Goal: Task Accomplishment & Management: Use online tool/utility

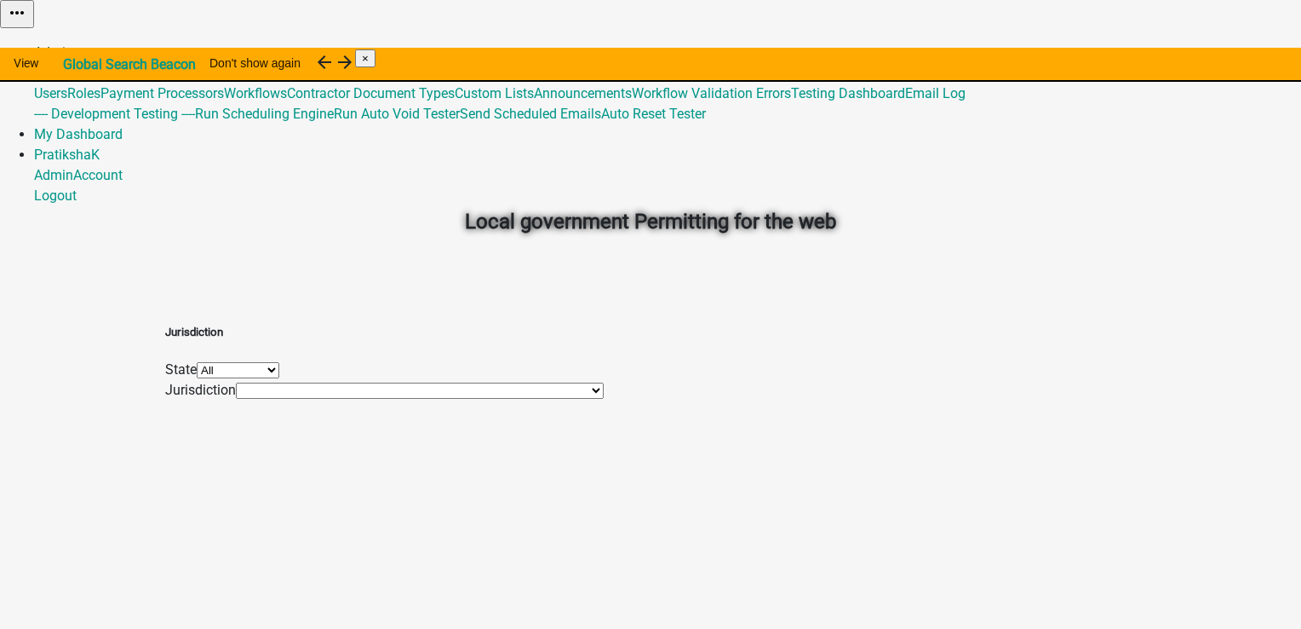
click at [73, 44] on link "Admin" at bounding box center [53, 52] width 39 height 16
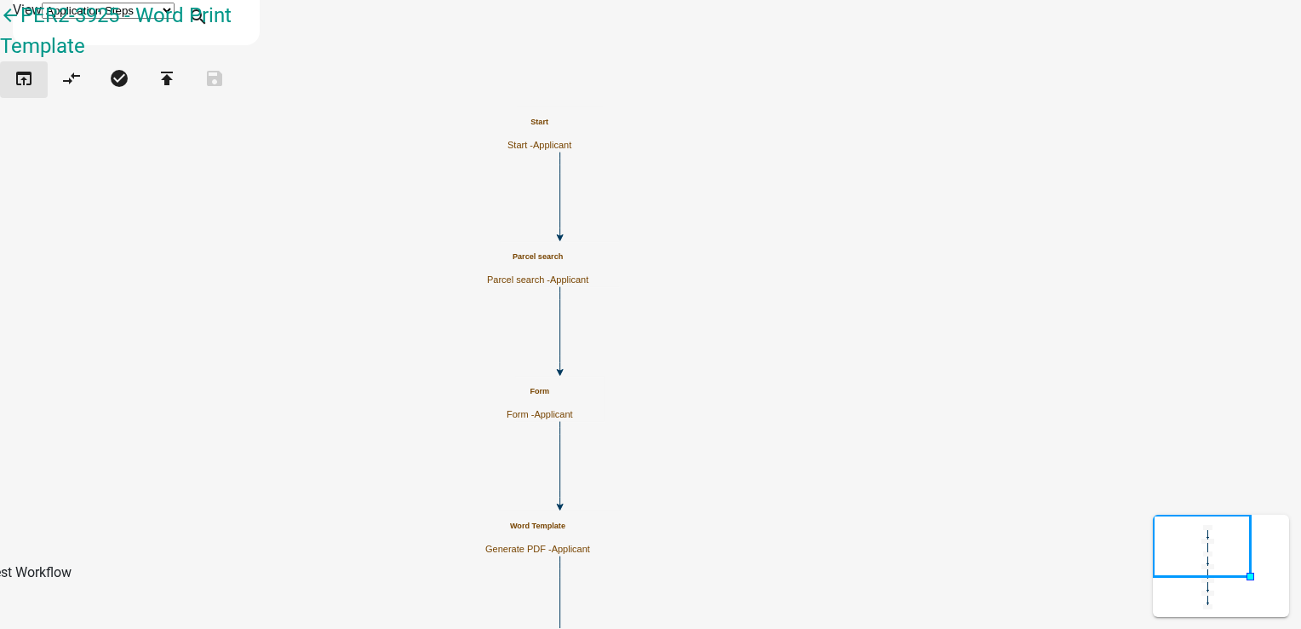
click at [23, 91] on icon "open_in_browser" at bounding box center [24, 80] width 20 height 24
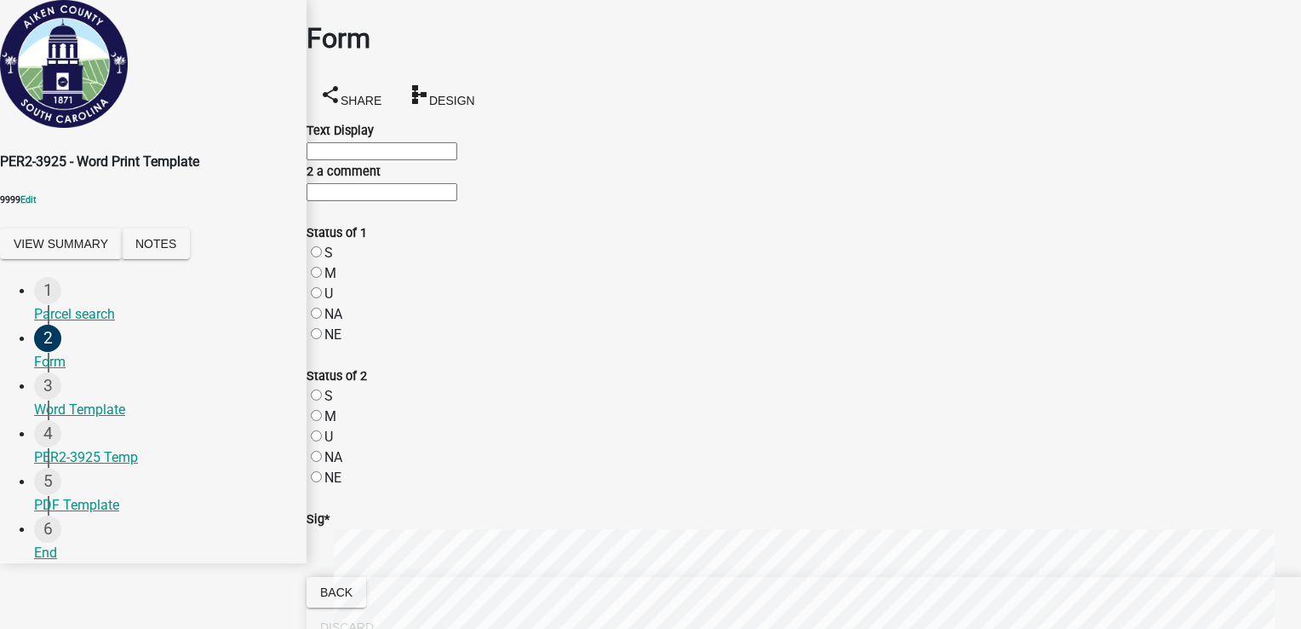
click at [450, 154] on input "Text Display" at bounding box center [382, 151] width 151 height 18
type input "test 1p"
click at [386, 201] on input "2 a comment" at bounding box center [382, 192] width 151 height 18
type input "ewfds1"
click at [343, 263] on div "S" at bounding box center [804, 253] width 995 height 20
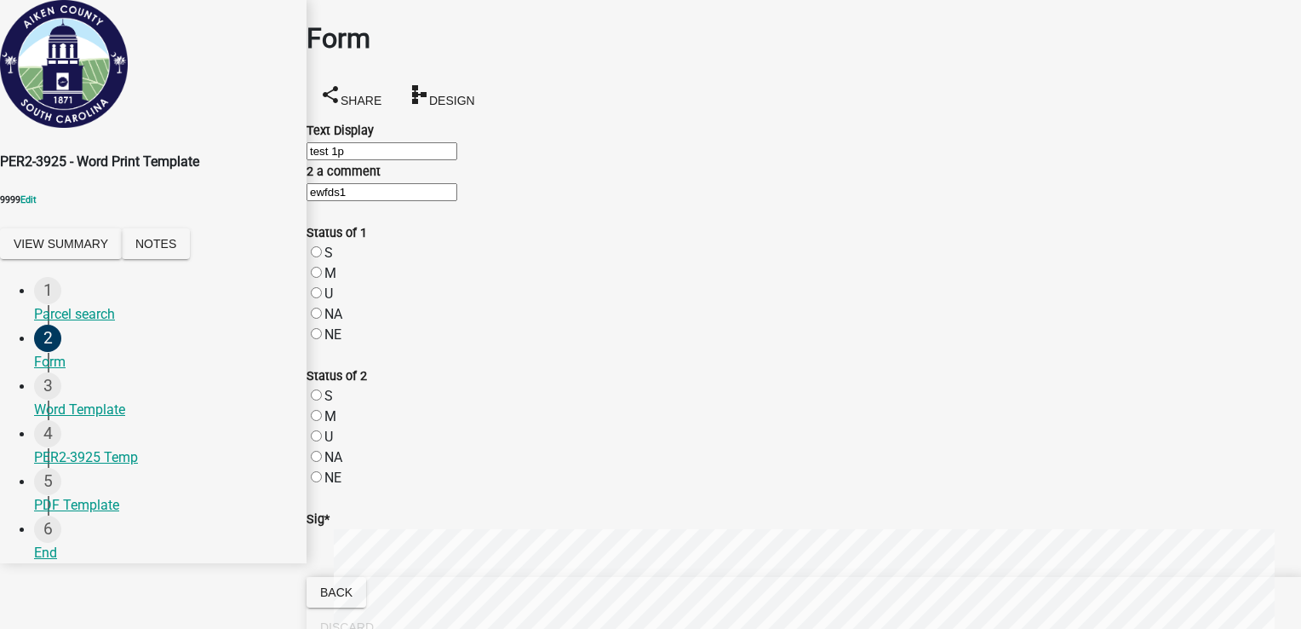
click at [333, 261] on label "S" at bounding box center [328, 252] width 9 height 16
click at [322, 257] on input "S" at bounding box center [316, 251] width 11 height 11
radio input "true"
click at [333, 404] on label "S" at bounding box center [328, 396] width 9 height 16
click at [322, 400] on input "S" at bounding box center [316, 394] width 11 height 11
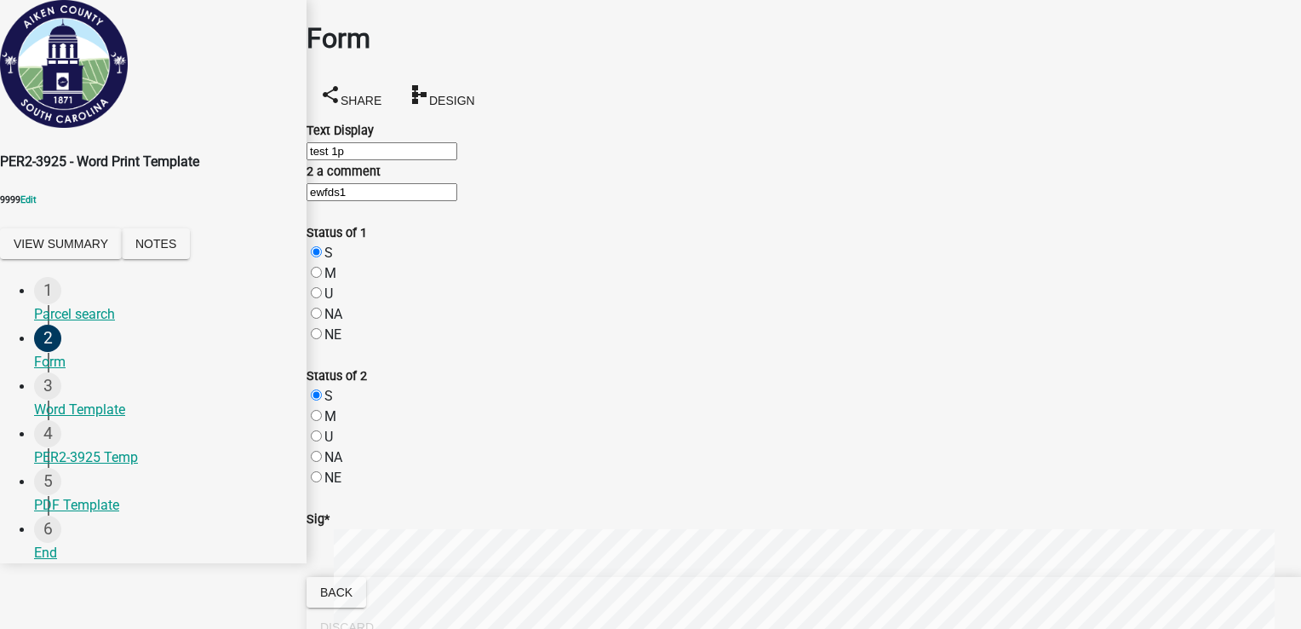
radio input "true"
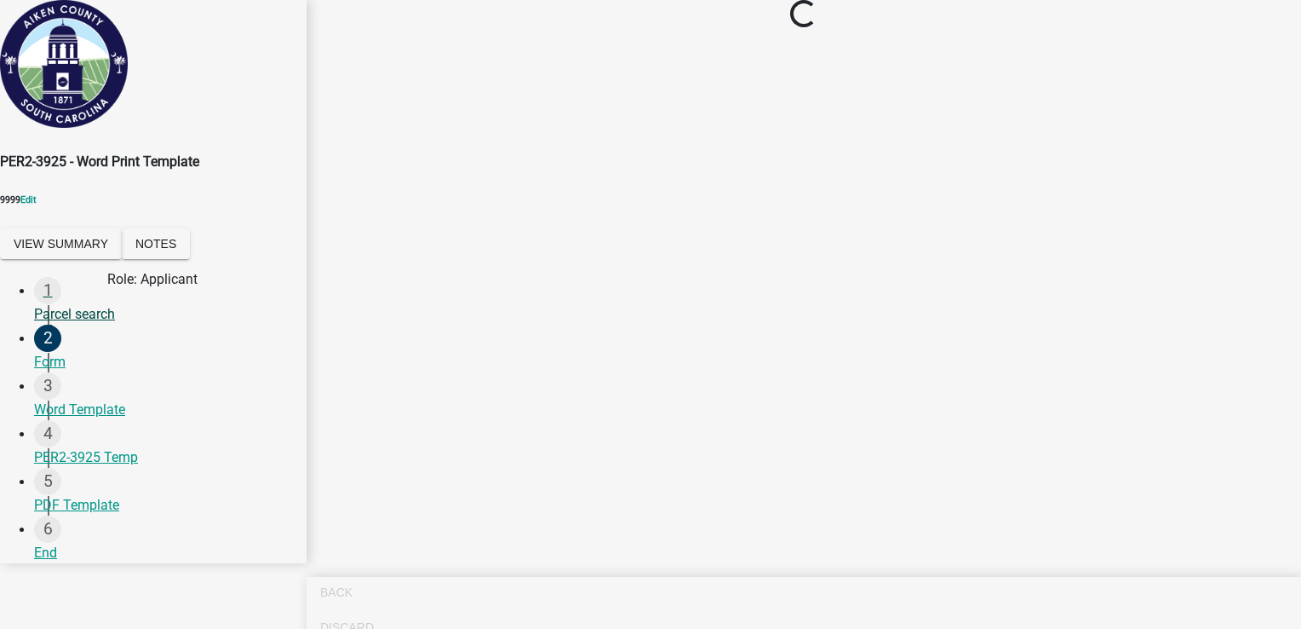
scroll to position [0, 0]
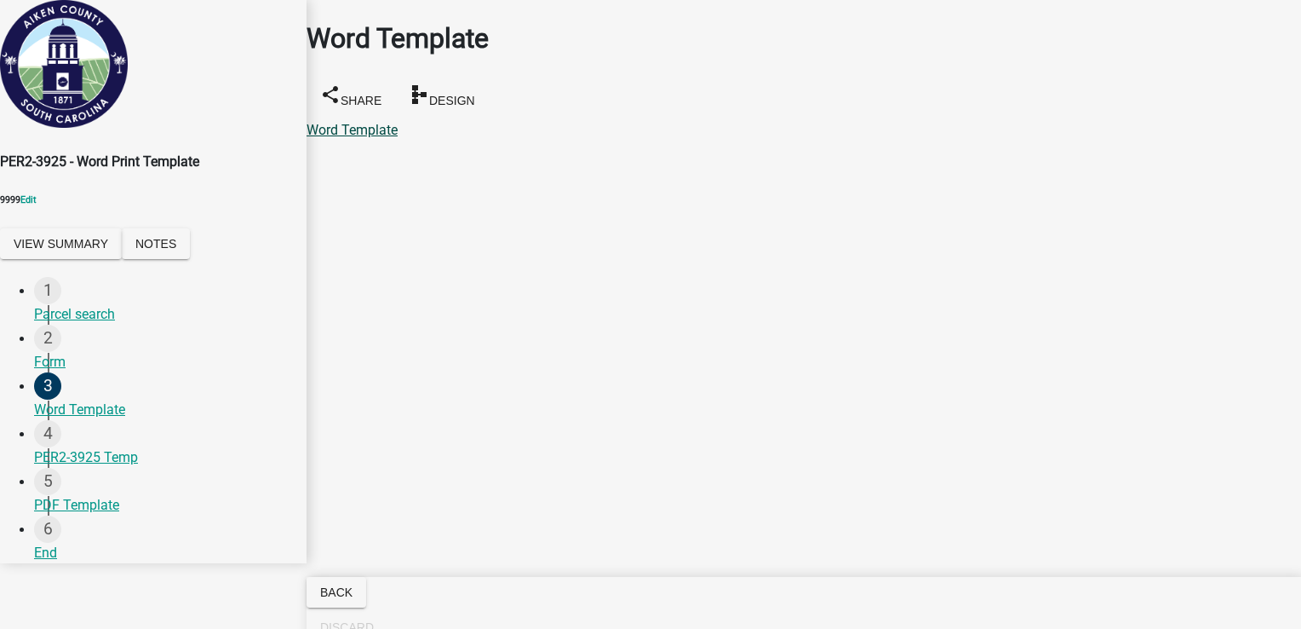
click at [398, 122] on link "Word Template" at bounding box center [352, 130] width 91 height 16
click at [66, 370] on div "Form" at bounding box center [163, 362] width 259 height 20
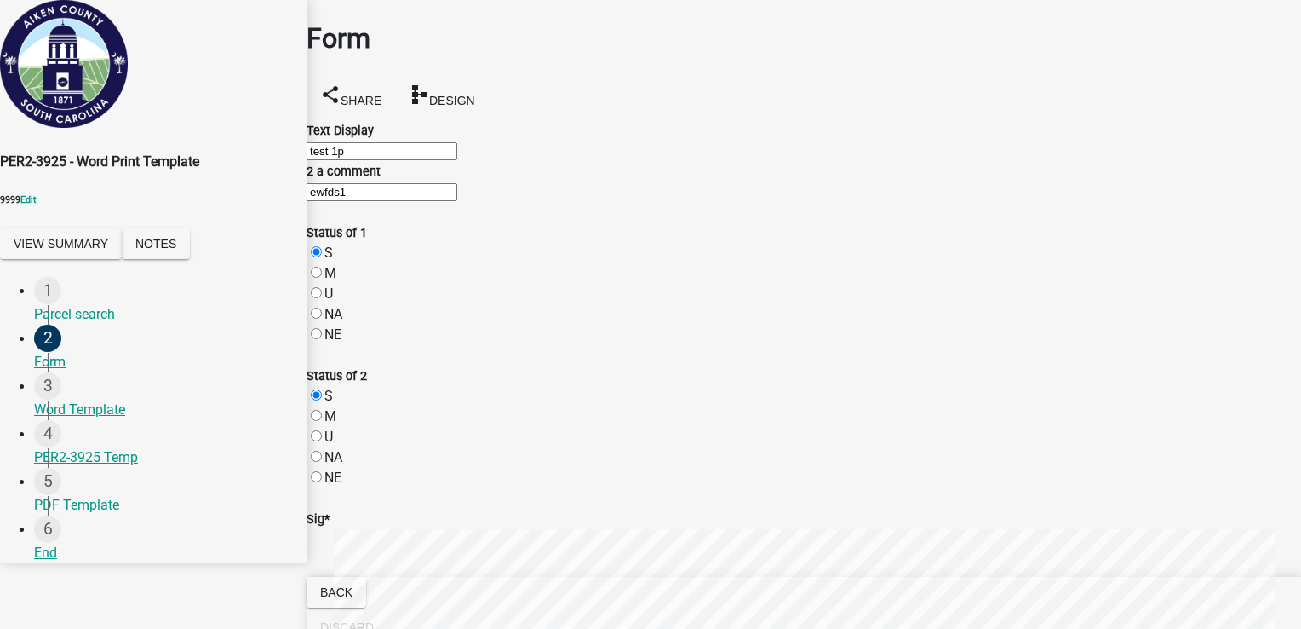
drag, startPoint x: 330, startPoint y: 165, endPoint x: 387, endPoint y: 162, distance: 56.3
click at [387, 160] on input "test 1p" at bounding box center [382, 151] width 151 height 18
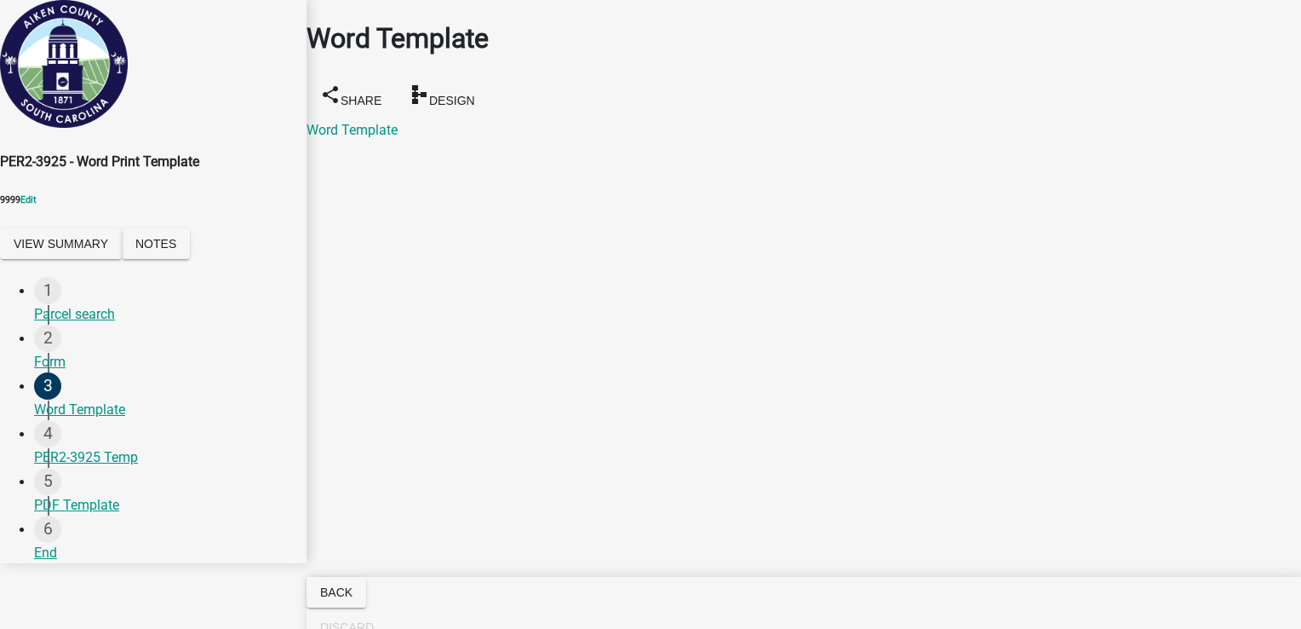
click at [411, 122] on link "PER2-3925 Temp" at bounding box center [359, 130] width 104 height 16
click at [72, 365] on div "Form" at bounding box center [163, 362] width 259 height 20
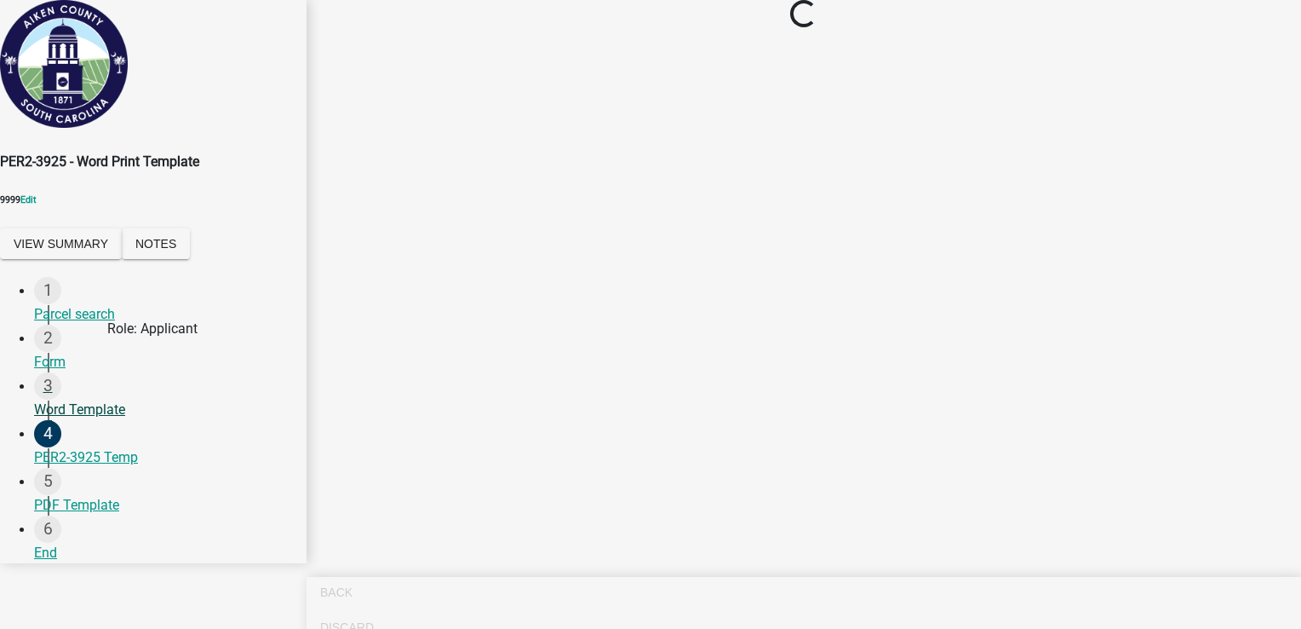
click at [91, 412] on div "Word Template" at bounding box center [163, 409] width 259 height 20
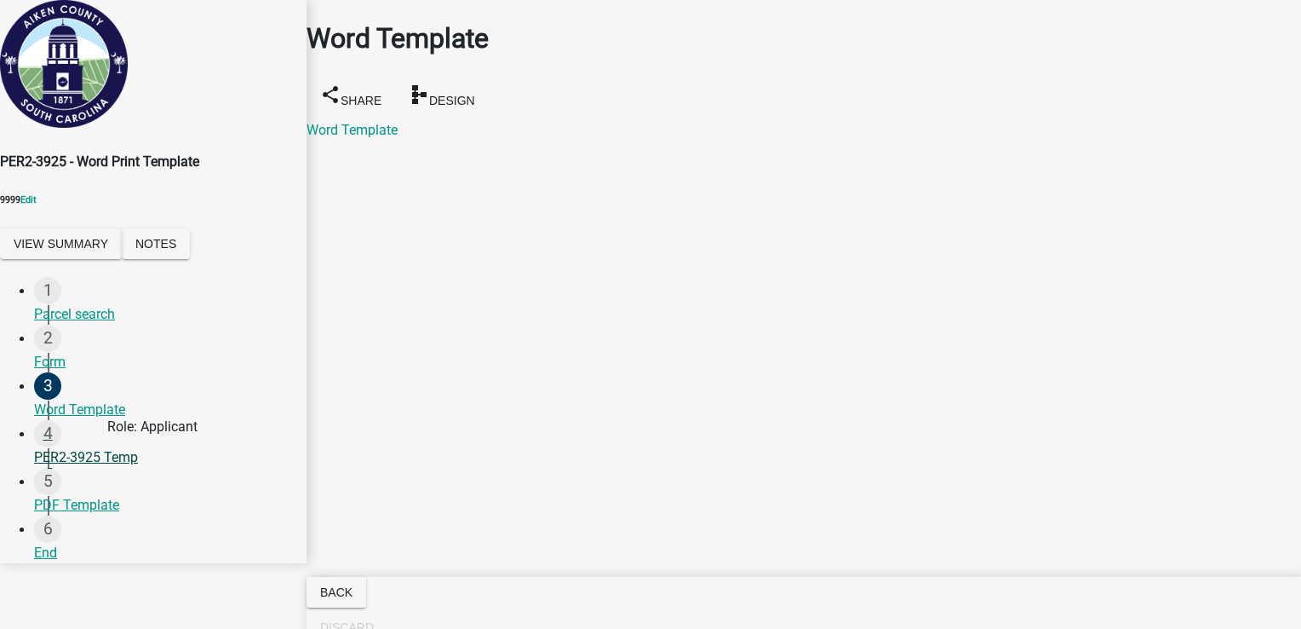
click at [106, 468] on div "PER2-3925 Temp" at bounding box center [163, 457] width 259 height 20
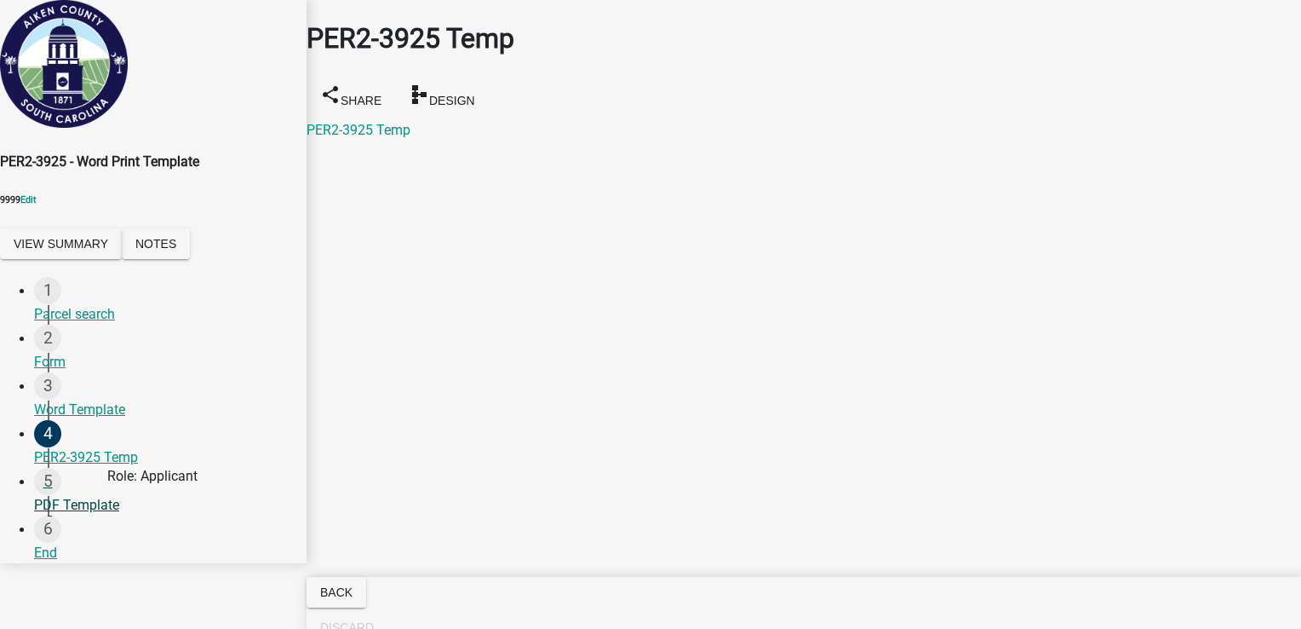
click at [89, 515] on div "PDF Template" at bounding box center [163, 505] width 259 height 20
click at [90, 462] on div "PER2-3925 Temp" at bounding box center [163, 457] width 259 height 20
click at [368, 122] on link "PER2-3925 Temp" at bounding box center [359, 130] width 104 height 16
click at [92, 513] on div "PDF Template" at bounding box center [163, 505] width 259 height 20
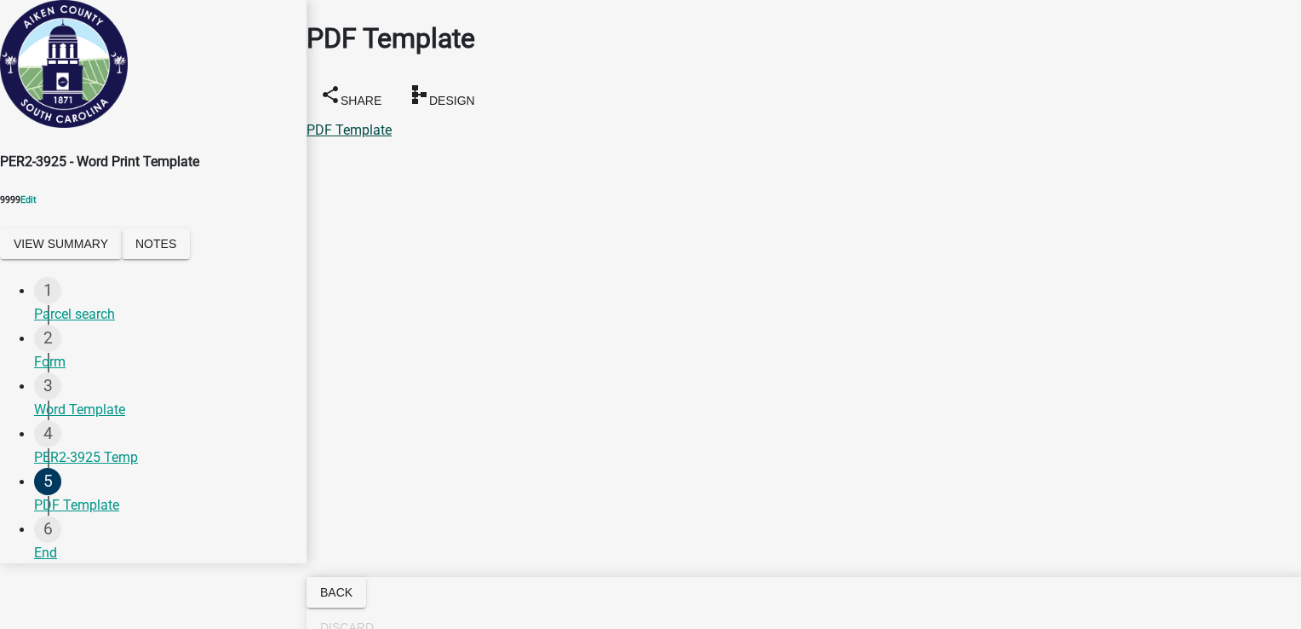
click at [361, 122] on link "PDF Template" at bounding box center [349, 130] width 85 height 16
click at [70, 363] on div "Form" at bounding box center [163, 362] width 259 height 20
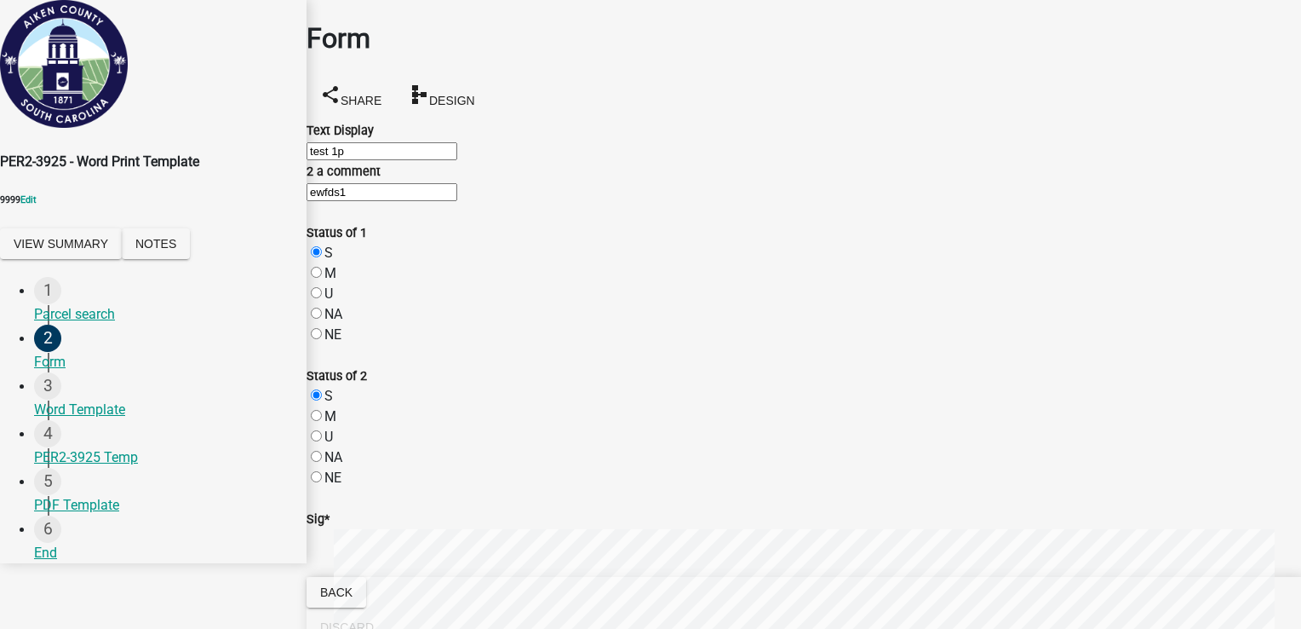
scroll to position [190, 0]
click at [99, 416] on div "Word Template" at bounding box center [163, 409] width 259 height 20
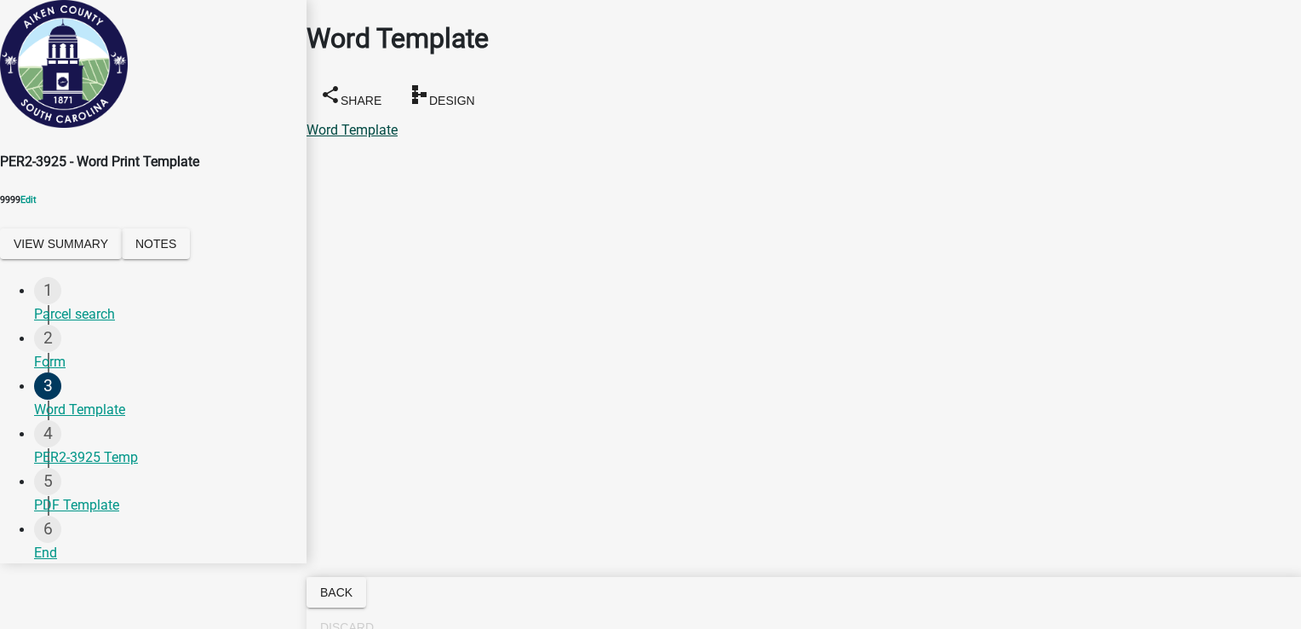
click at [355, 122] on link "Word Template" at bounding box center [352, 130] width 91 height 16
click at [353, 596] on span "Back" at bounding box center [336, 592] width 32 height 14
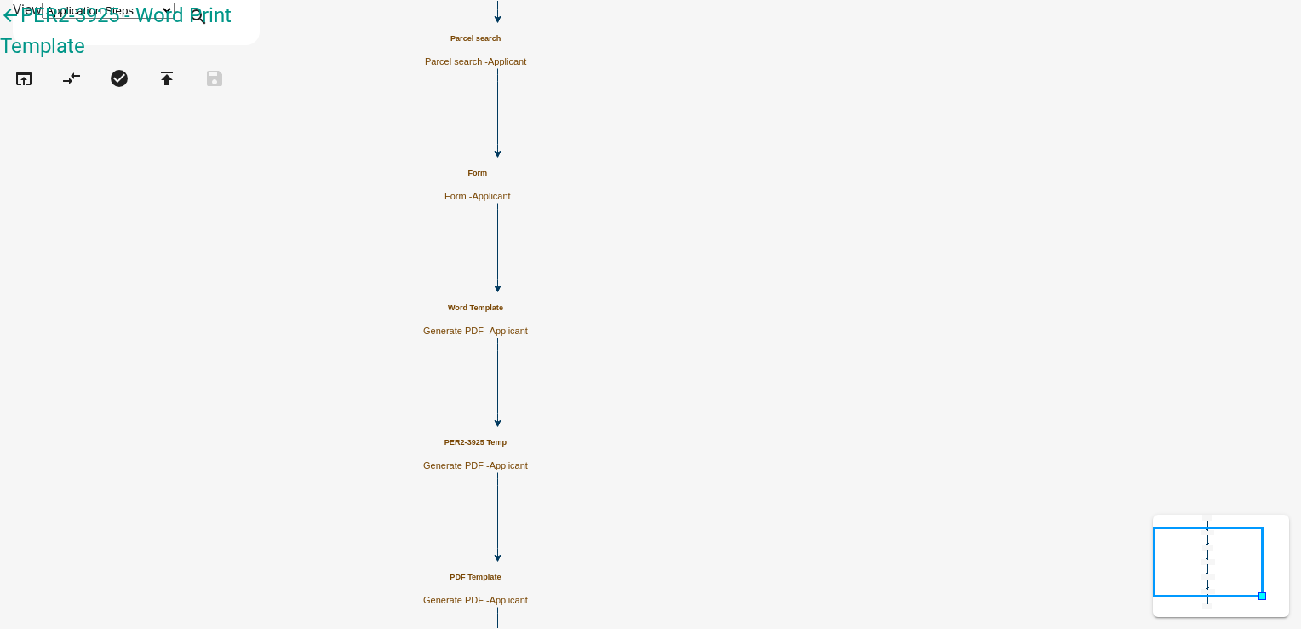
click at [528, 330] on p "Generate PDF - Applicant" at bounding box center [475, 330] width 105 height 11
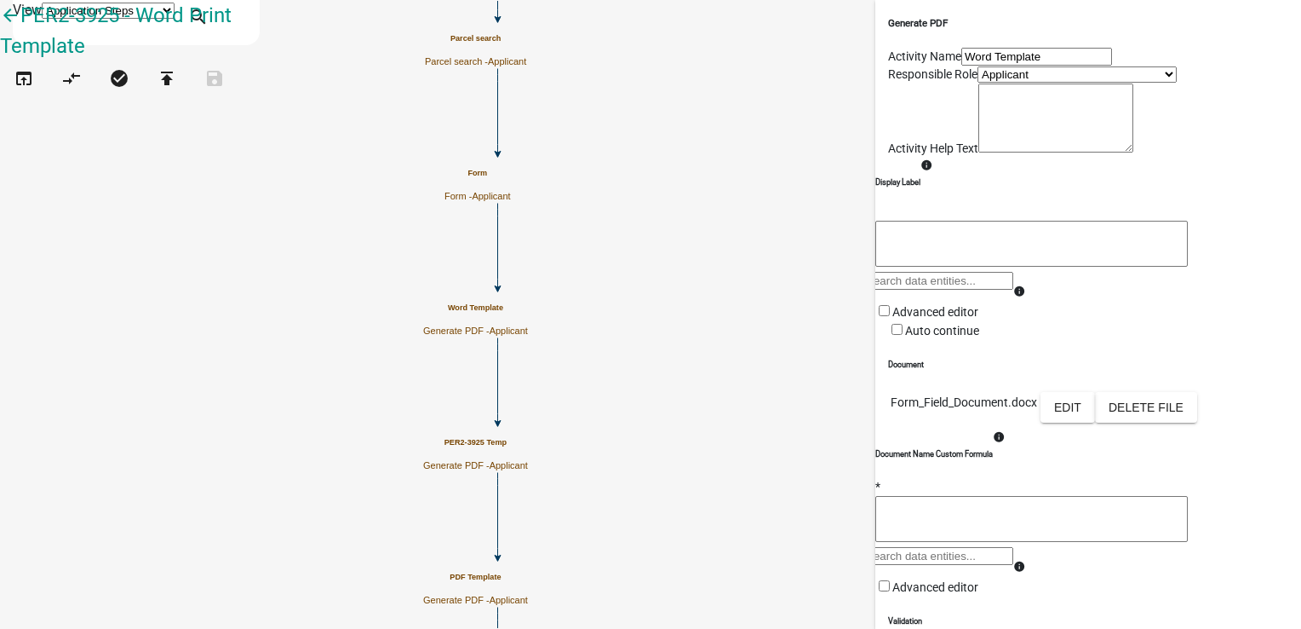
scroll to position [170, 0]
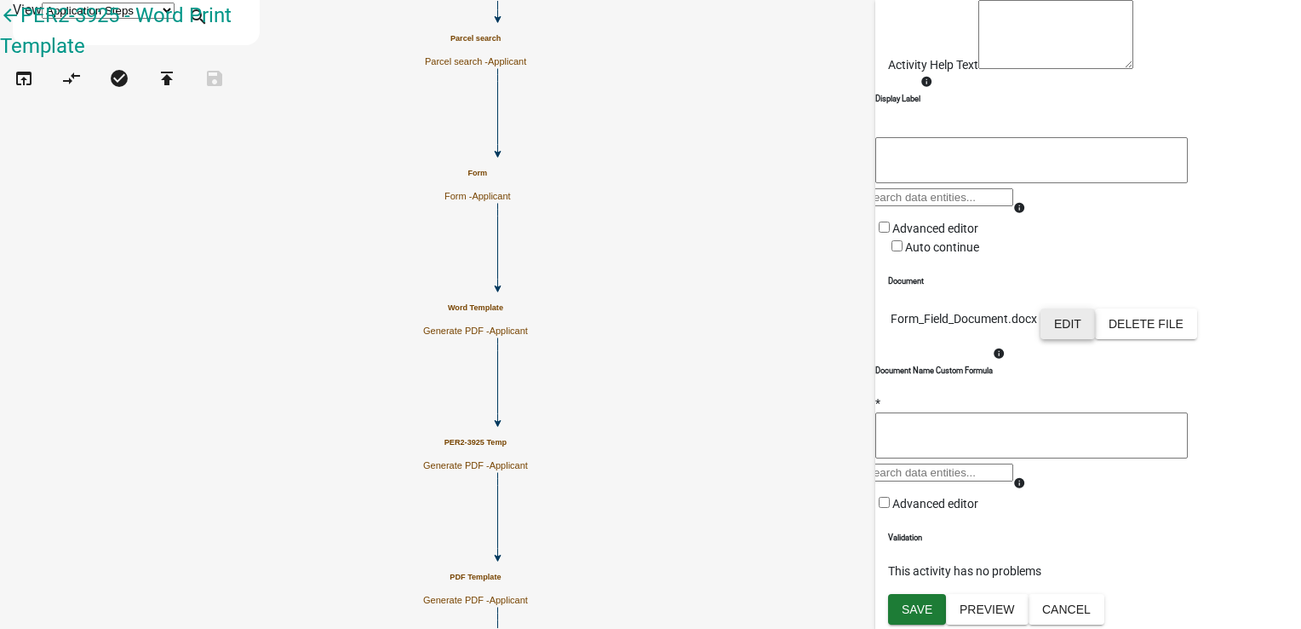
click at [1095, 339] on button "Edit" at bounding box center [1068, 323] width 55 height 31
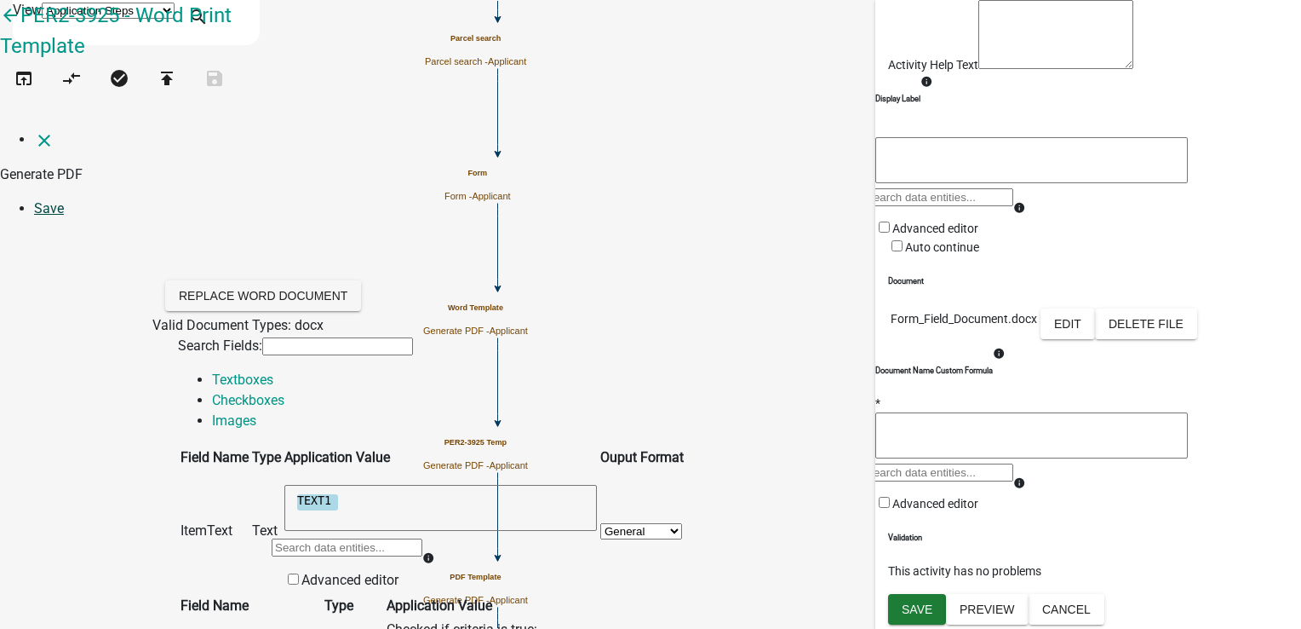
type textarea "TEXT1"
drag, startPoint x: 1260, startPoint y: 37, endPoint x: 1260, endPoint y: 27, distance: 10.2
click at [64, 200] on link "Save" at bounding box center [49, 208] width 30 height 16
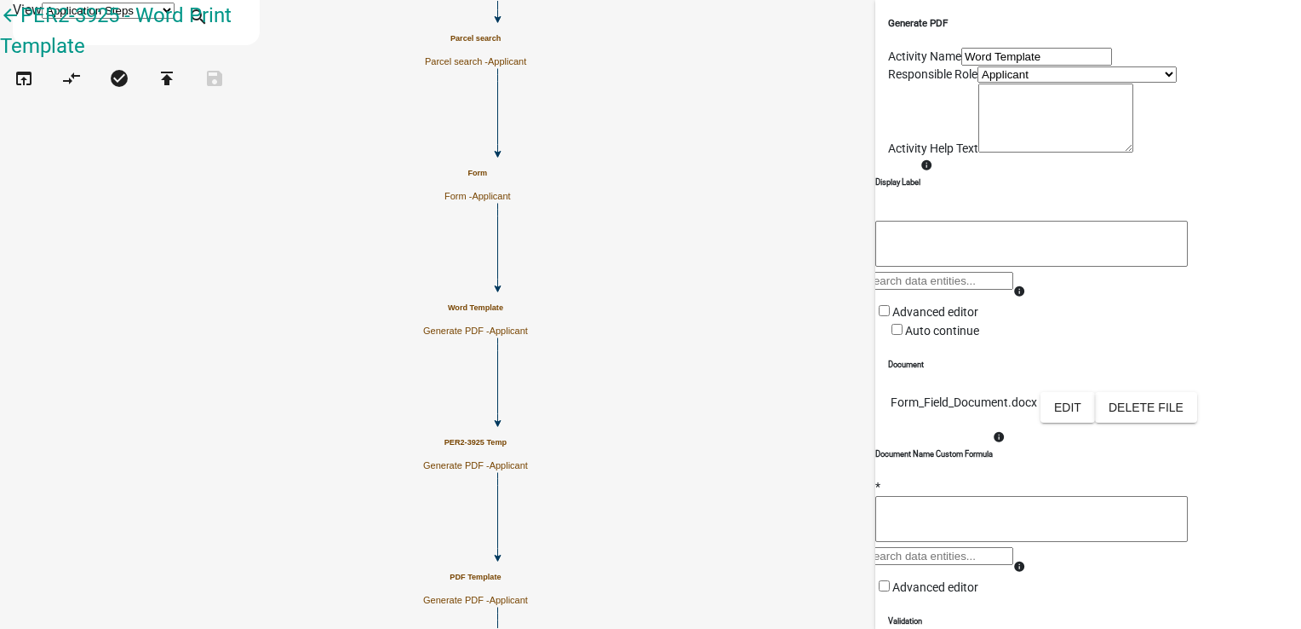
scroll to position [302, 0]
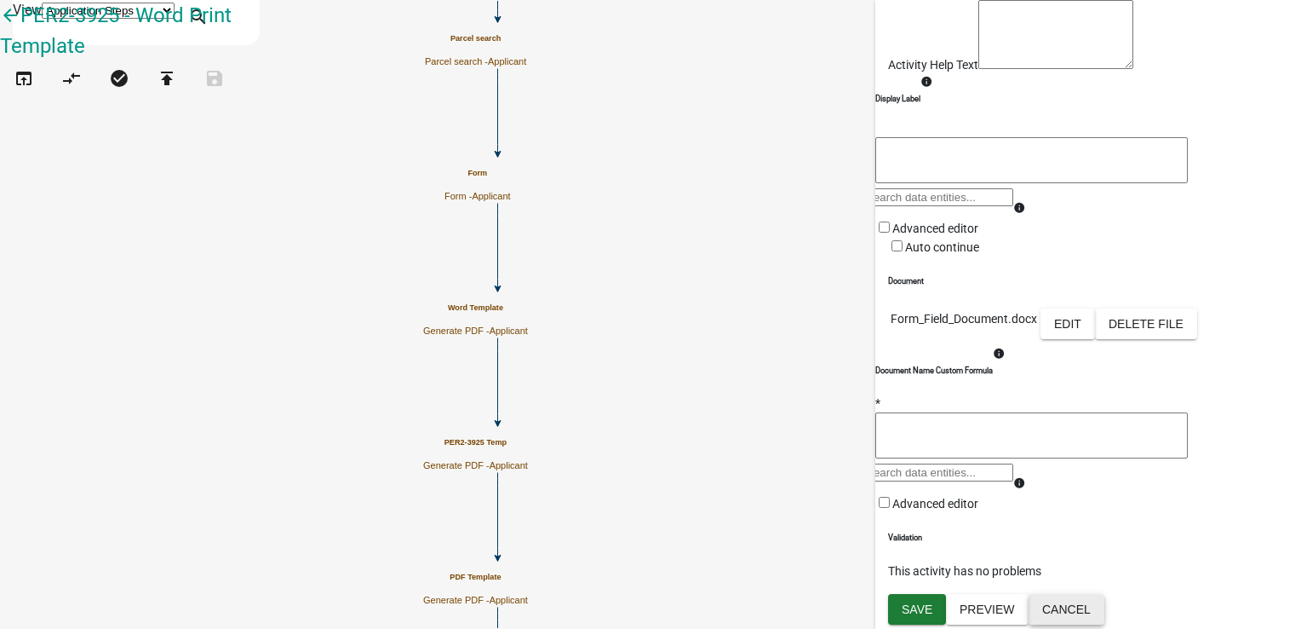
click at [1105, 610] on button "Cancel" at bounding box center [1067, 609] width 76 height 31
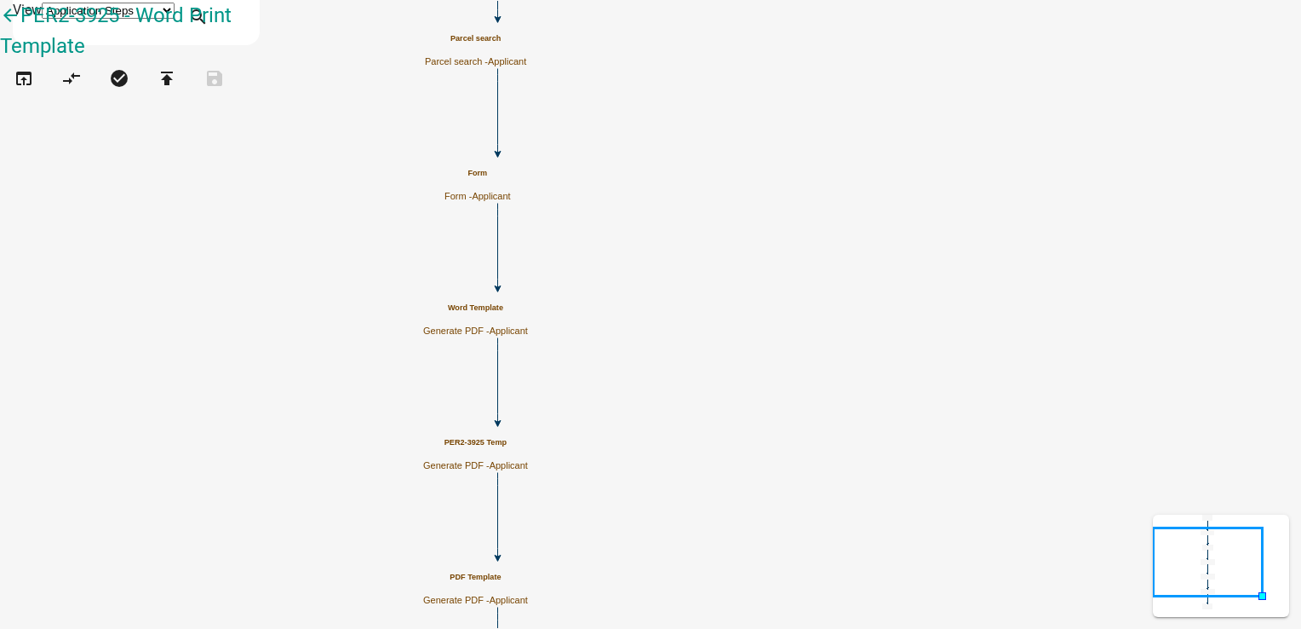
scroll to position [0, 0]
click at [31, 90] on icon "open_in_browser" at bounding box center [24, 80] width 20 height 24
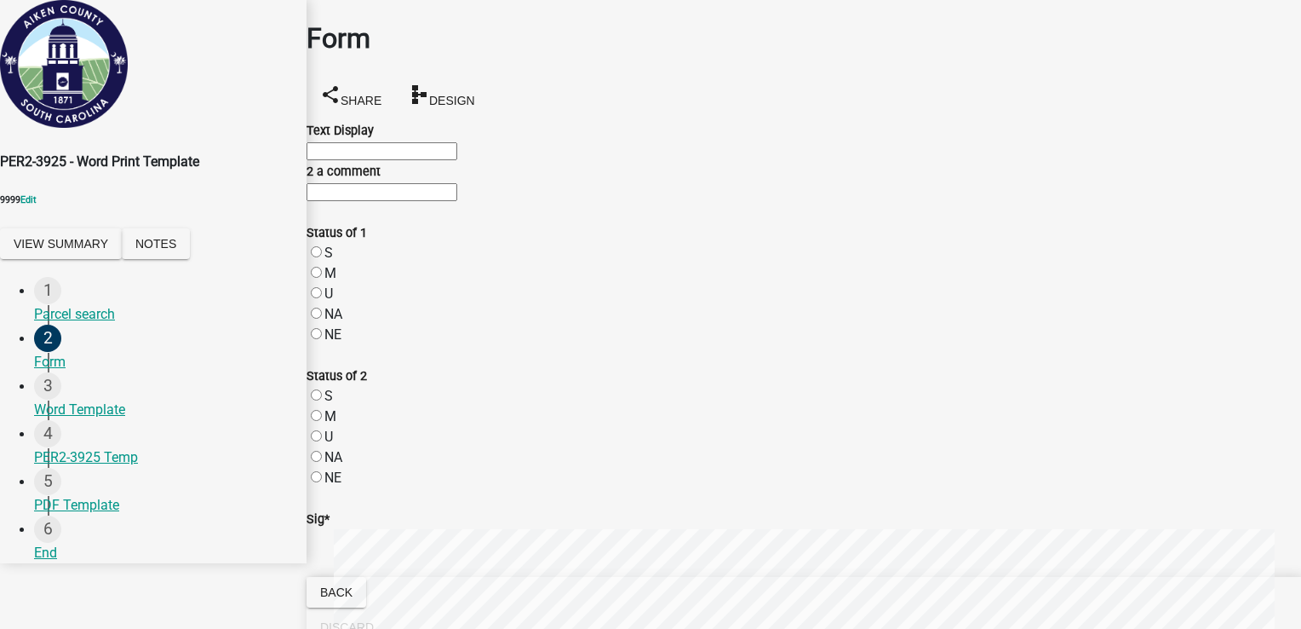
click at [456, 146] on input "Text Display" at bounding box center [382, 151] width 151 height 18
click at [450, 154] on input "y" at bounding box center [382, 151] width 151 height 18
type input "yey"
click at [349, 201] on input "2 a comment" at bounding box center [382, 192] width 151 height 18
type input "ryyy"
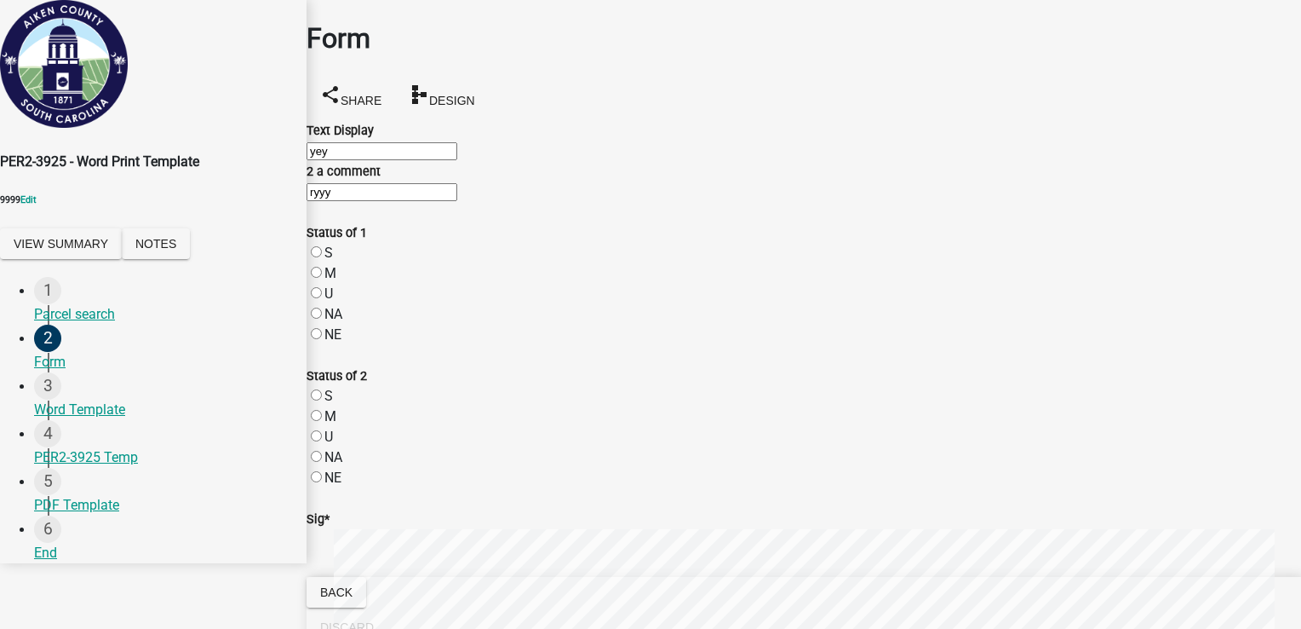
click at [336, 281] on label "M" at bounding box center [330, 273] width 12 height 16
click at [322, 278] on input "M" at bounding box center [316, 272] width 11 height 11
radio input "true"
click at [333, 428] on label "U" at bounding box center [328, 436] width 9 height 16
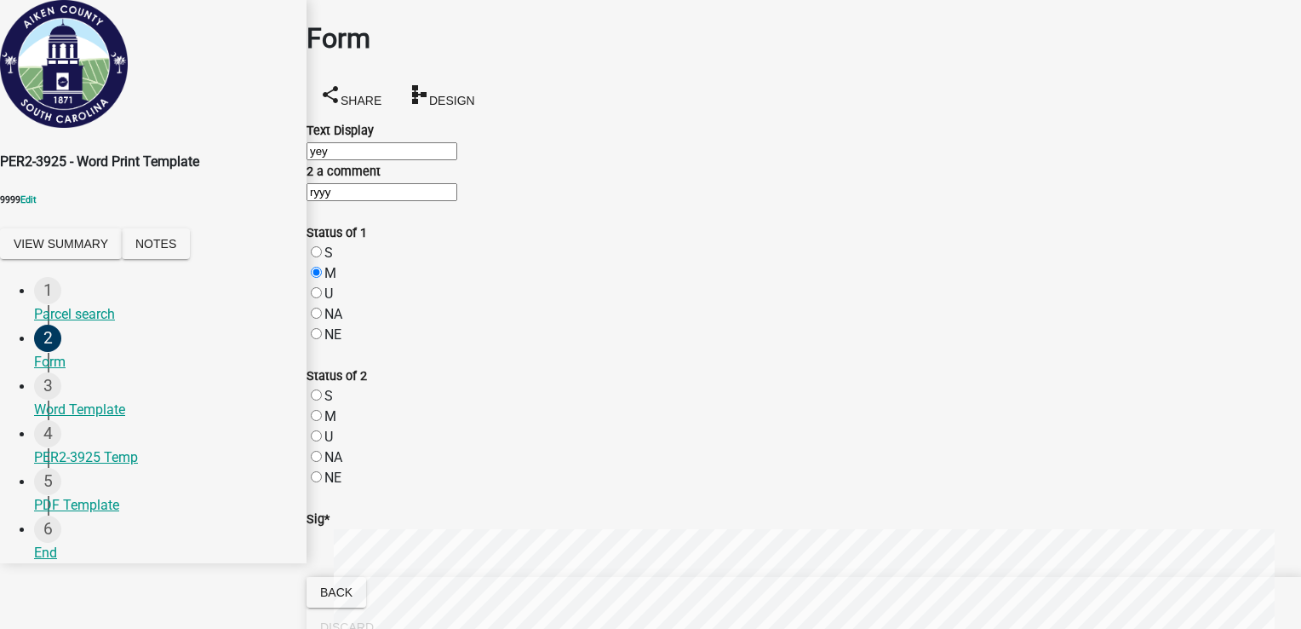
click at [322, 430] on input "U" at bounding box center [316, 435] width 11 height 11
radio input "true"
click at [465, 488] on div "Sig * Clear" at bounding box center [804, 590] width 1020 height 205
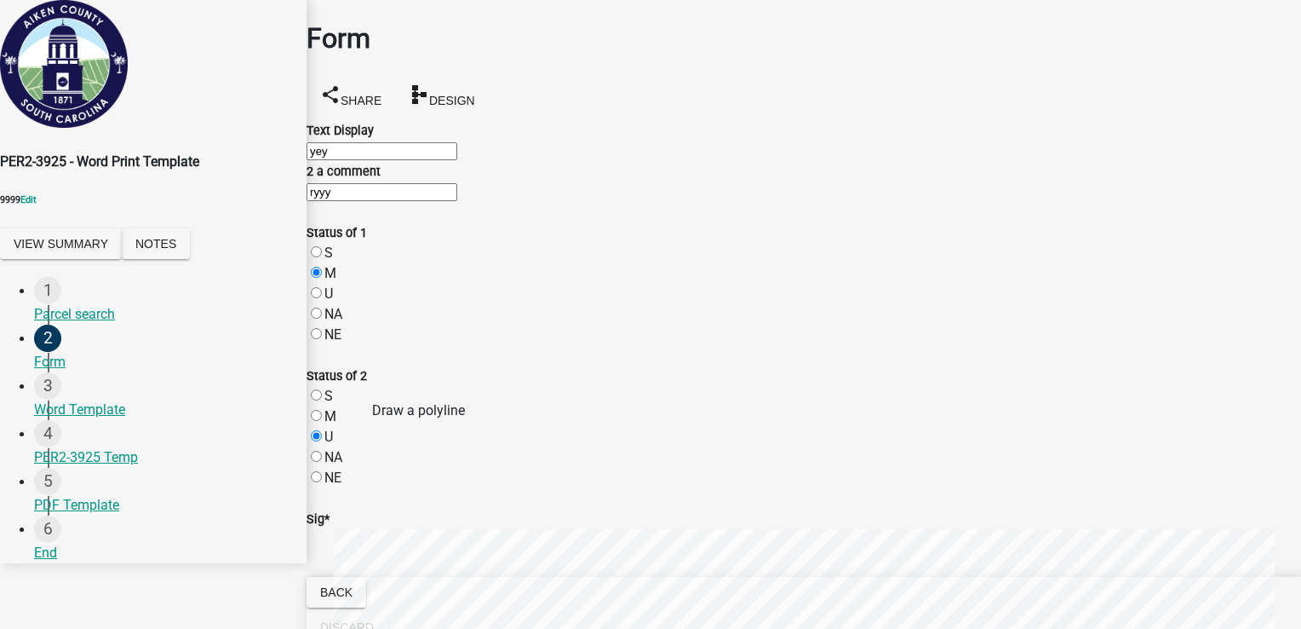
scroll to position [704, 0]
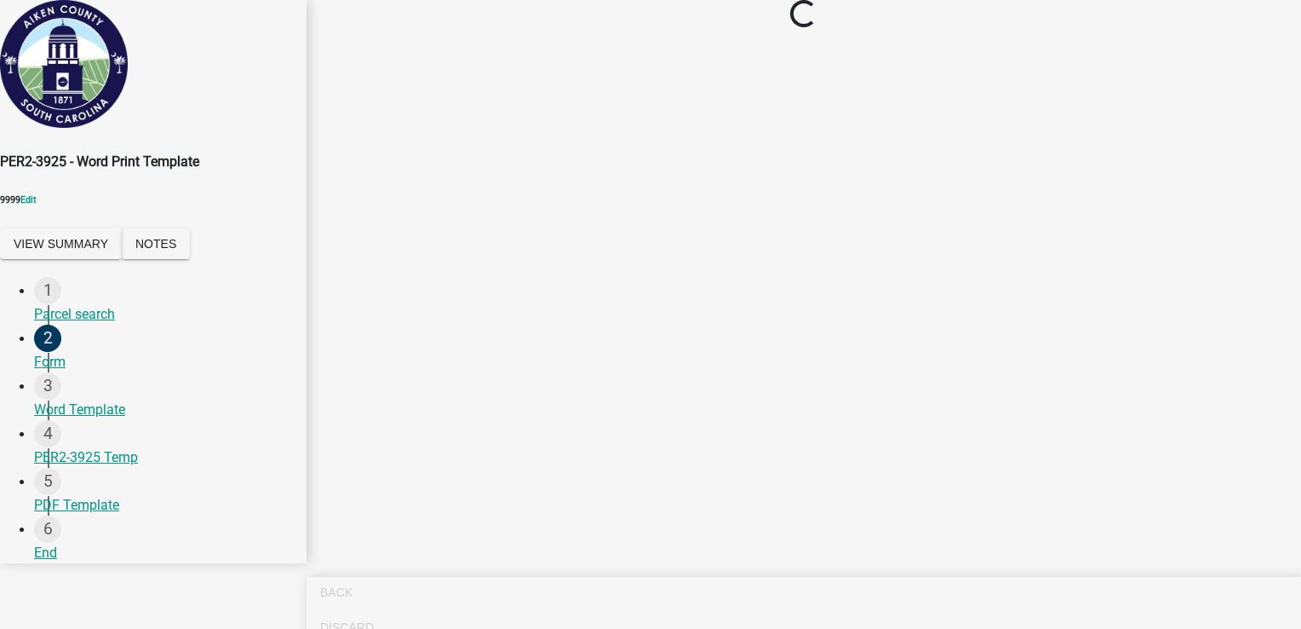
scroll to position [0, 0]
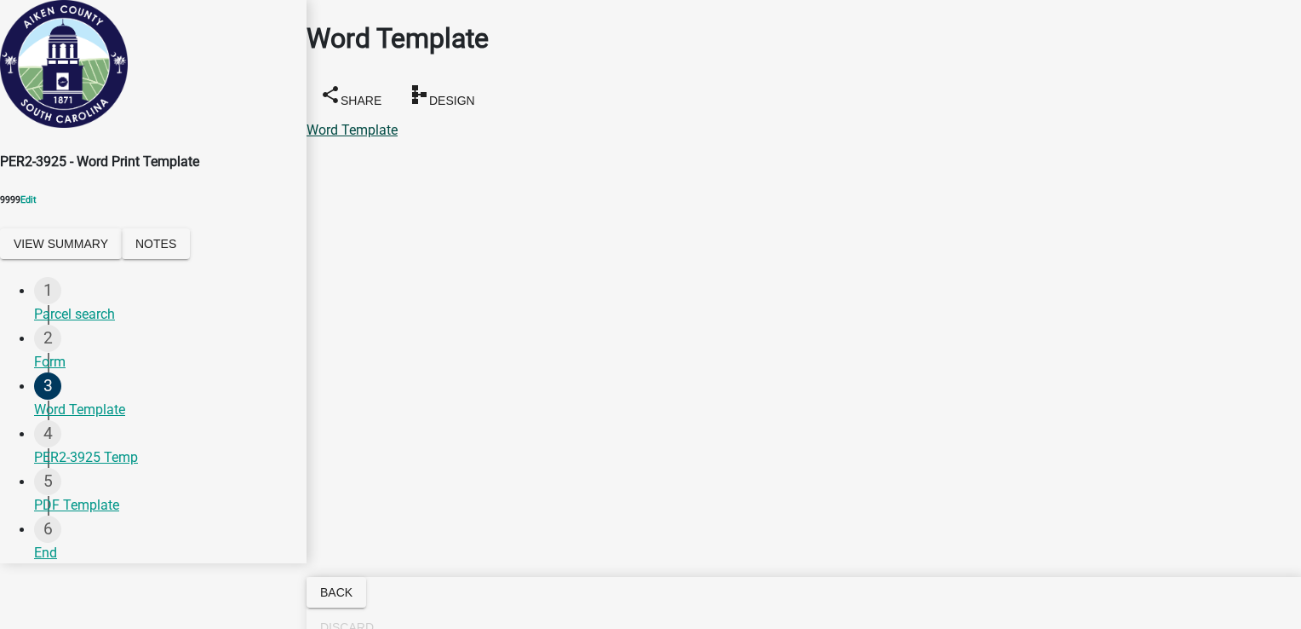
click at [398, 122] on link "Word Template" at bounding box center [352, 130] width 91 height 16
click at [98, 465] on div "PER2-3925 Temp" at bounding box center [163, 457] width 259 height 20
click at [402, 120] on div "PER2-3925 Temp" at bounding box center [804, 130] width 995 height 20
click at [410, 122] on link "PER2-3925 Temp" at bounding box center [359, 130] width 104 height 16
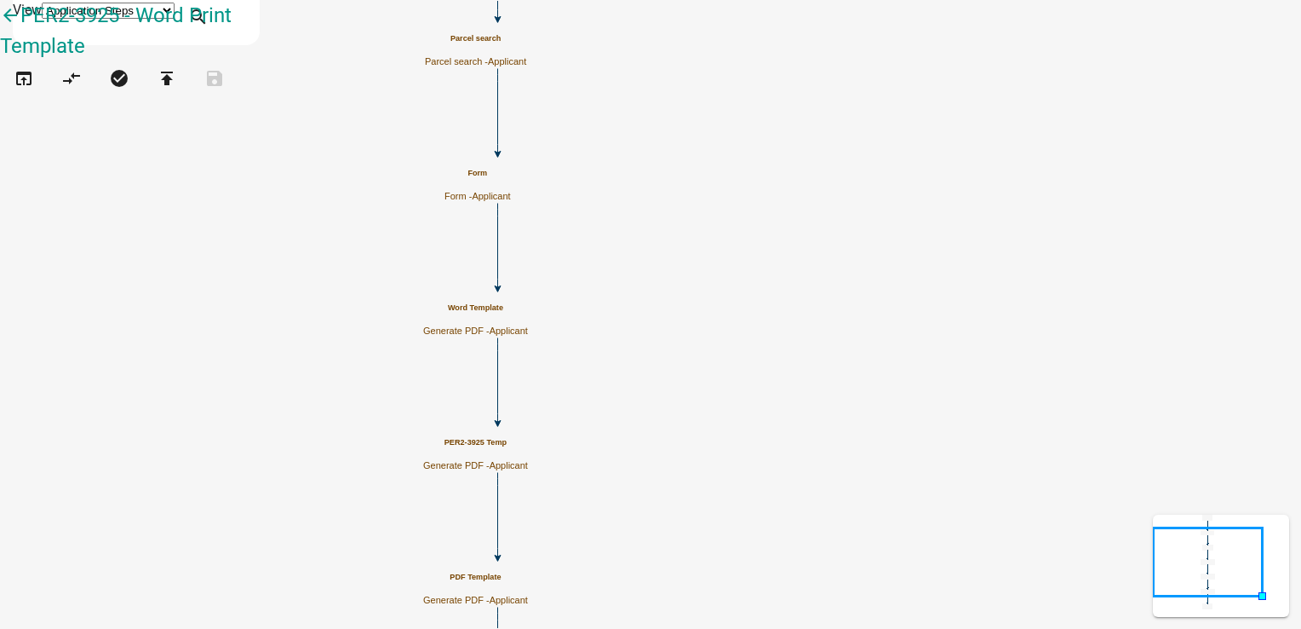
click at [528, 462] on p "Generate PDF - Applicant" at bounding box center [475, 465] width 105 height 11
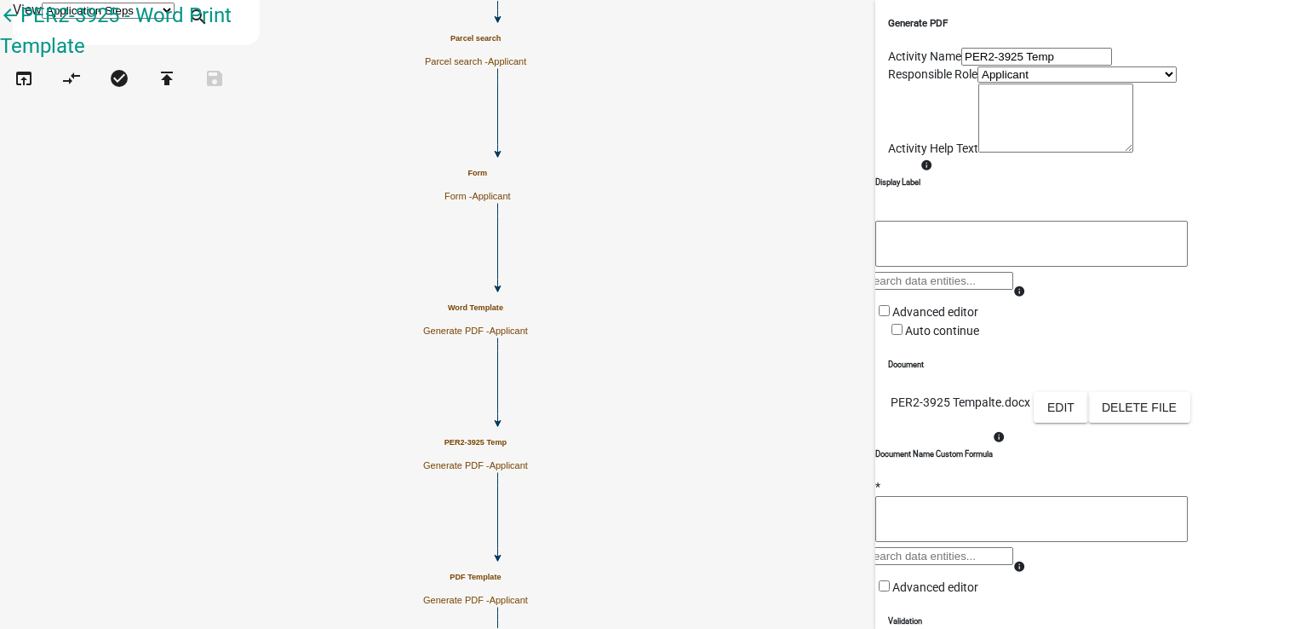
scroll to position [302, 0]
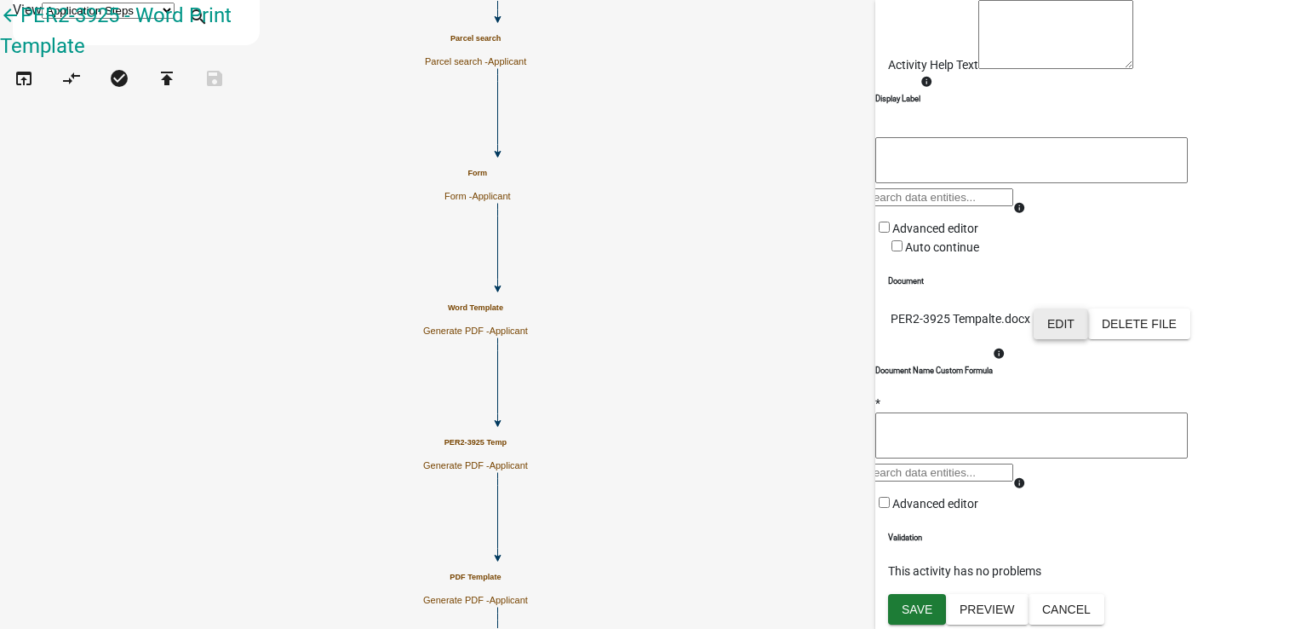
click at [1088, 308] on button "Edit" at bounding box center [1061, 323] width 55 height 31
select select "5"
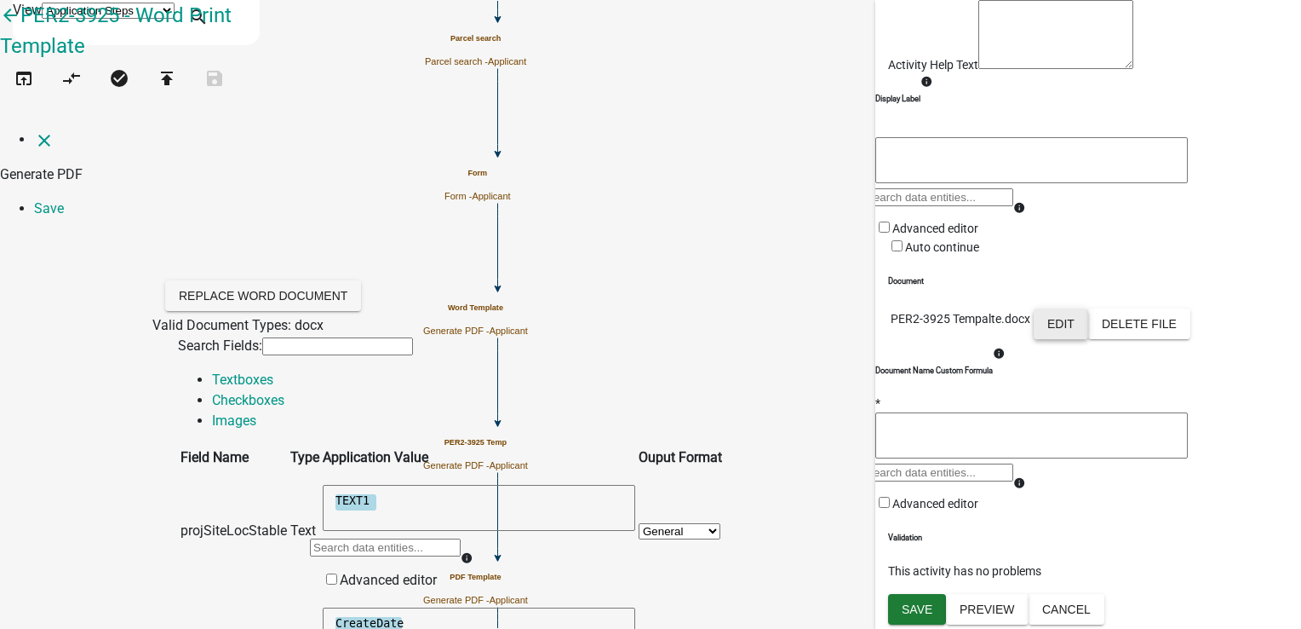
scroll to position [255, 0]
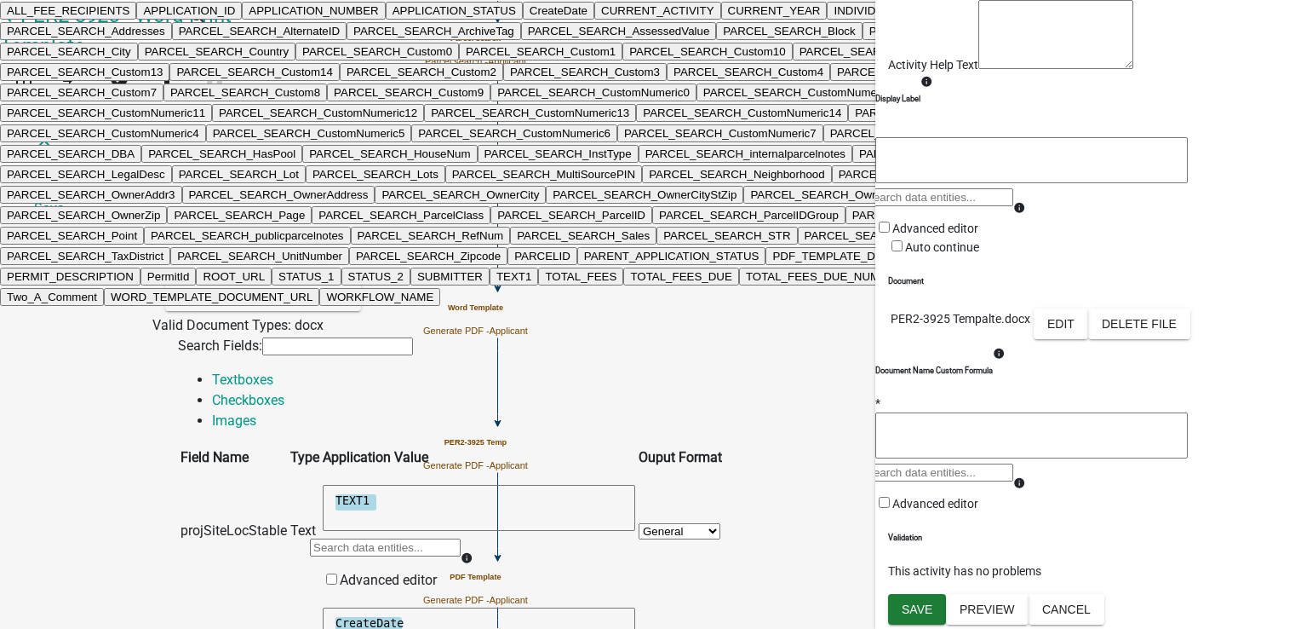
type input "sta"
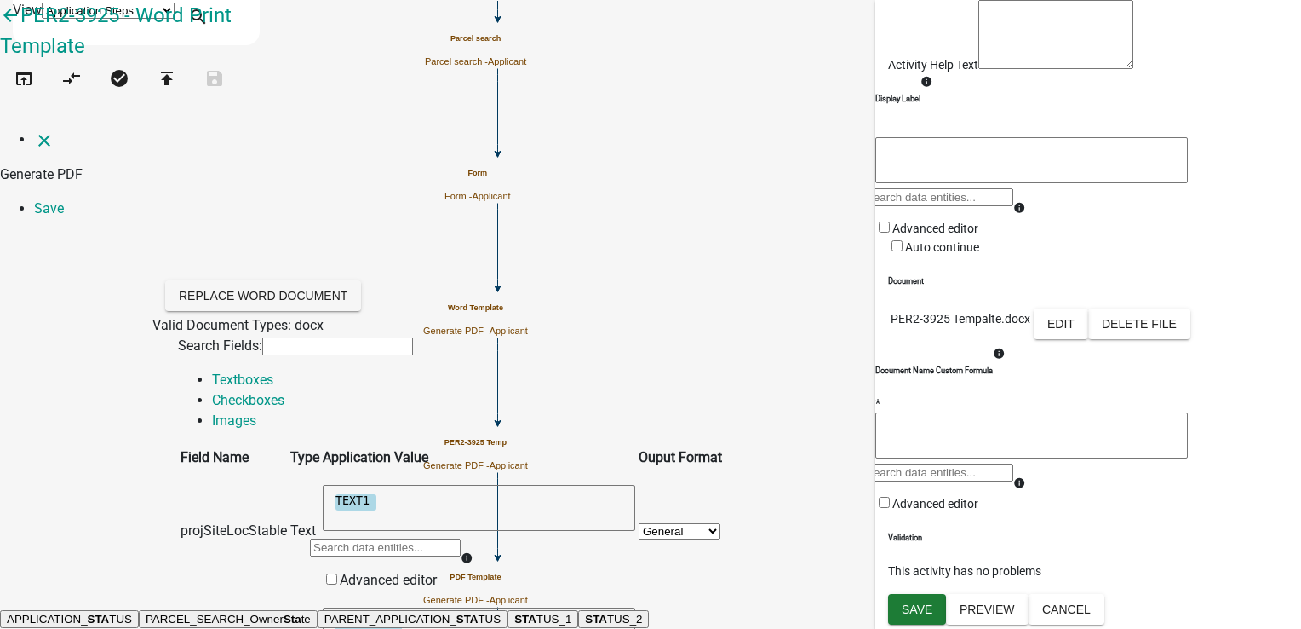
click at [514, 612] on ngb-highlight "STA TUS_1" at bounding box center [542, 618] width 57 height 13
type textarea "STATUS_1"
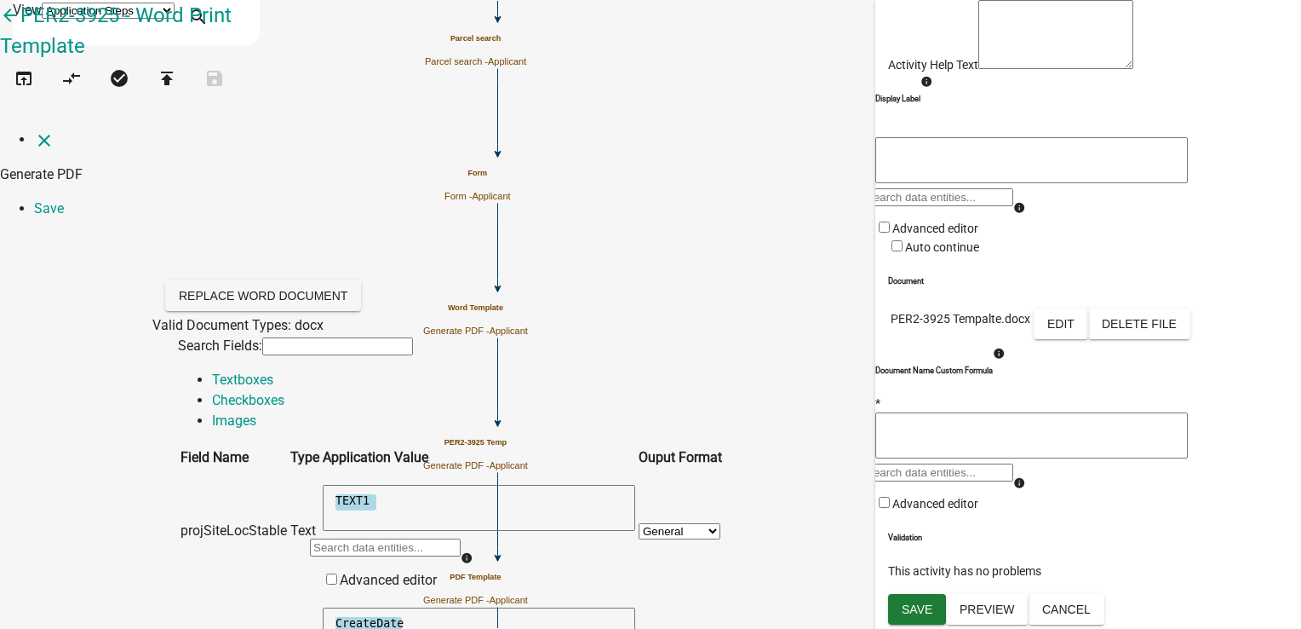
scroll to position [511, 0]
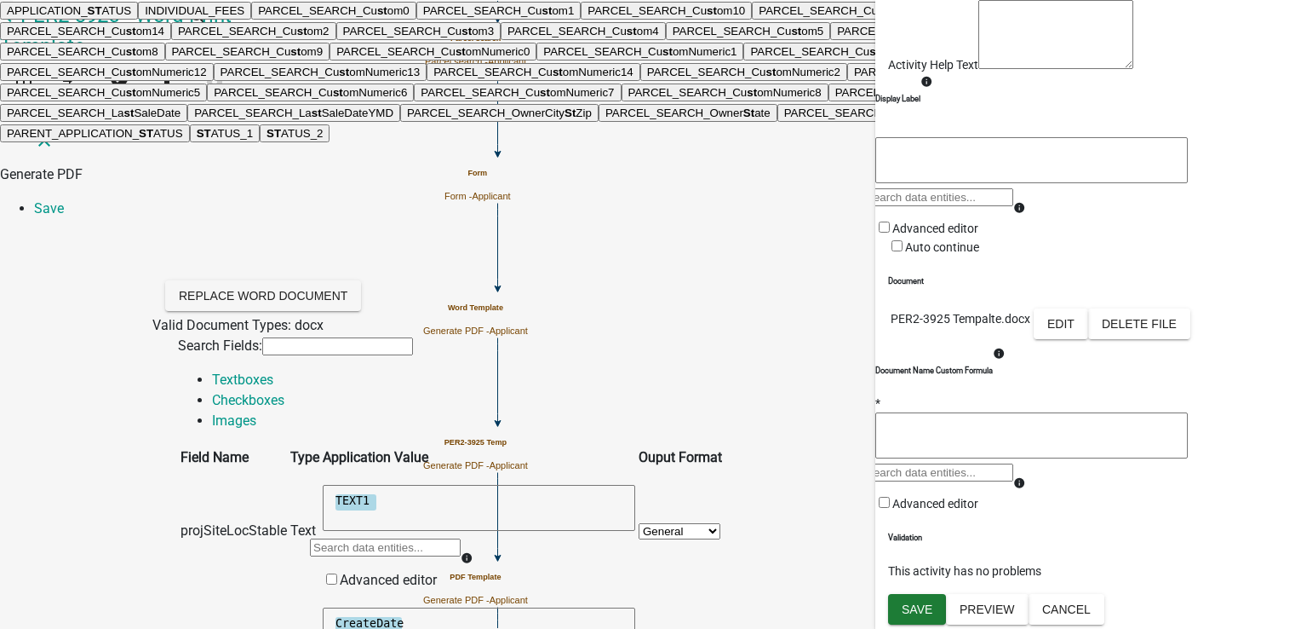
type input "sta"
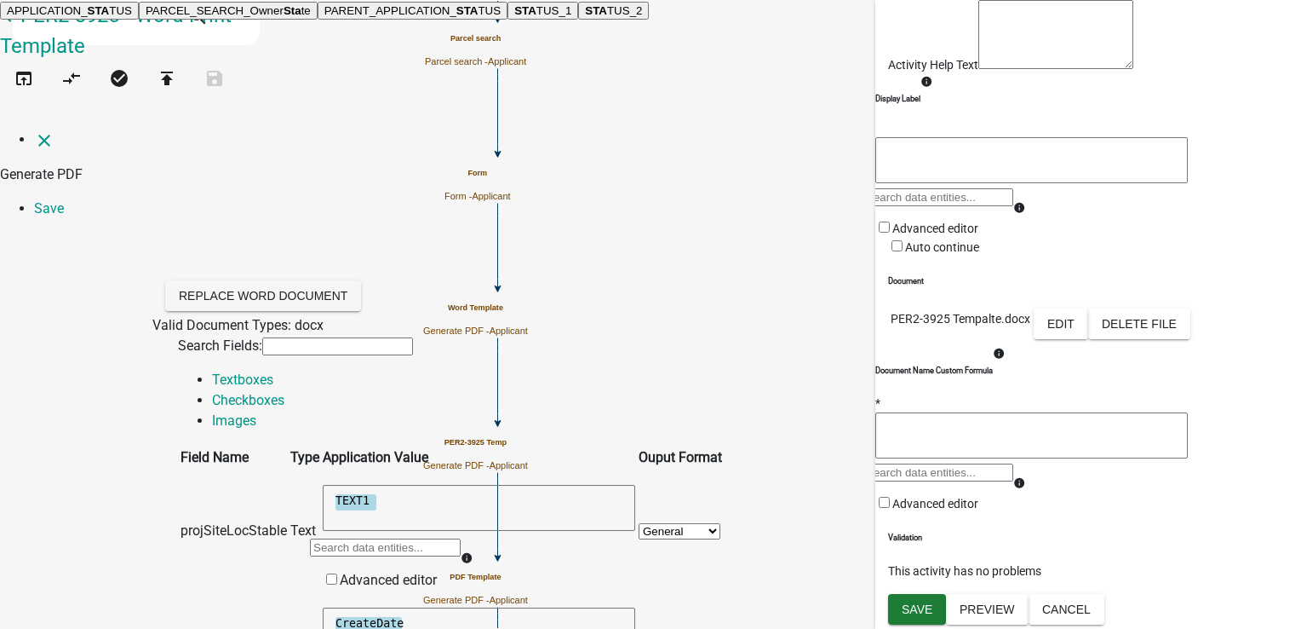
click at [585, 17] on ngb-highlight "STA TUS_2" at bounding box center [613, 10] width 57 height 13
type textarea "STATUS_2"
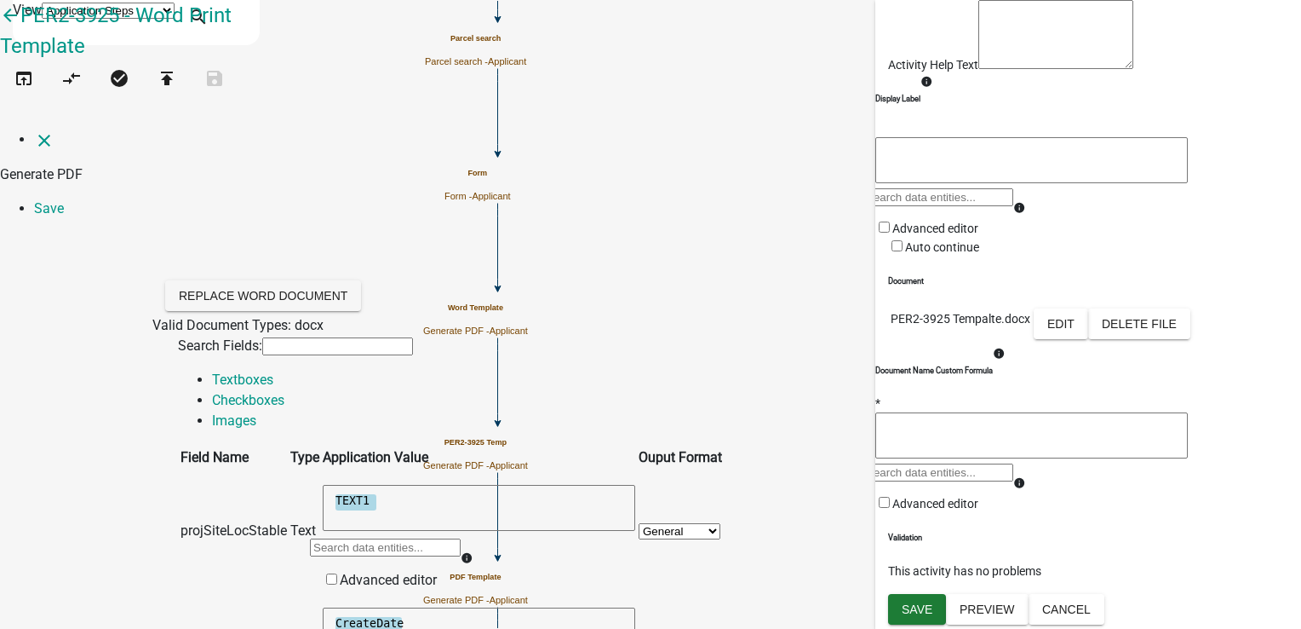
scroll to position [85, 0]
type textarea "CreateDate"
type textarea "t"
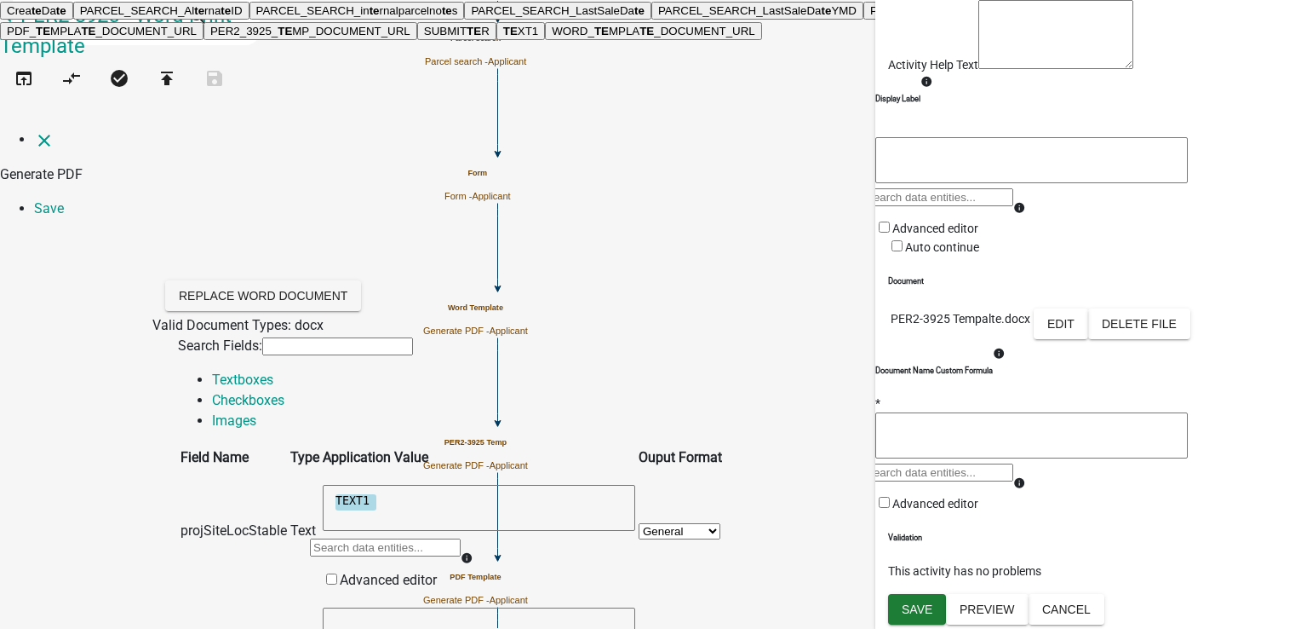
type input "t"
type input "tex"
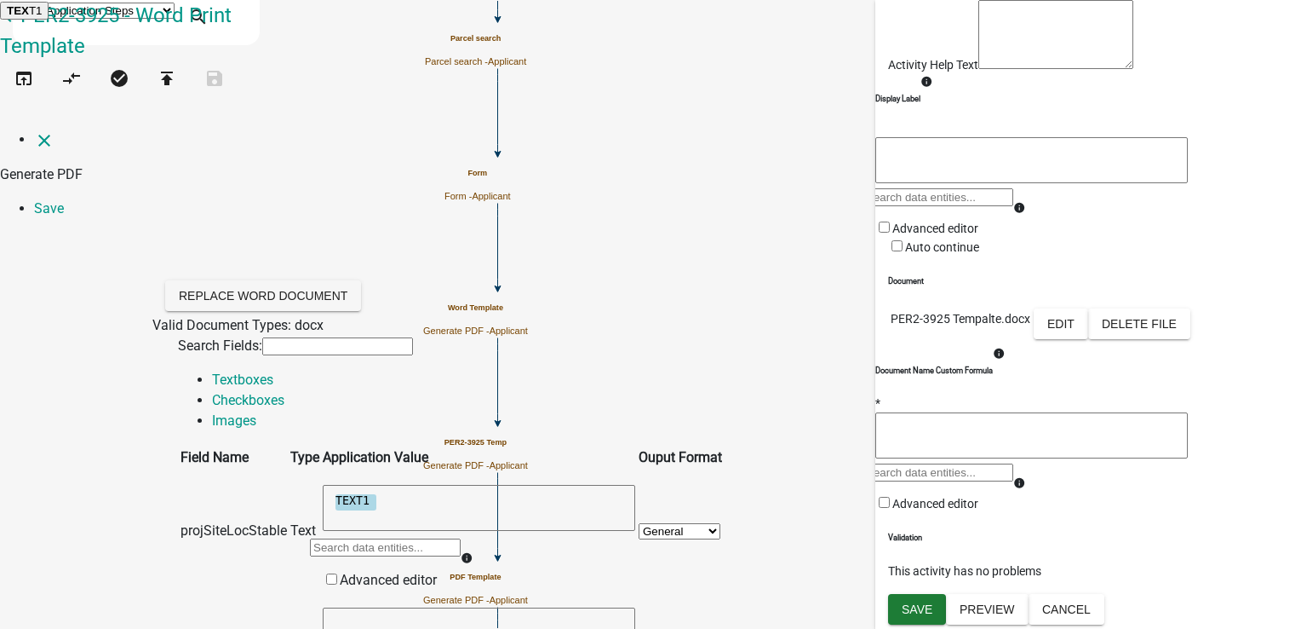
click at [49, 20] on button "TEX T1" at bounding box center [24, 11] width 49 height 18
type textarea "TEXT1"
click at [1288, 129] on nav "close Generate PDF Save" at bounding box center [650, 173] width 1301 height 89
click at [64, 200] on link "Save" at bounding box center [49, 208] width 30 height 16
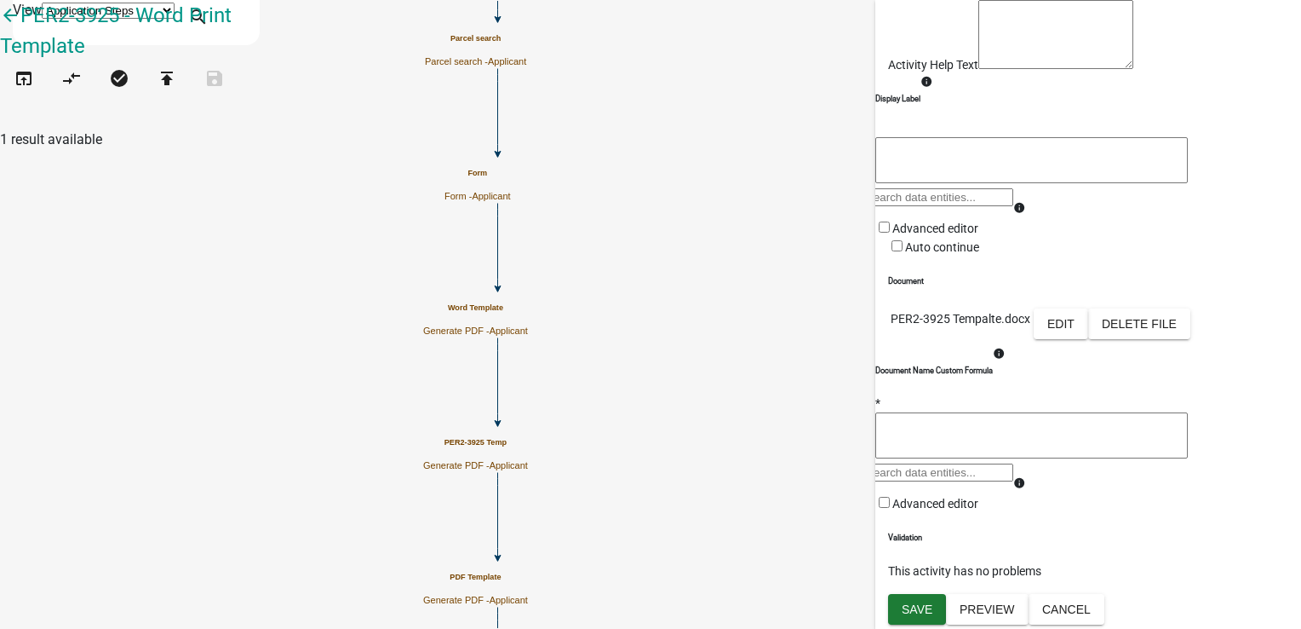
scroll to position [302, 0]
click at [917, 615] on span "Save" at bounding box center [917, 609] width 31 height 14
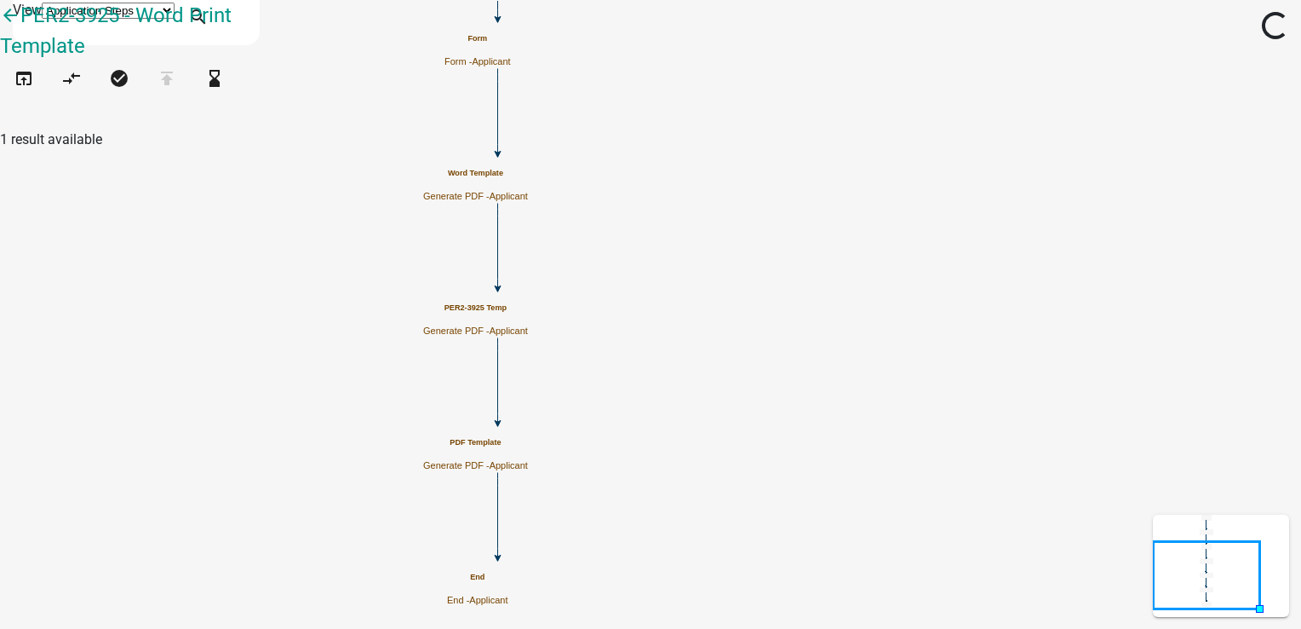
scroll to position [0, 0]
click at [20, 91] on button "open_in_browser" at bounding box center [24, 79] width 48 height 37
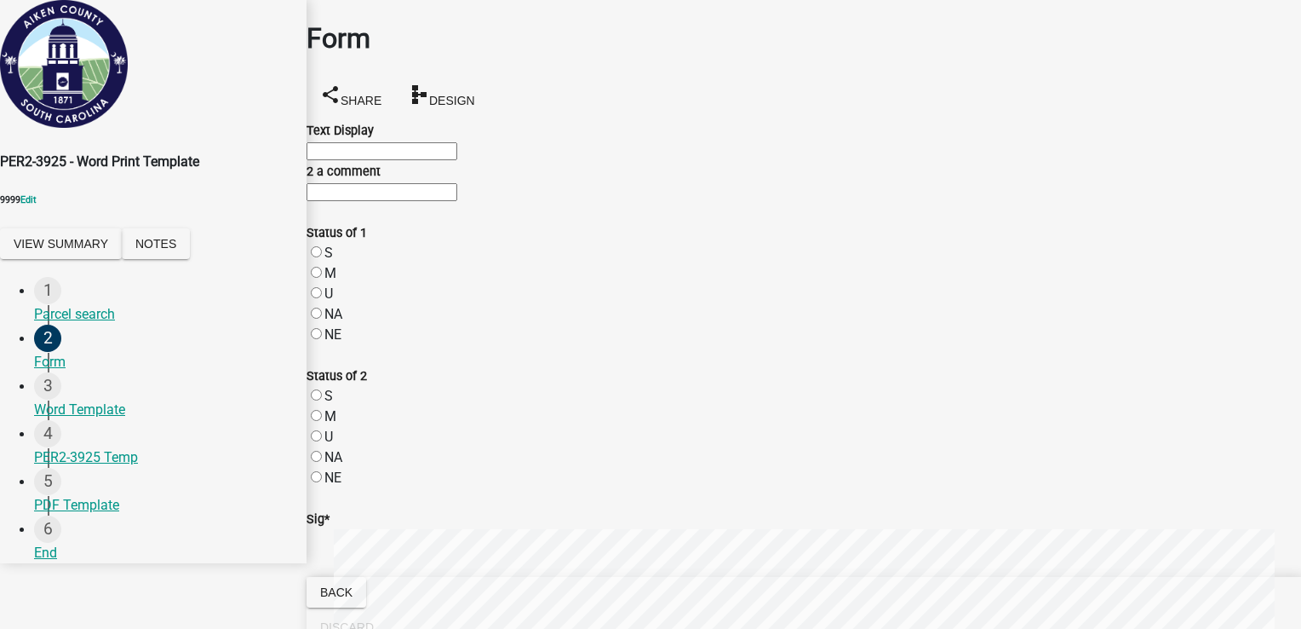
click at [457, 158] on input "Text Display" at bounding box center [382, 151] width 151 height 18
type input "123123"
click at [353, 201] on input "2 a comment" at bounding box center [382, 192] width 151 height 18
type input "wsdvcx"
click at [333, 261] on label "S" at bounding box center [328, 252] width 9 height 16
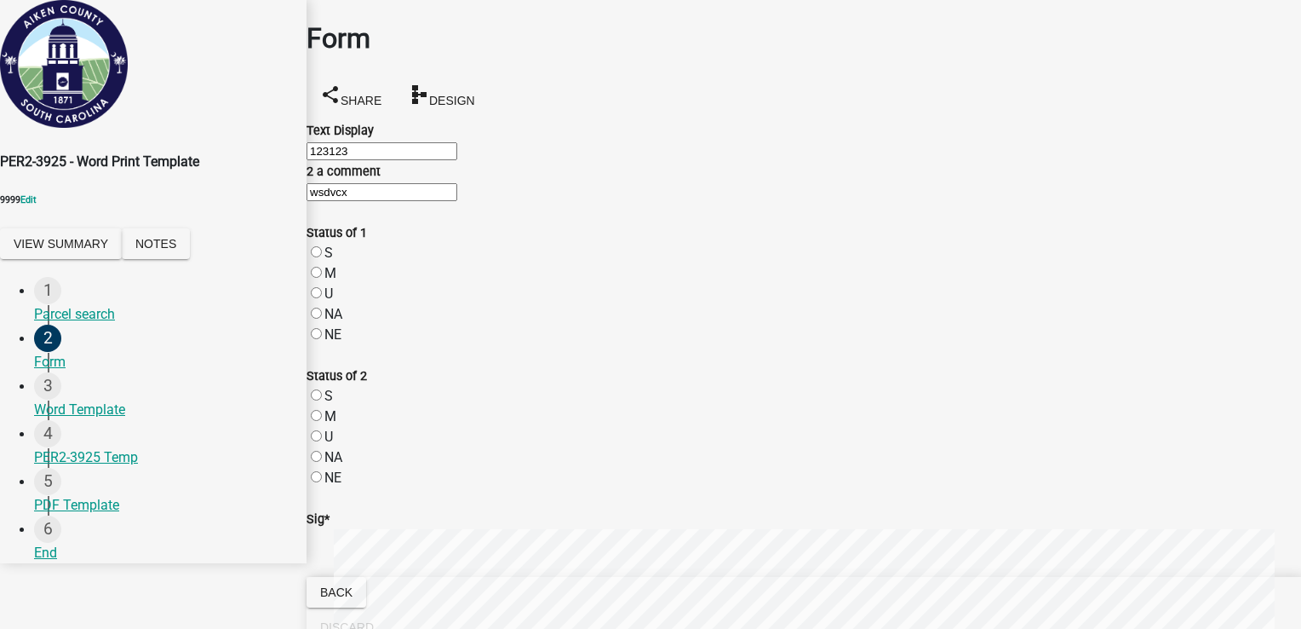
click at [322, 257] on input "S" at bounding box center [316, 251] width 11 height 11
radio input "true"
click at [336, 424] on label "M" at bounding box center [330, 416] width 12 height 16
click at [322, 421] on input "M" at bounding box center [316, 415] width 11 height 11
radio input "true"
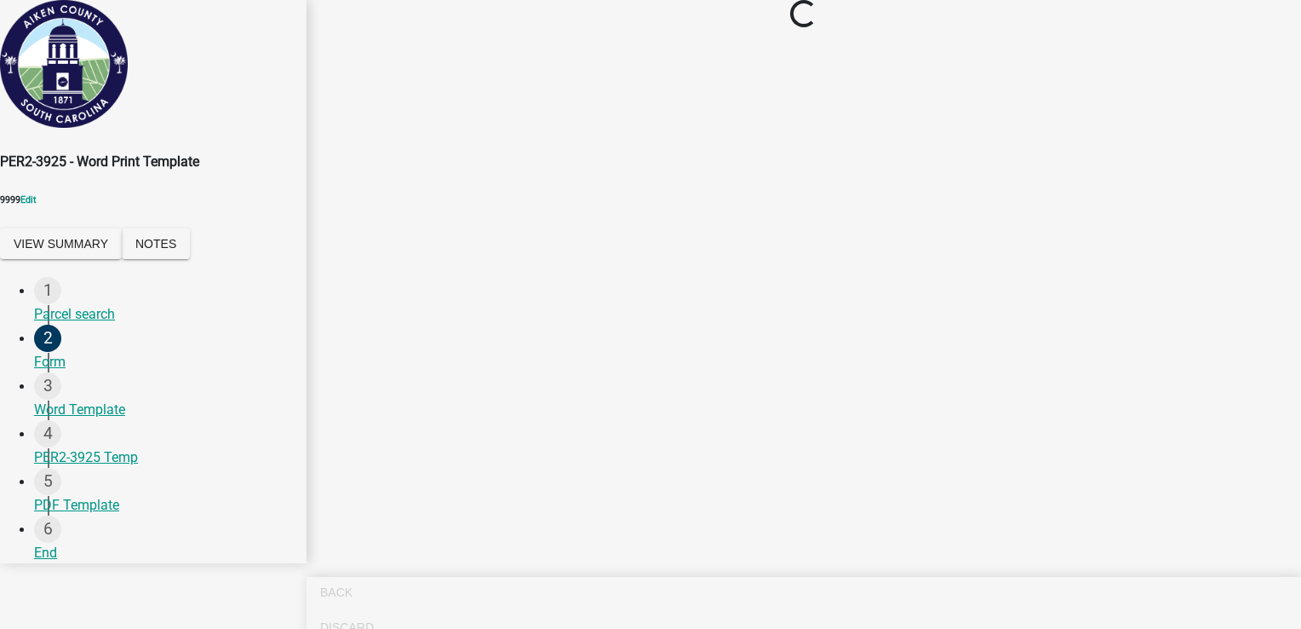
scroll to position [0, 0]
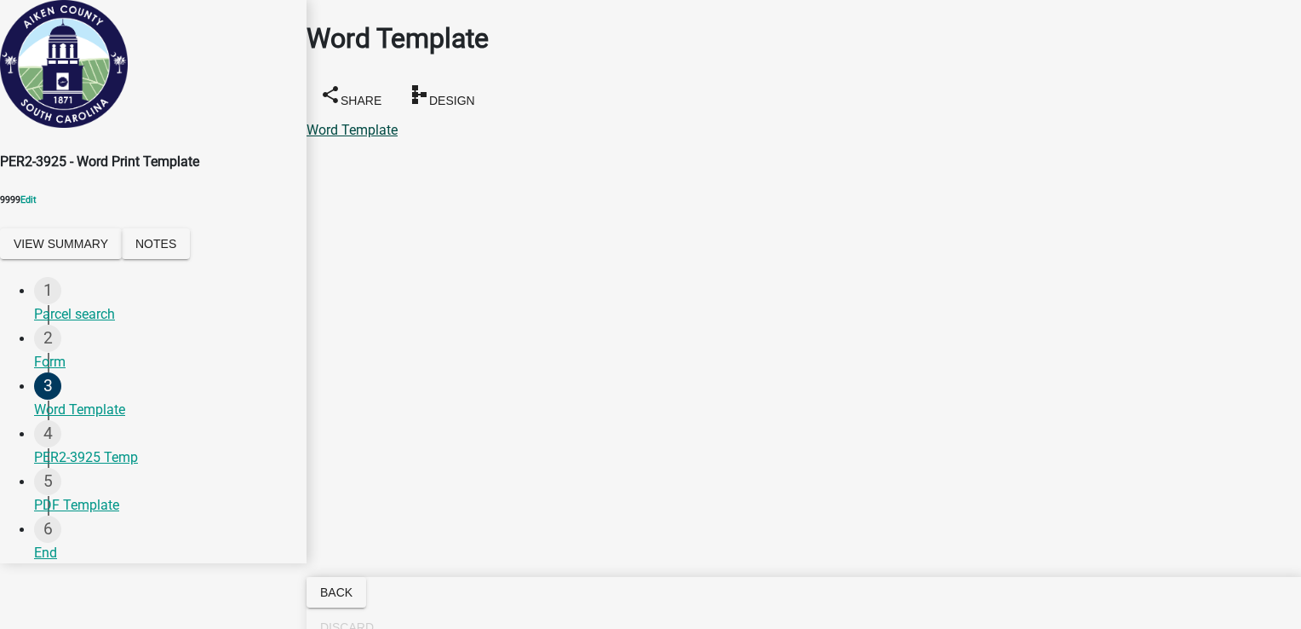
click at [386, 122] on link "Word Template" at bounding box center [352, 130] width 91 height 16
click at [407, 122] on link "PER2-3925 Temp" at bounding box center [359, 130] width 104 height 16
click at [376, 122] on link "PDF Template" at bounding box center [349, 130] width 85 height 16
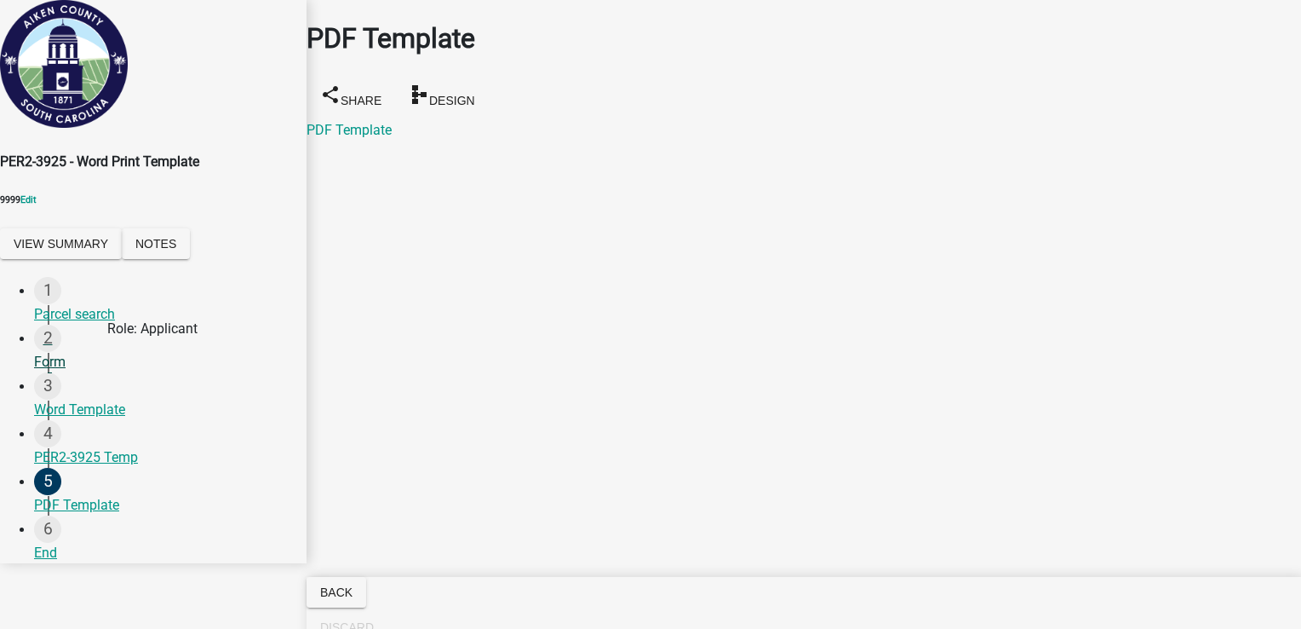
click at [54, 365] on div "2 Form" at bounding box center [163, 348] width 259 height 48
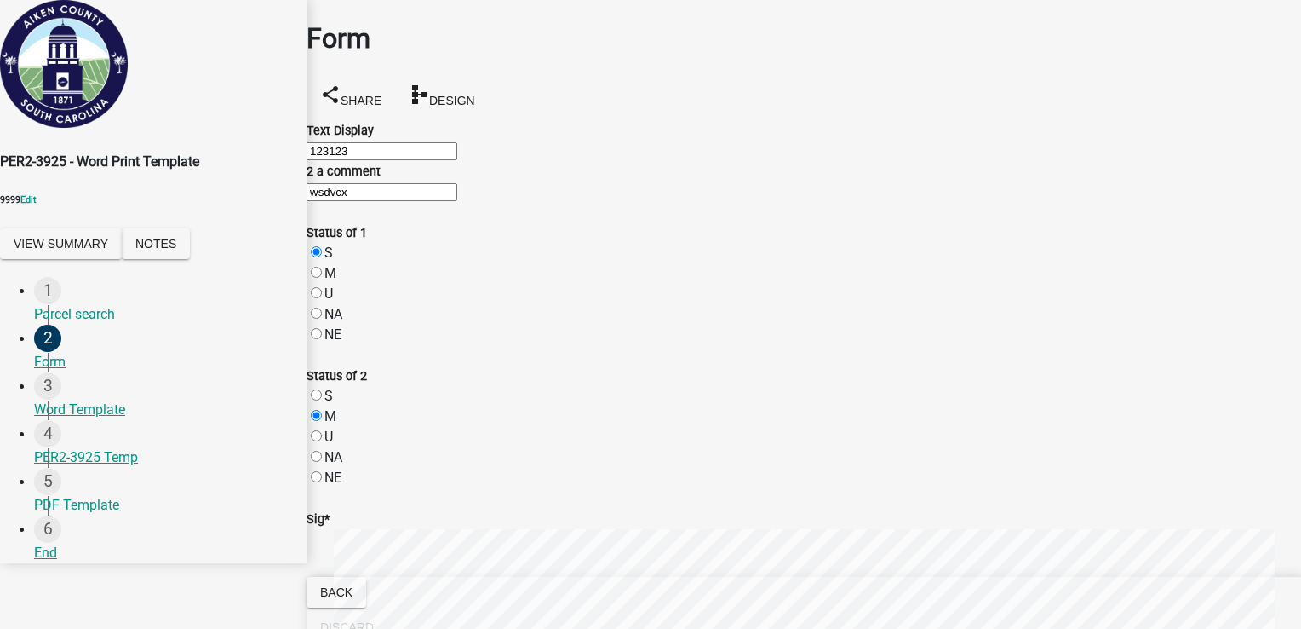
drag, startPoint x: 338, startPoint y: 331, endPoint x: 359, endPoint y: 332, distance: 21.3
click at [359, 263] on div "S" at bounding box center [804, 253] width 995 height 20
drag, startPoint x: 321, startPoint y: 162, endPoint x: 359, endPoint y: 167, distance: 38.7
click at [359, 202] on div "Status of 1 S M U NA NE" at bounding box center [804, 273] width 1020 height 143
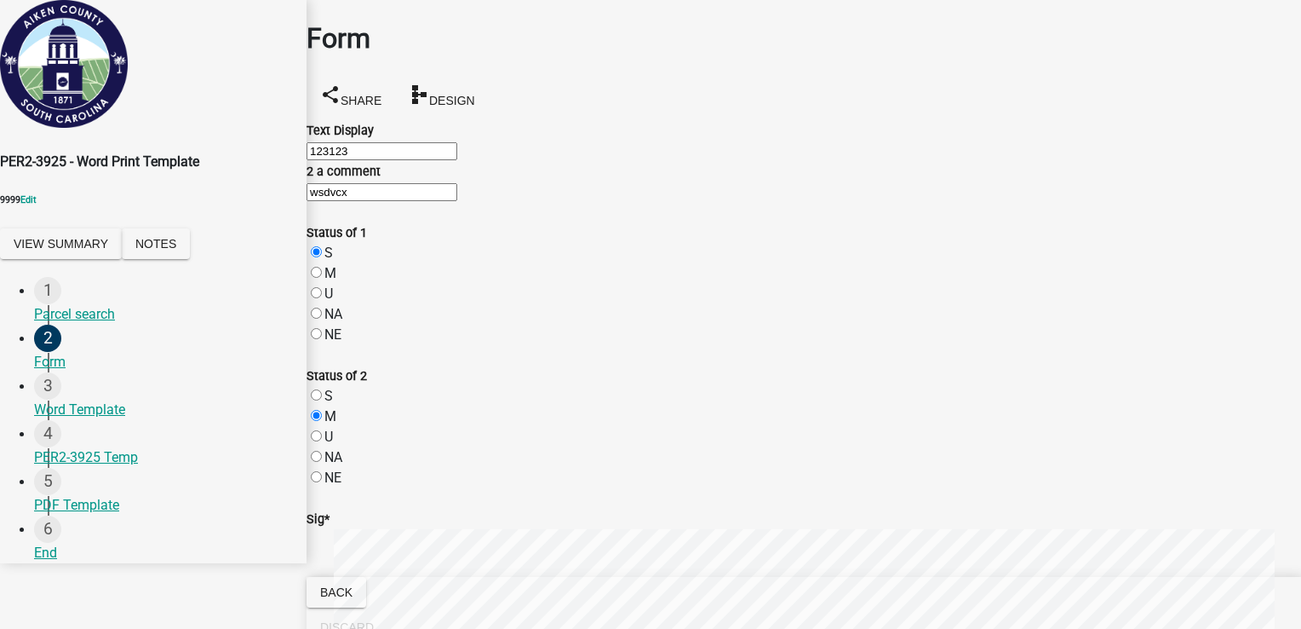
click at [522, 427] on div "U" at bounding box center [804, 437] width 995 height 20
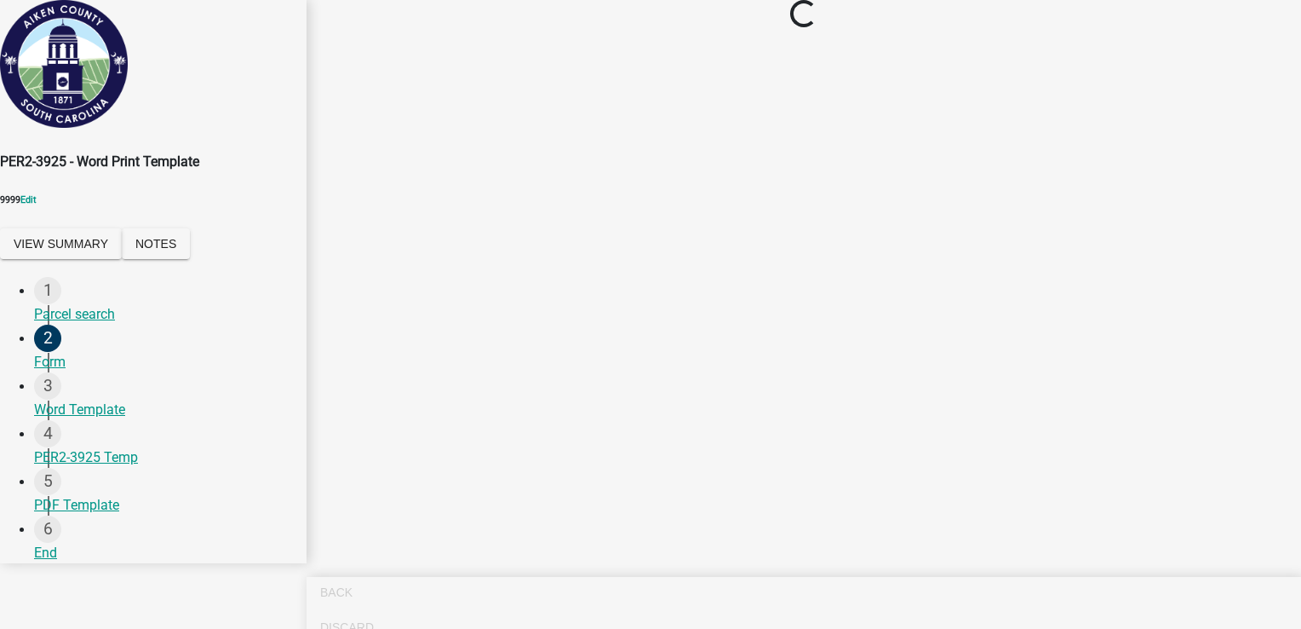
scroll to position [0, 0]
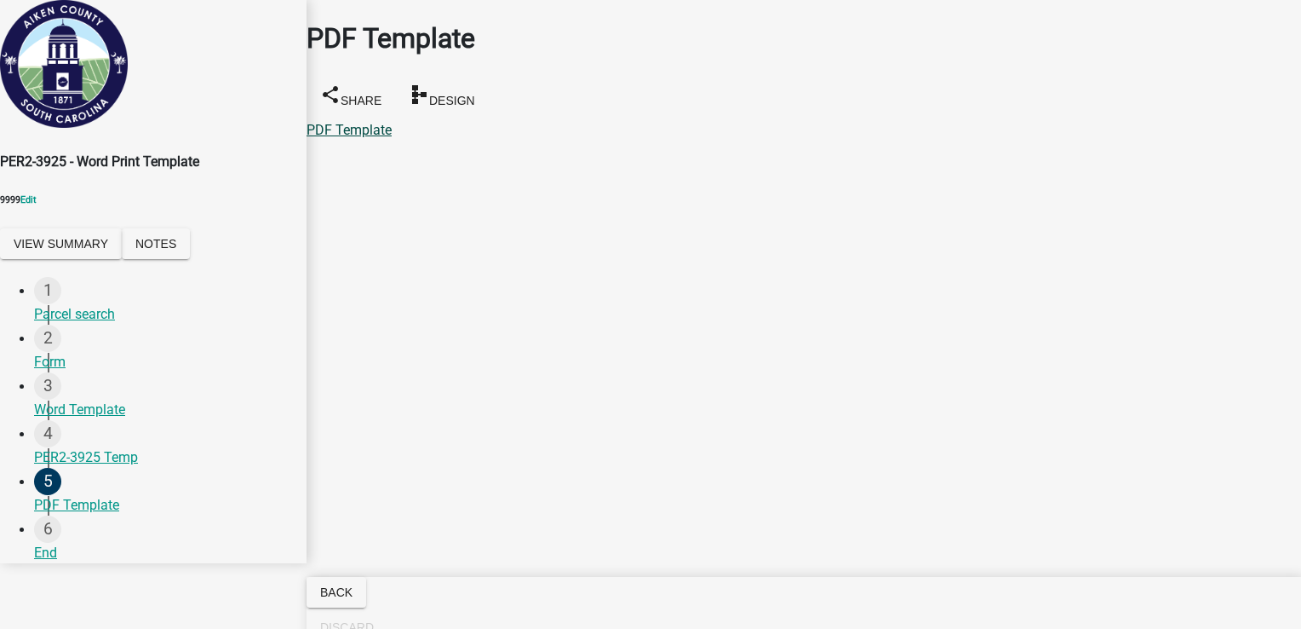
click at [378, 122] on link "PDF Template" at bounding box center [349, 130] width 85 height 16
drag, startPoint x: 77, startPoint y: 428, endPoint x: 85, endPoint y: 416, distance: 14.0
click at [76, 420] on div "3 Word Template" at bounding box center [163, 396] width 259 height 48
click at [397, 122] on link "Word Template" at bounding box center [352, 130] width 91 height 16
click at [89, 468] on div "4 PER2-3925 Temp" at bounding box center [163, 444] width 259 height 48
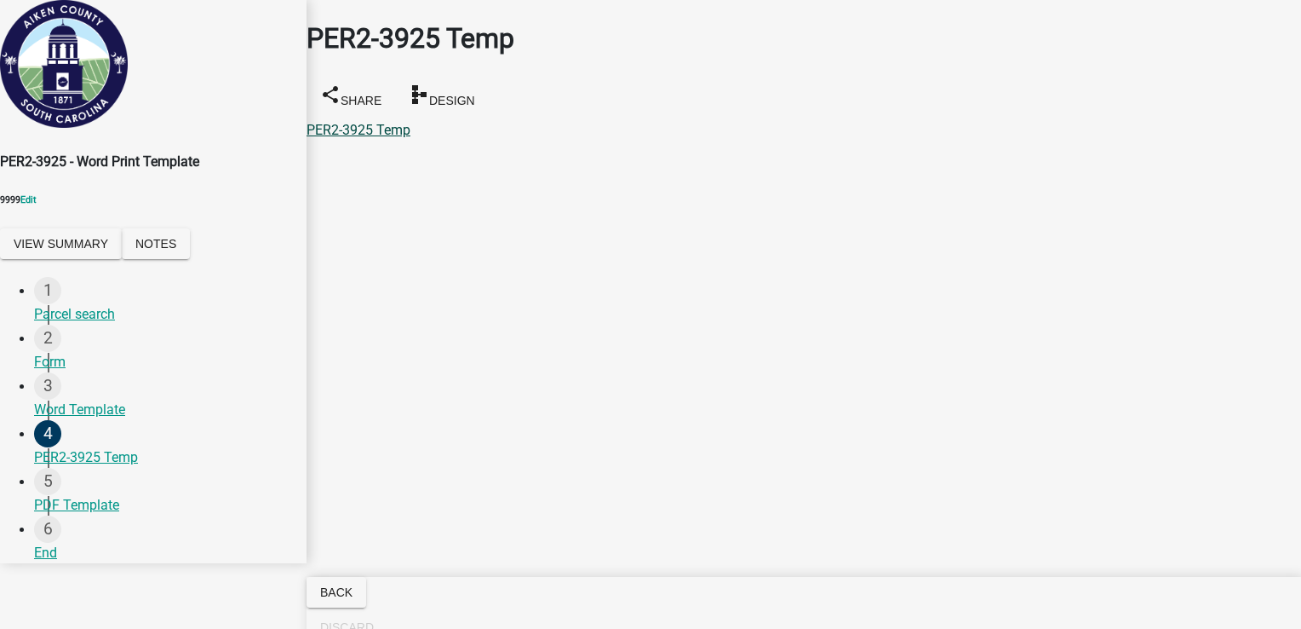
click at [393, 122] on link "PER2-3925 Temp" at bounding box center [359, 130] width 104 height 16
click at [475, 93] on span "Design" at bounding box center [452, 100] width 46 height 14
click at [78, 515] on div "PDF Template" at bounding box center [163, 505] width 259 height 20
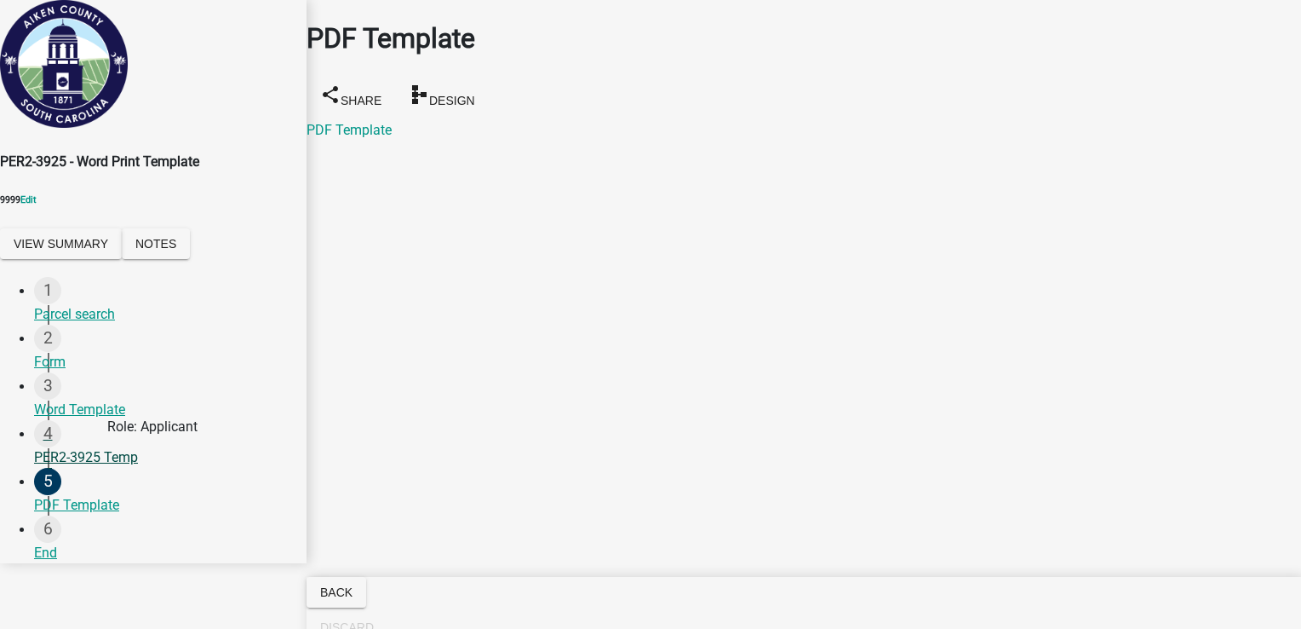
click at [80, 468] on div "4 PER2-3925 Temp" at bounding box center [163, 444] width 259 height 48
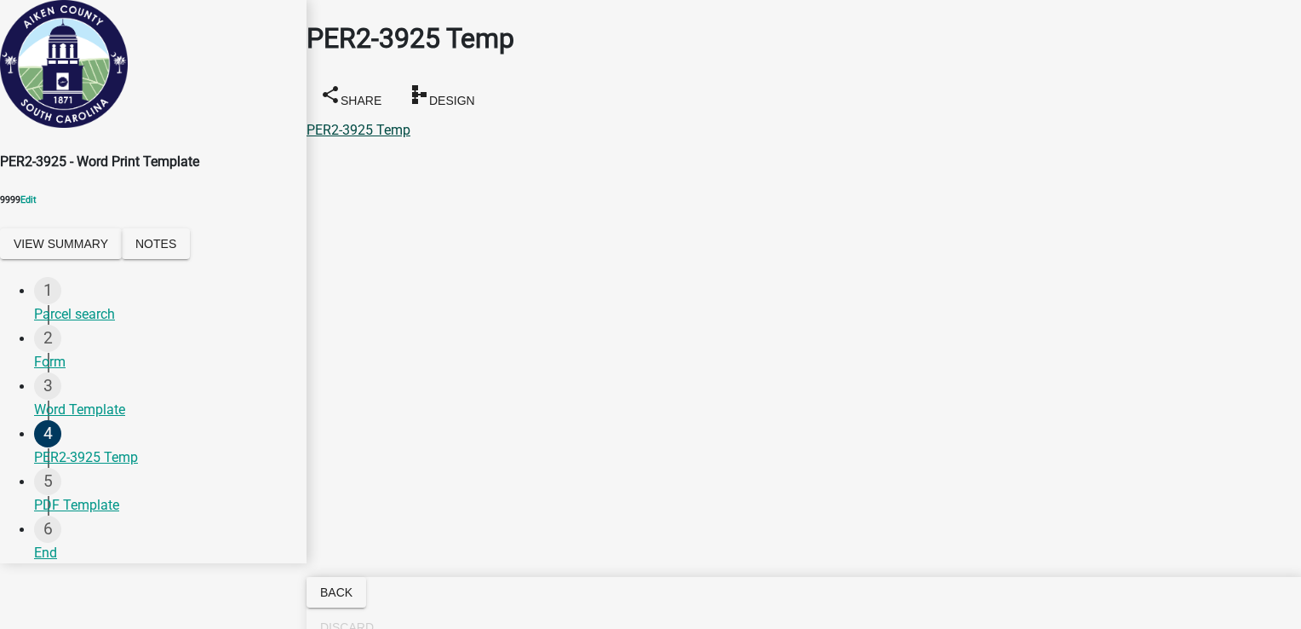
click at [365, 122] on link "PER2-3925 Temp" at bounding box center [359, 130] width 104 height 16
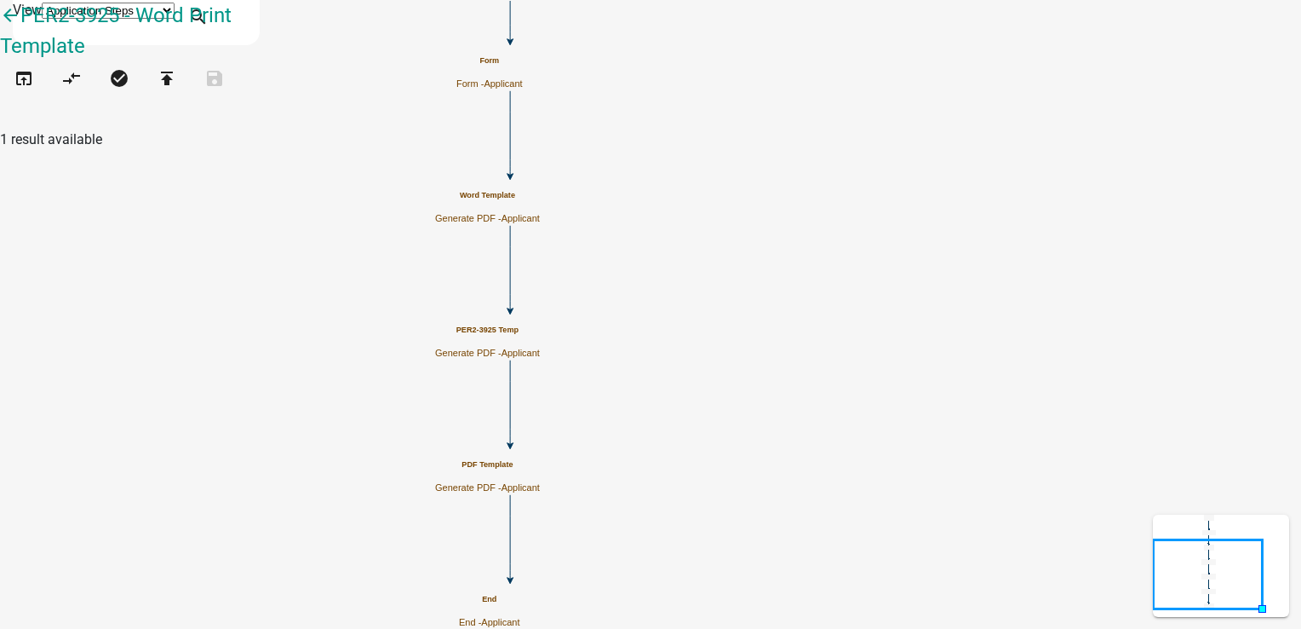
click at [540, 347] on p "Generate PDF - Applicant" at bounding box center [487, 352] width 105 height 11
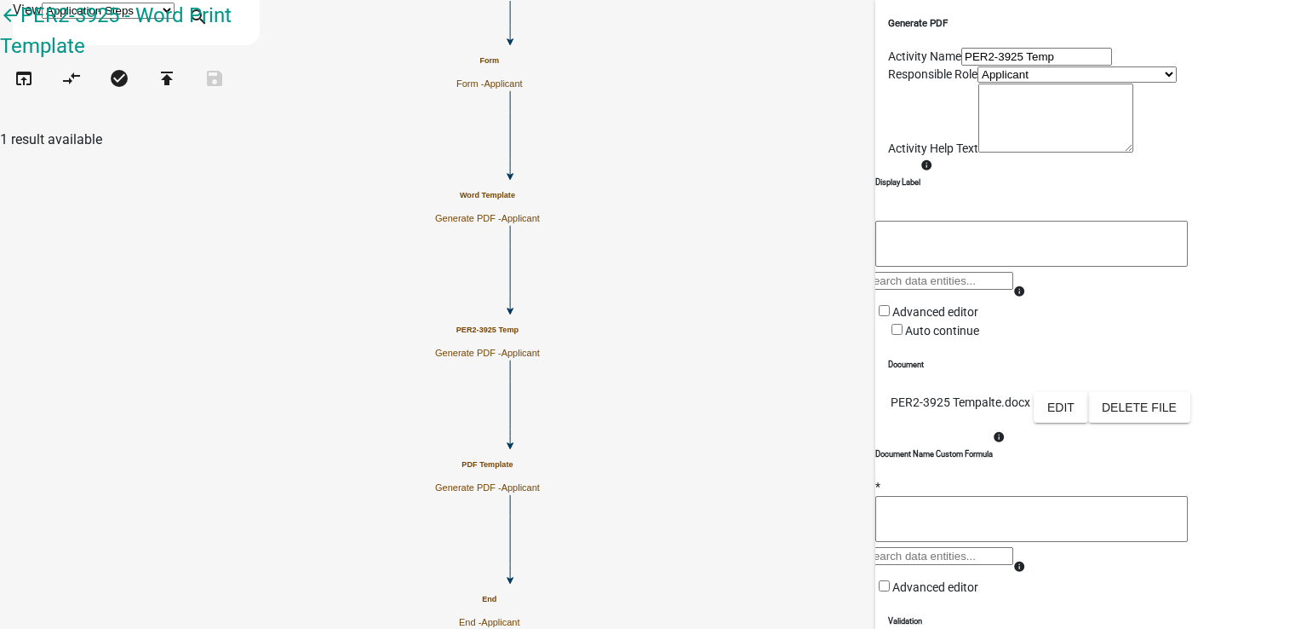
scroll to position [170, 0]
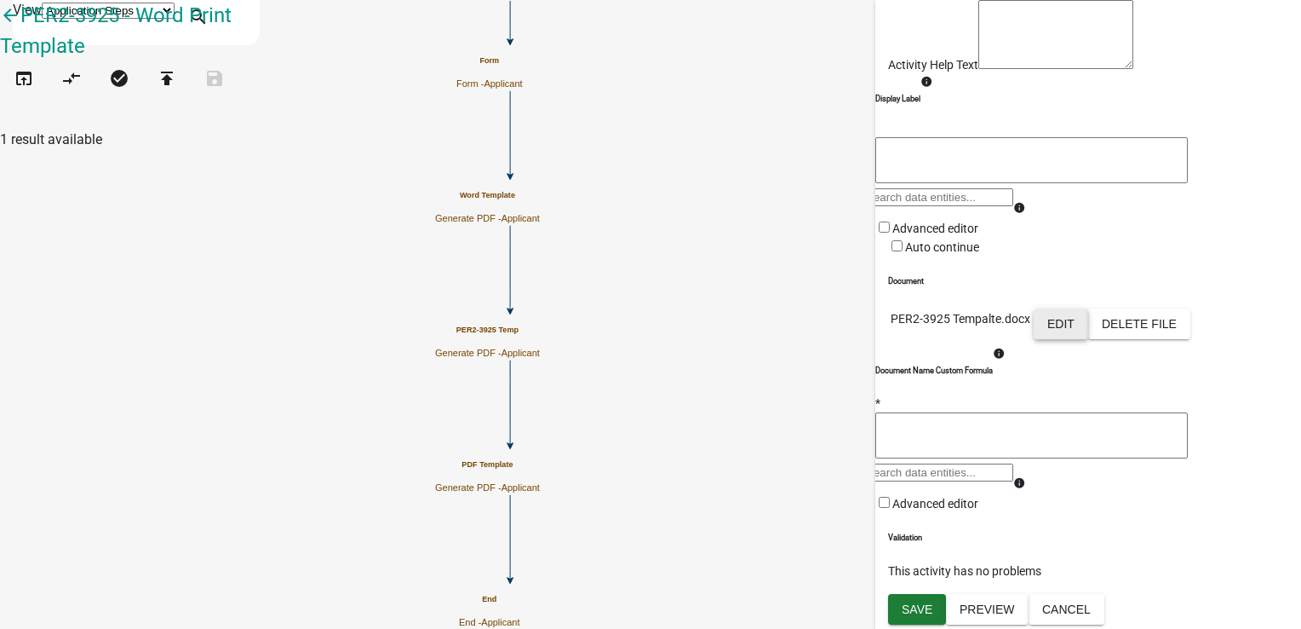
click at [1088, 339] on button "Edit" at bounding box center [1061, 323] width 55 height 31
select select "5"
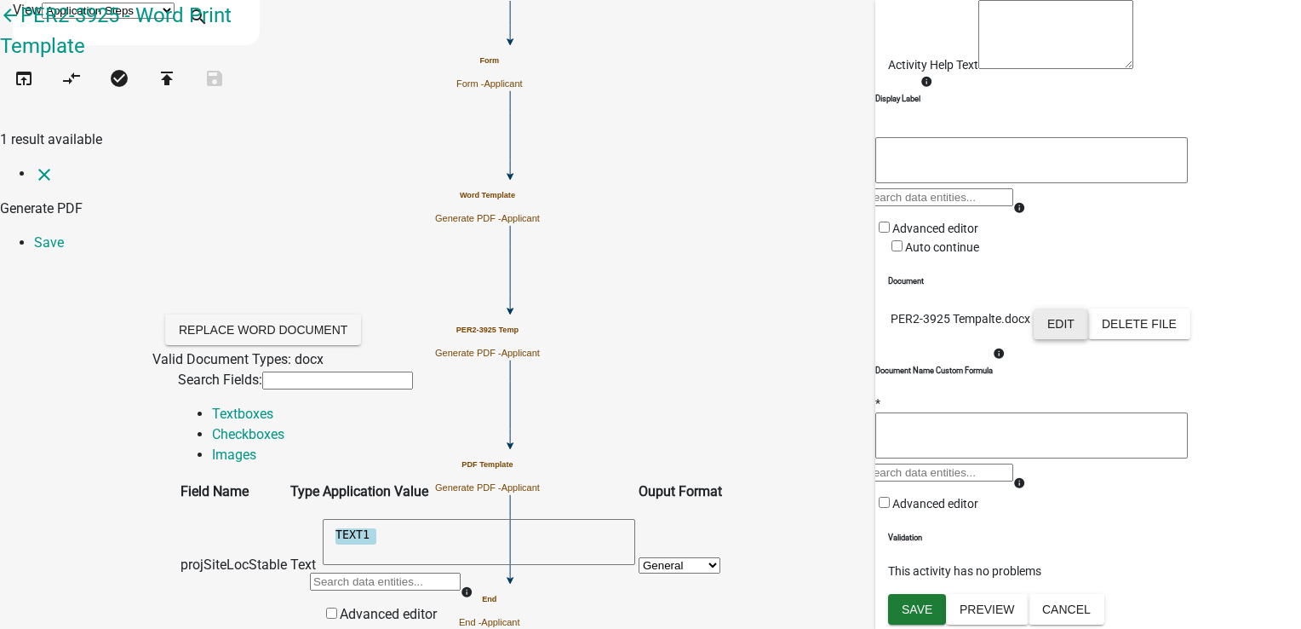
scroll to position [0, 0]
click at [284, 426] on link "Checkboxes" at bounding box center [248, 434] width 72 height 16
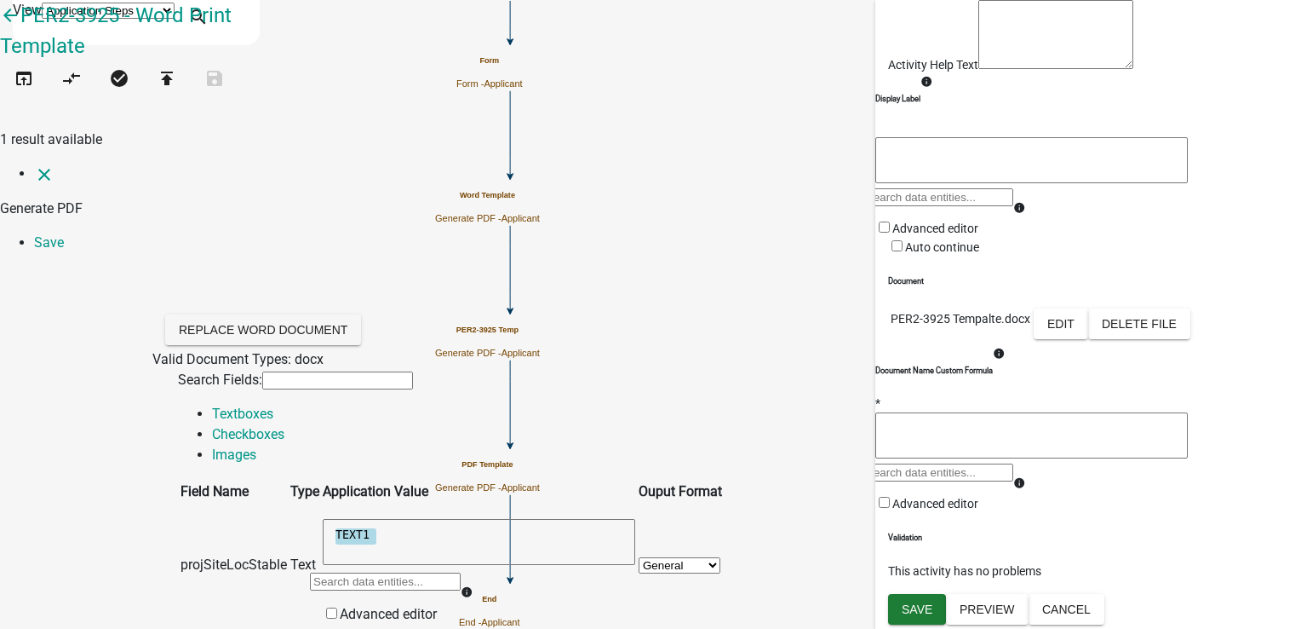
select select "97: STATUS_1"
drag, startPoint x: 777, startPoint y: 456, endPoint x: 916, endPoint y: 486, distance: 142.8
select select "3: S"
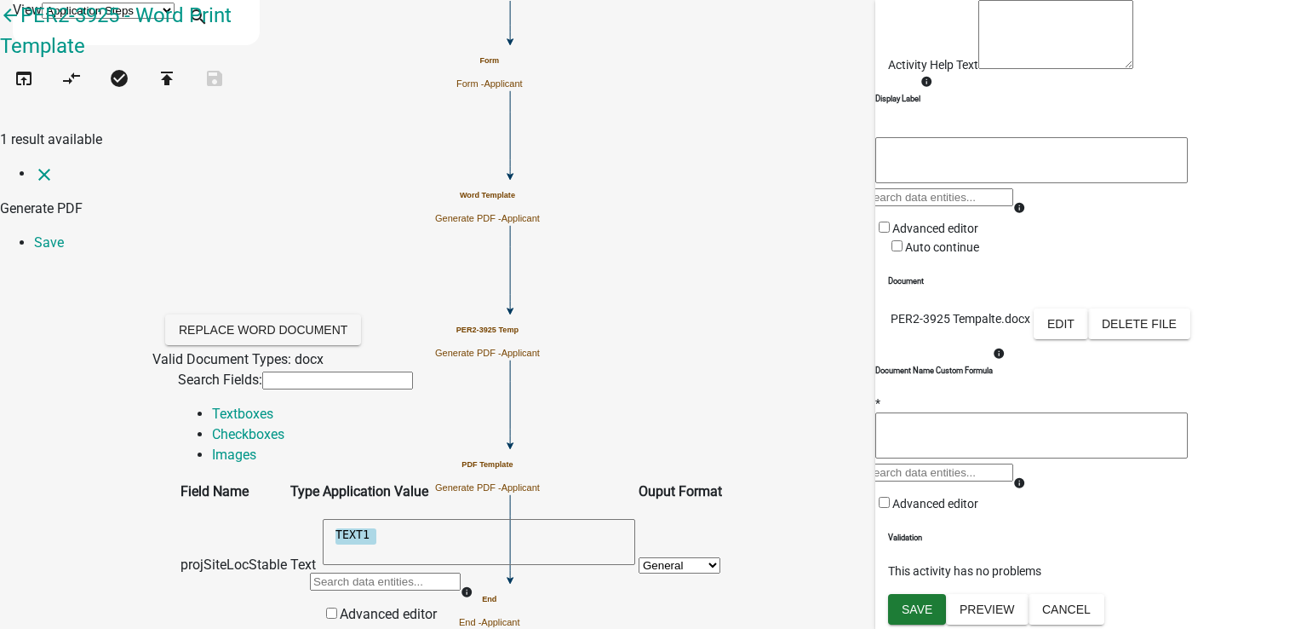
select select "97: STATUS_1"
select select "0: M"
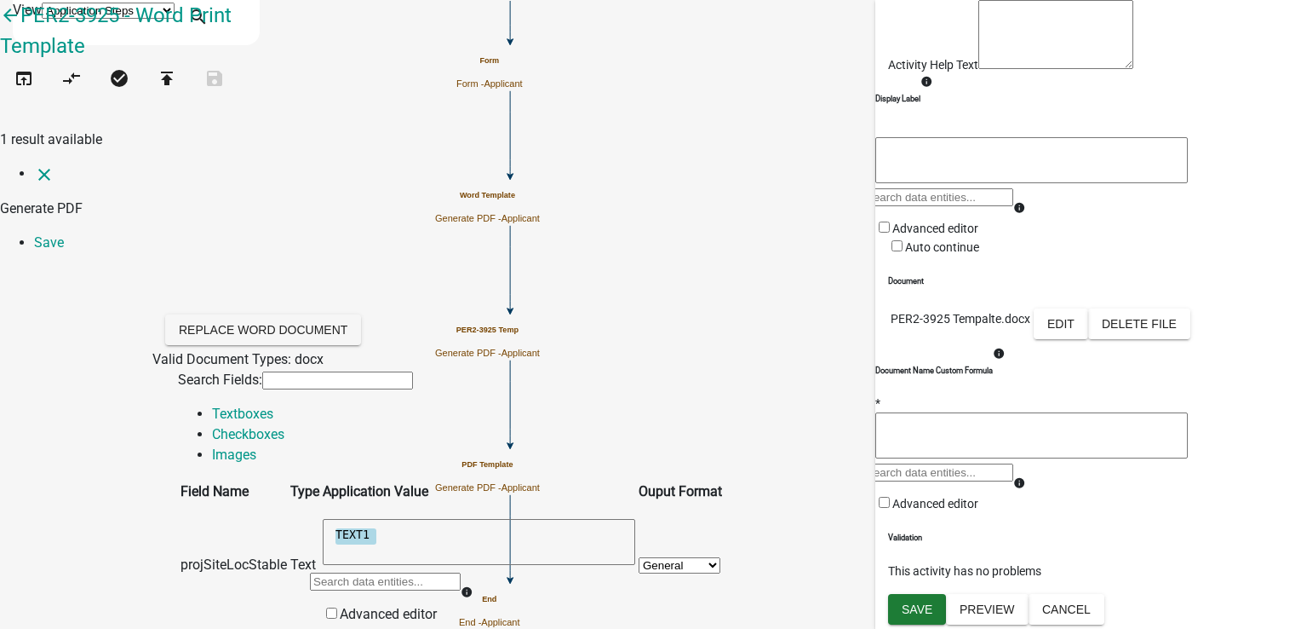
scroll to position [596, 0]
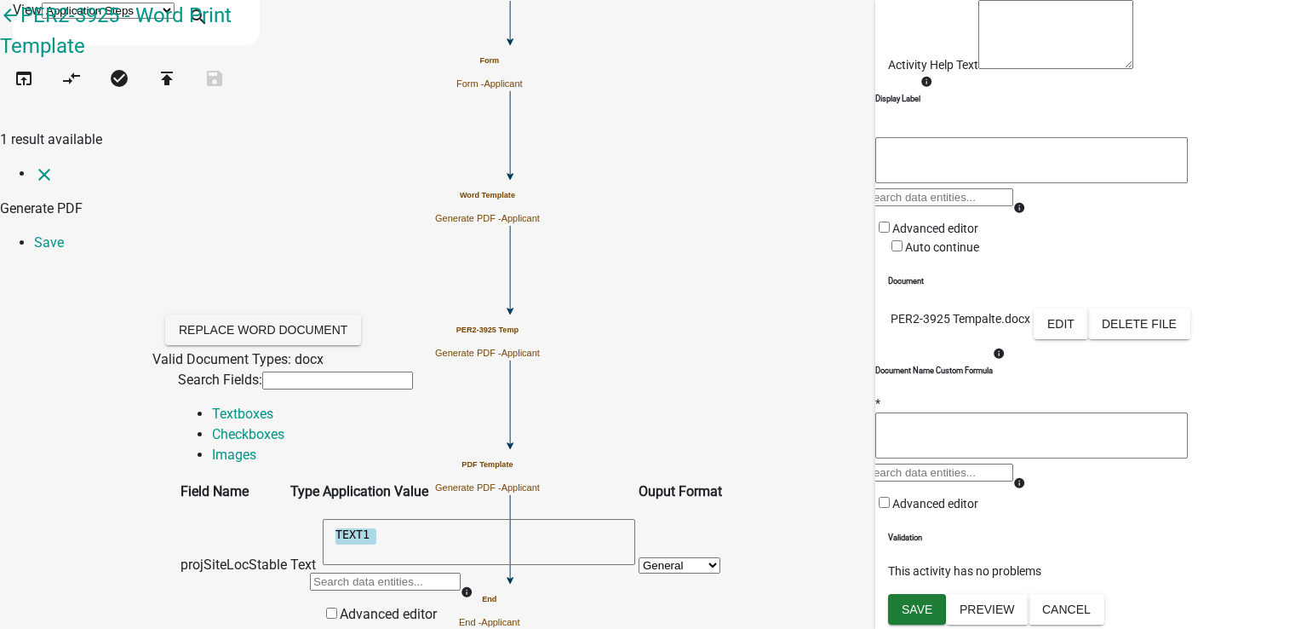
select select "97: STATUS_1"
select select "4: U"
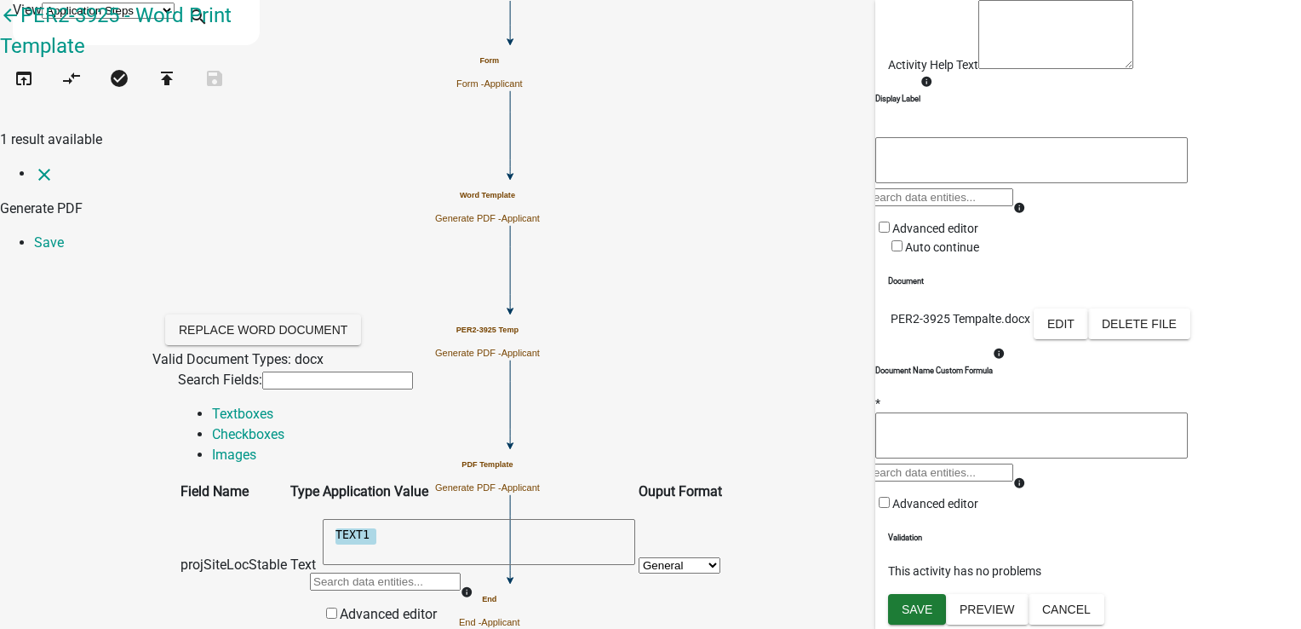
select select "97: STATUS_1"
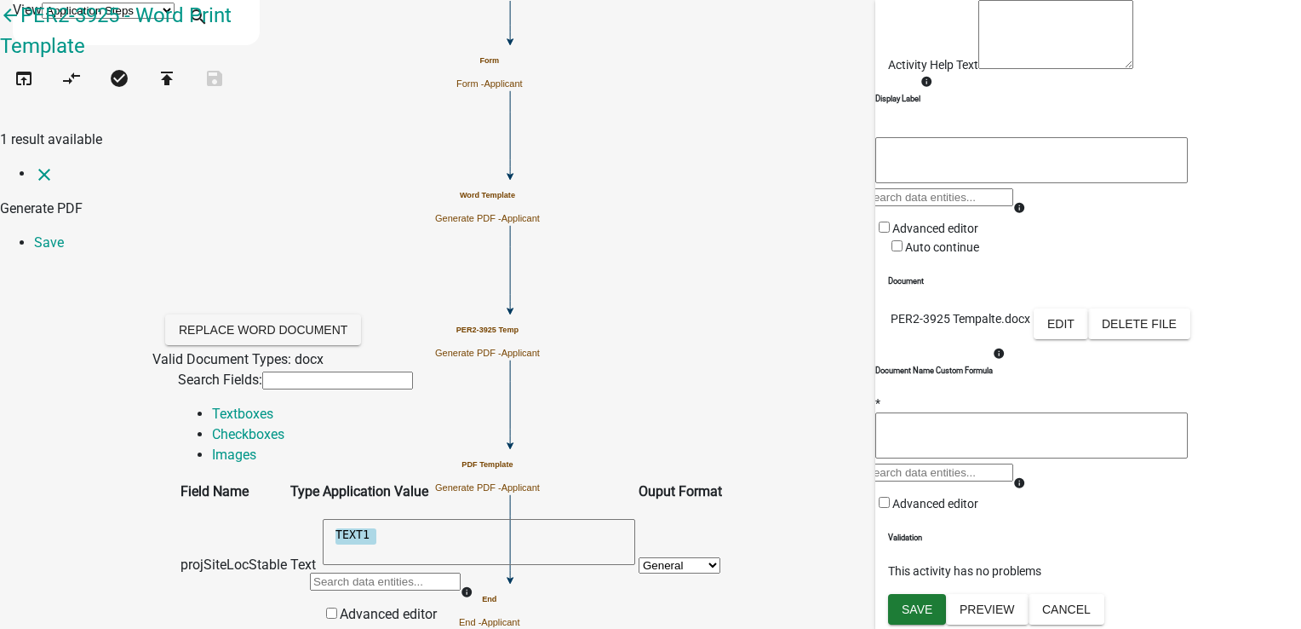
select select "1: NA"
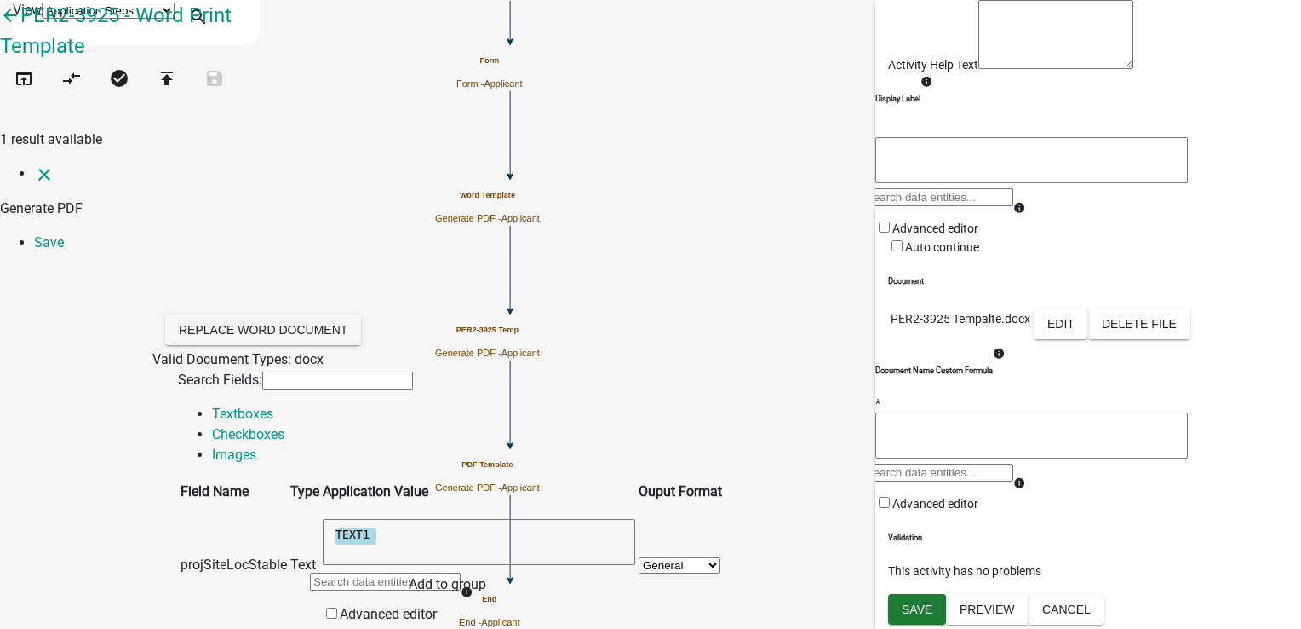
select select "97: STATUS_1"
select select "2: NE"
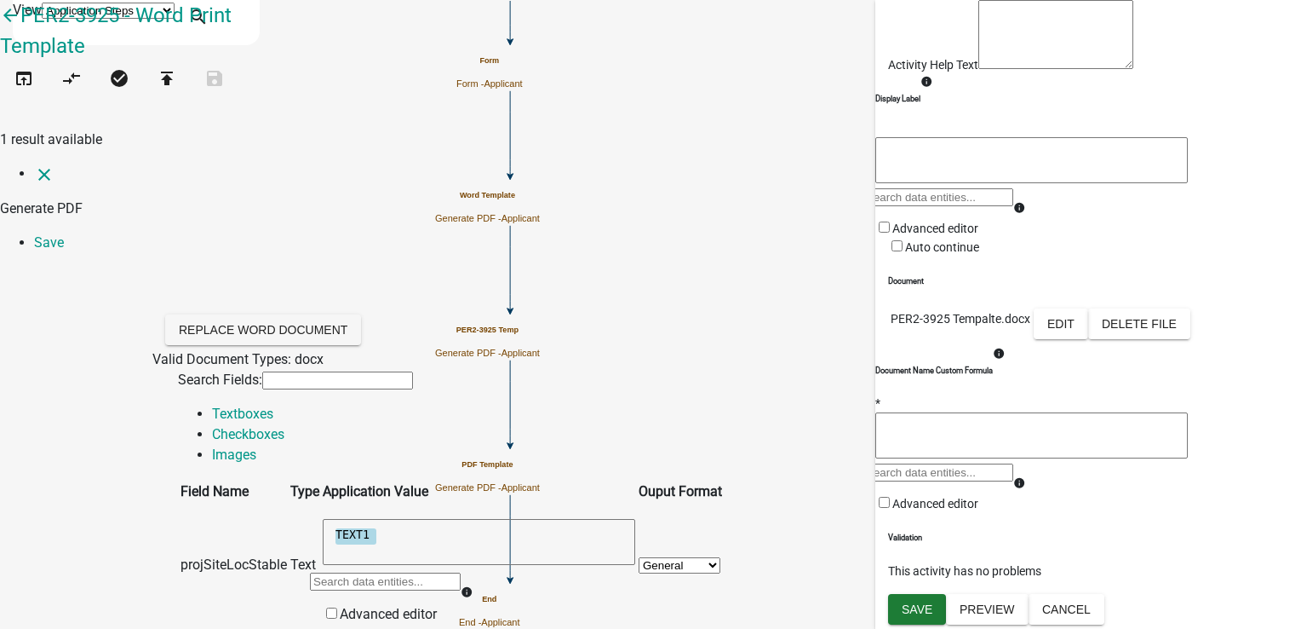
select select "97: STATUS_1"
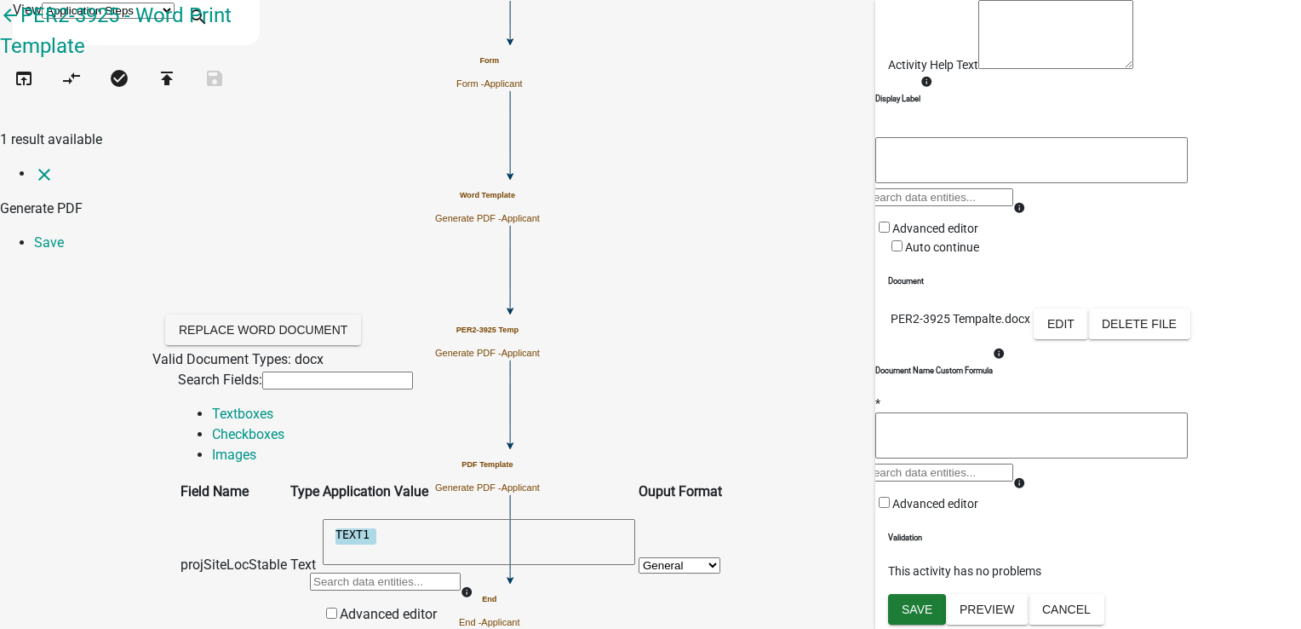
drag, startPoint x: 933, startPoint y: 408, endPoint x: 933, endPoint y: 422, distance: 13.7
select select "3: S"
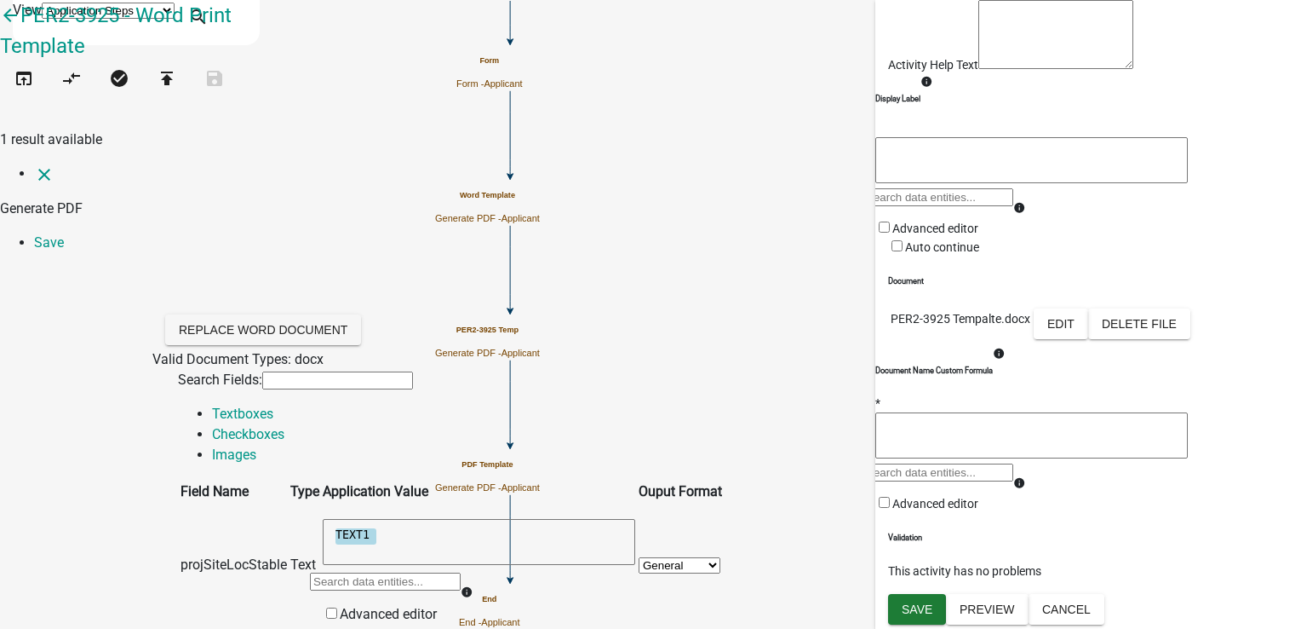
scroll to position [1703, 0]
select select "97: STATUS_1"
drag, startPoint x: 899, startPoint y: 472, endPoint x: 889, endPoint y: 482, distance: 13.9
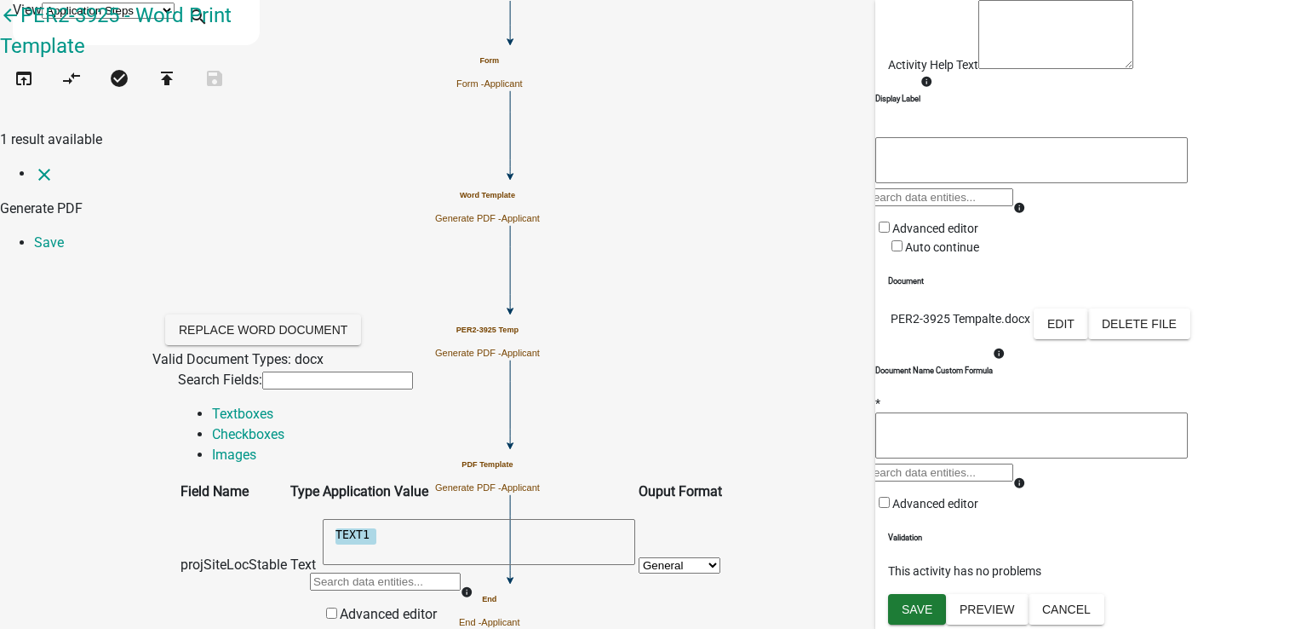
select select "0: M"
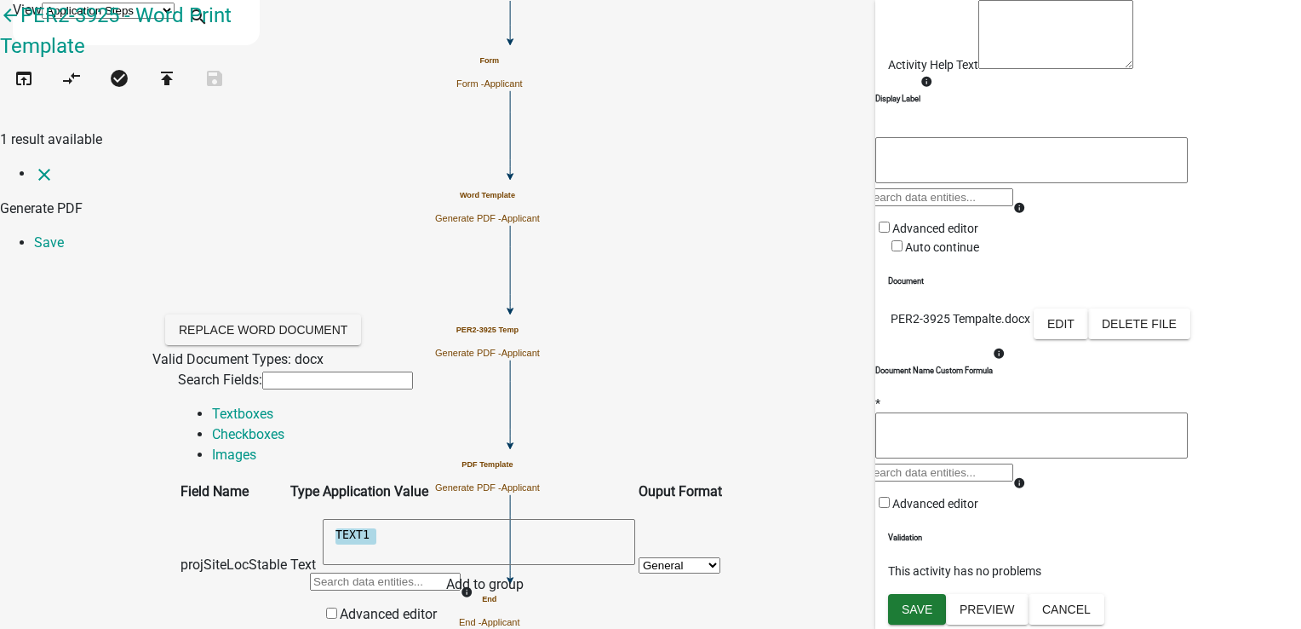
select select "97: STATUS_1"
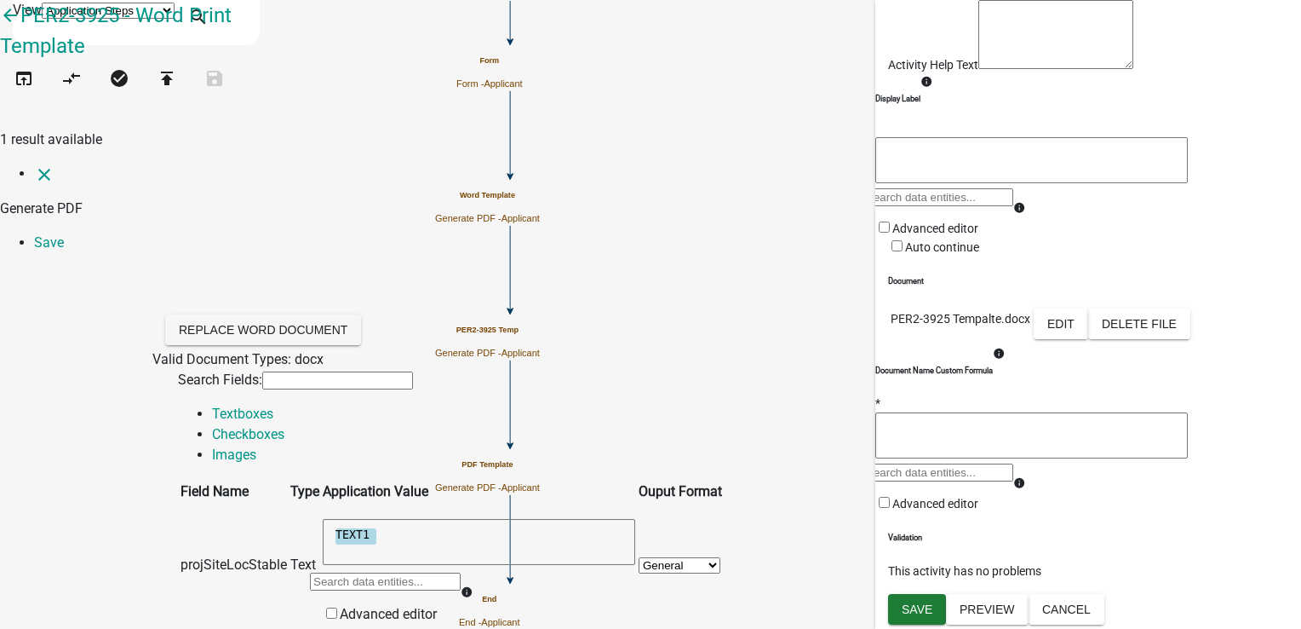
select select "4: U"
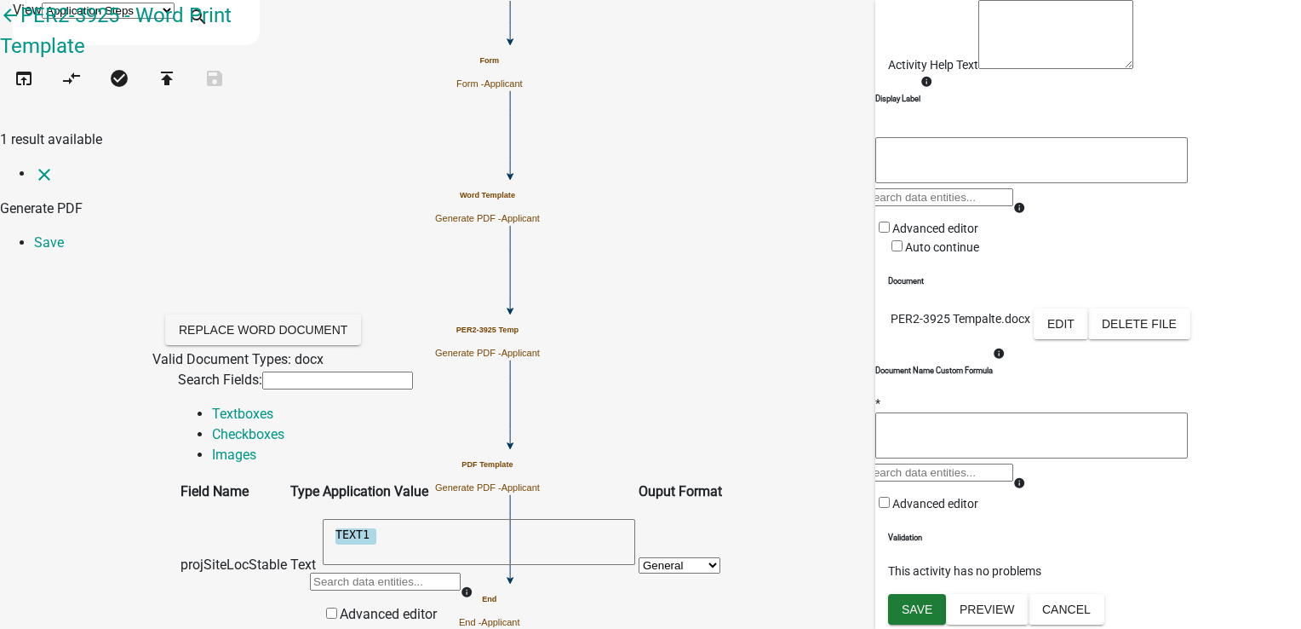
select select "98: STATUS_2"
select select "1: NA"
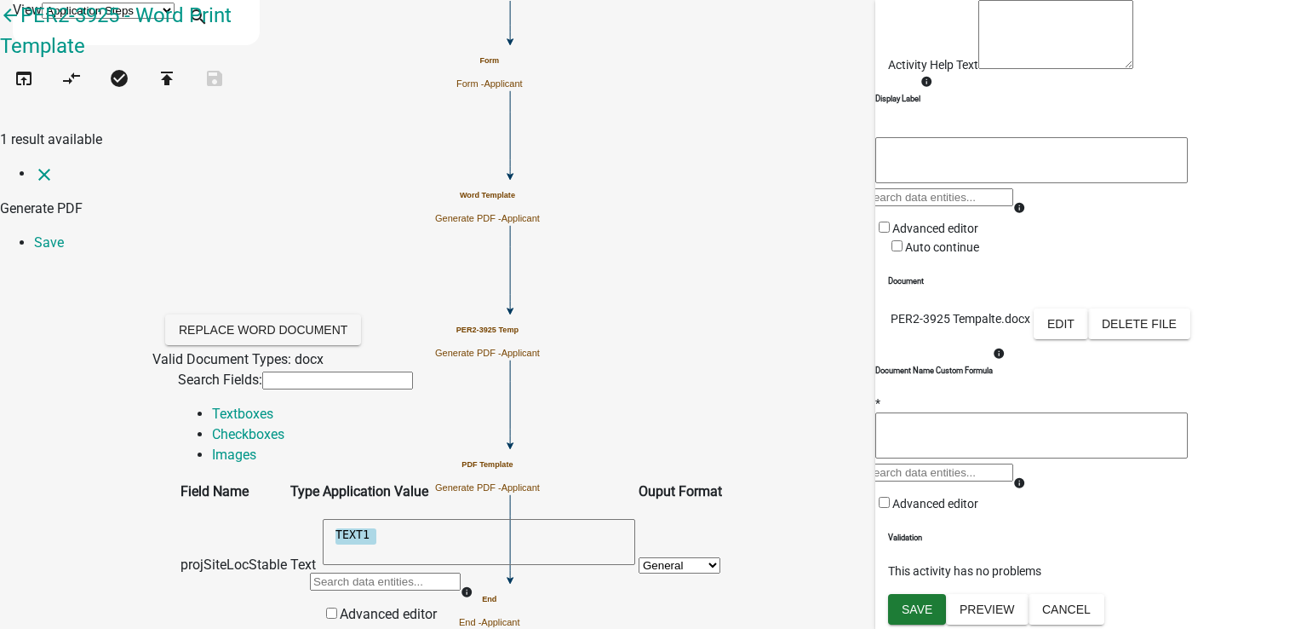
scroll to position [2438, 0]
select select "98: STATUS_2"
select select "2: NE"
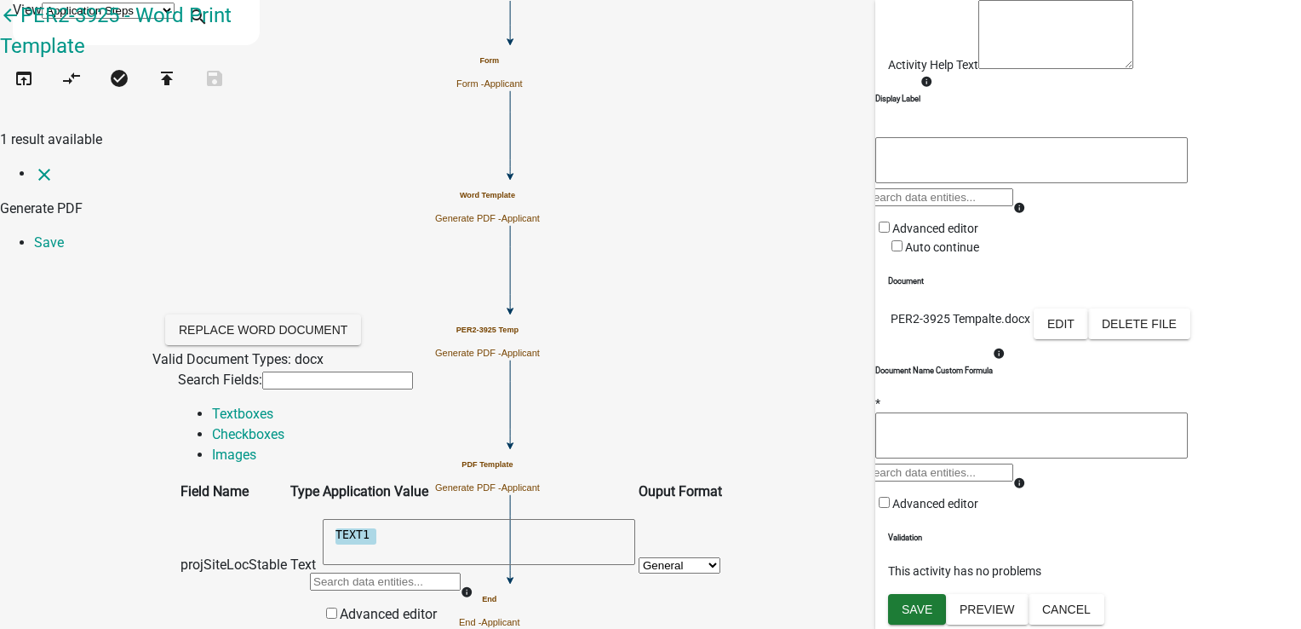
click at [64, 234] on link "Save" at bounding box center [49, 242] width 30 height 16
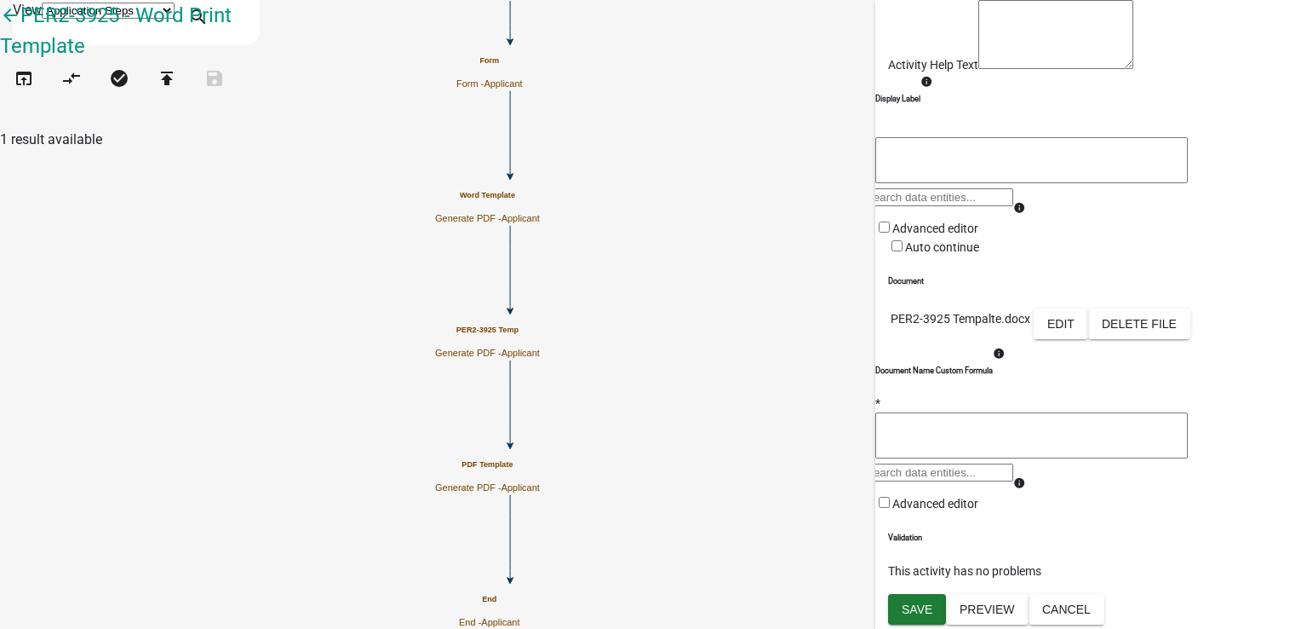
scroll to position [302, 0]
click at [1088, 308] on button "Edit" at bounding box center [1061, 323] width 55 height 31
select select "5"
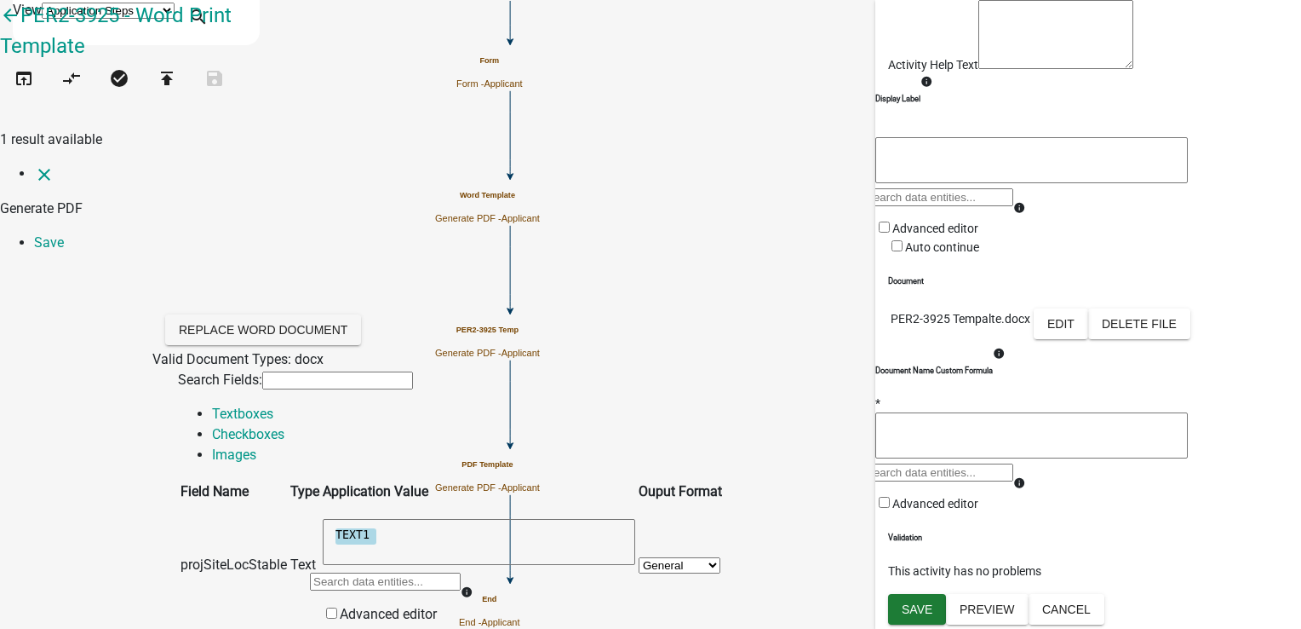
type textarea "c"
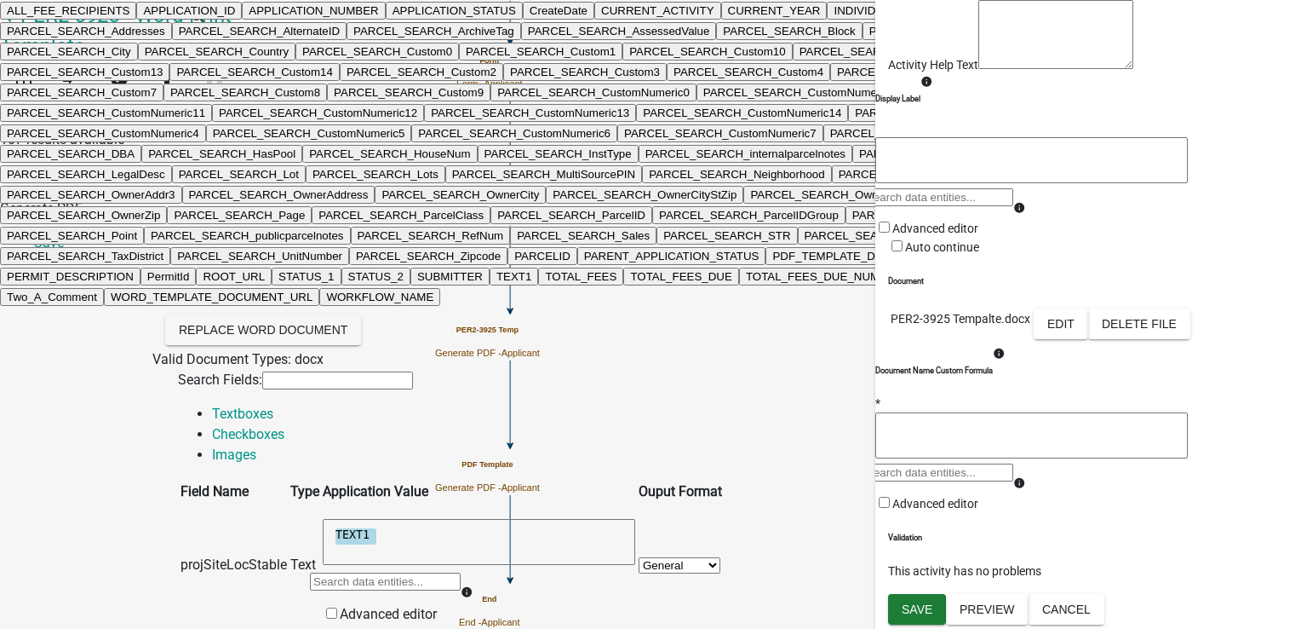
type input "com"
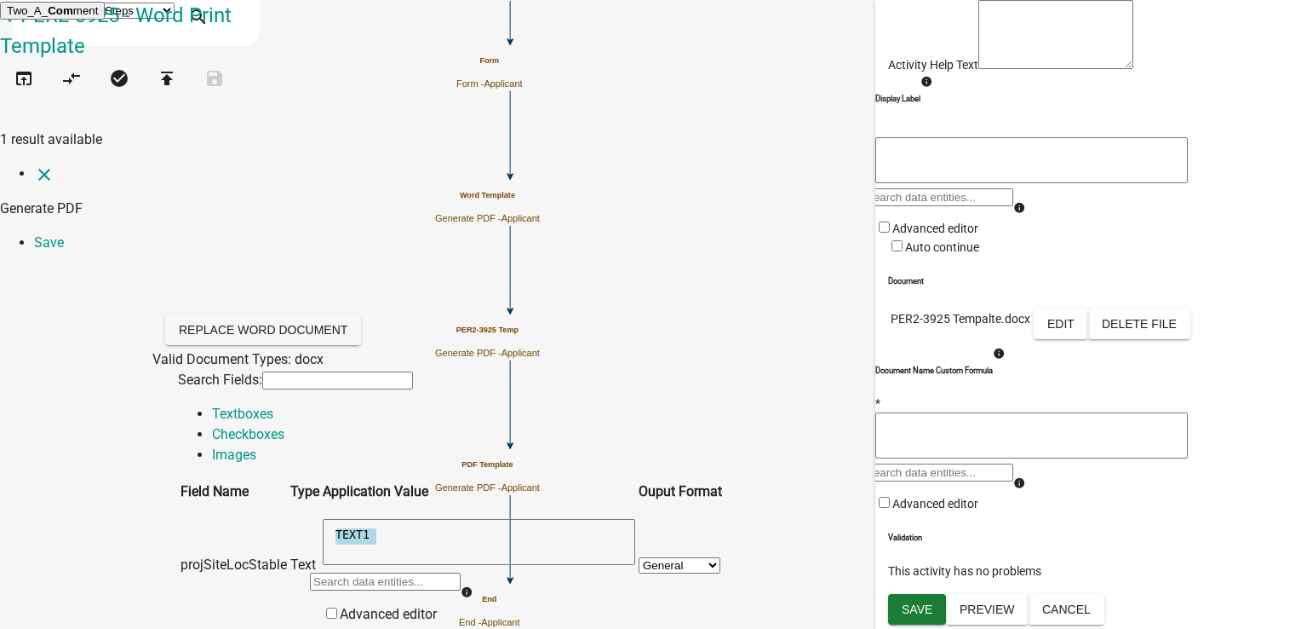
click at [73, 17] on span "Com" at bounding box center [61, 10] width 26 height 13
type textarea "Two_A_Comment"
click at [64, 234] on link "Save" at bounding box center [49, 242] width 30 height 16
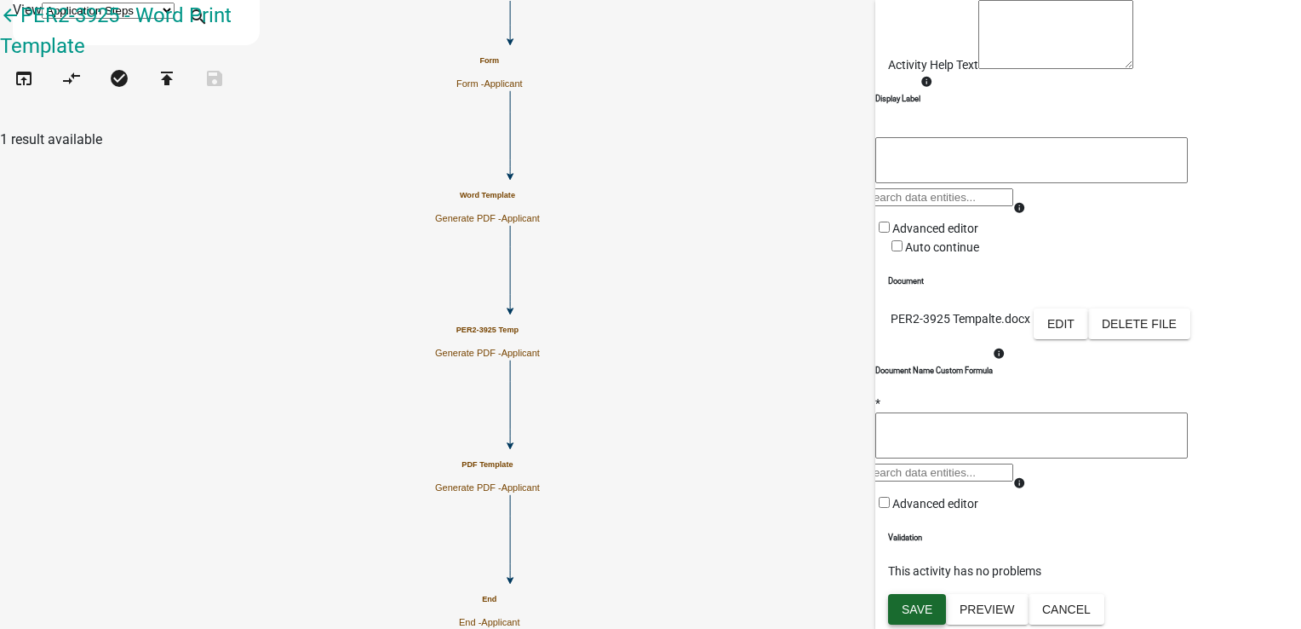
click at [912, 605] on span "Save" at bounding box center [917, 609] width 31 height 14
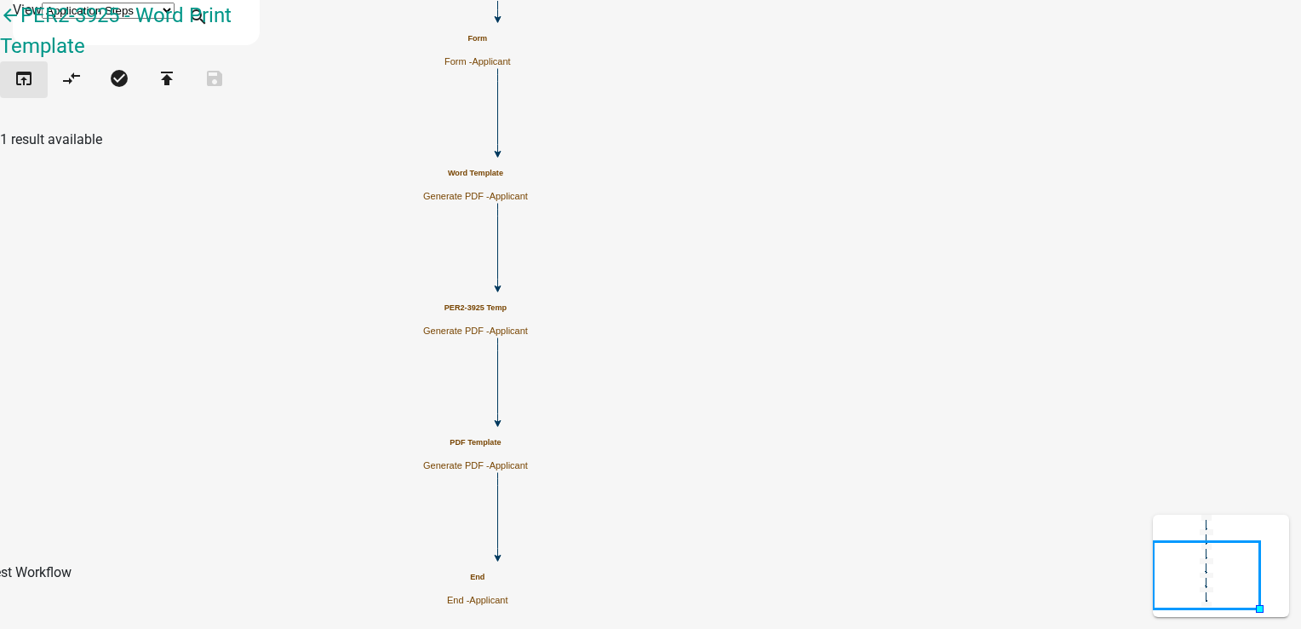
click at [28, 89] on icon "open_in_browser" at bounding box center [24, 80] width 20 height 24
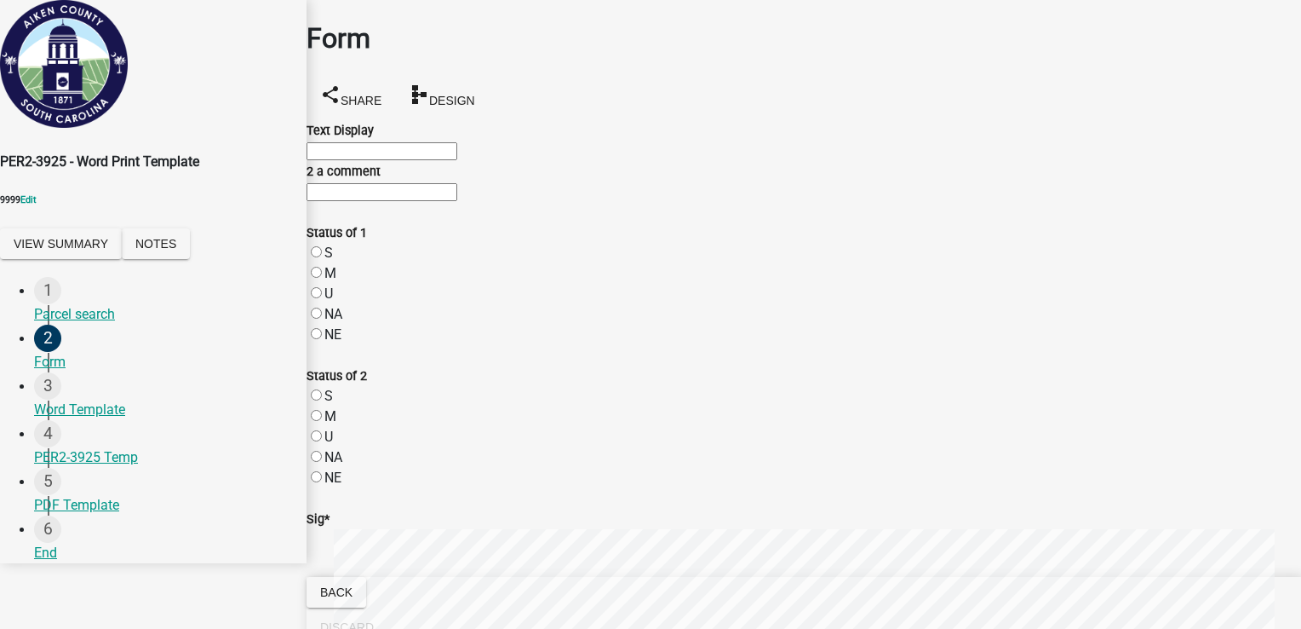
click at [457, 158] on input "Text Display" at bounding box center [382, 151] width 151 height 18
type input "test 1p"
click at [457, 201] on input "2 a comment" at bounding box center [382, 192] width 151 height 18
click at [378, 201] on input "ewfds1" at bounding box center [382, 192] width 151 height 18
type input "ewfds323"
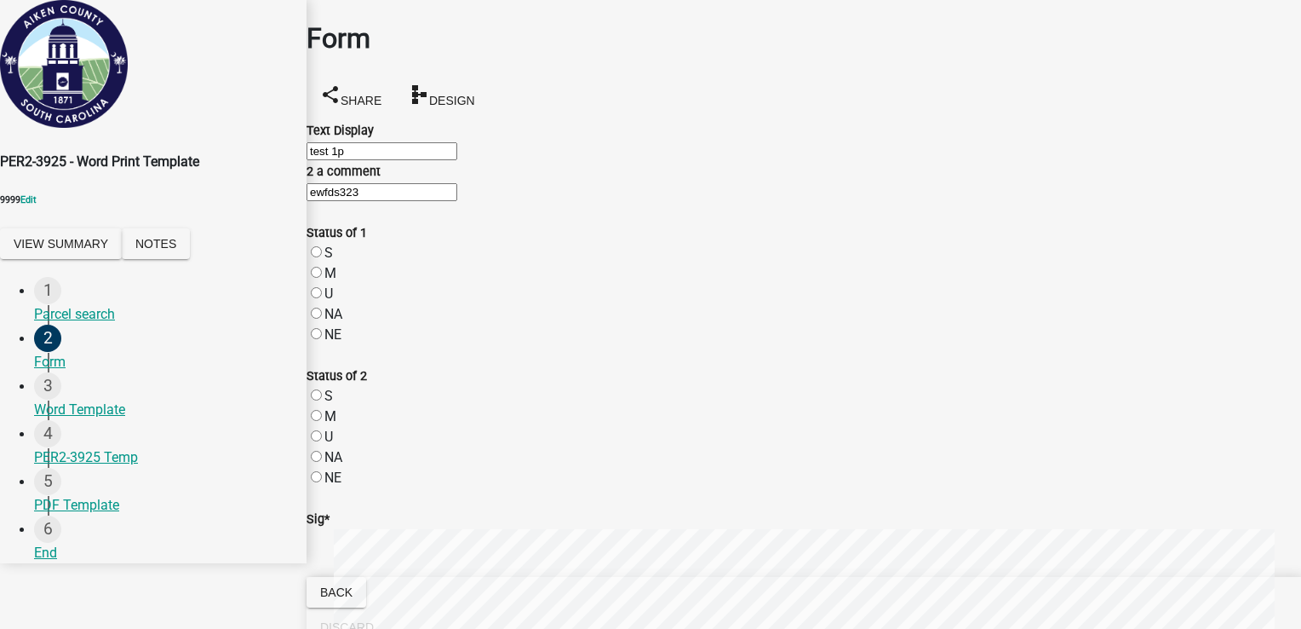
click at [343, 263] on div "S" at bounding box center [804, 253] width 995 height 20
click at [333, 261] on label "S" at bounding box center [328, 252] width 9 height 16
click at [322, 257] on input "S" at bounding box center [316, 251] width 11 height 11
radio input "true"
click at [344, 427] on div "M" at bounding box center [804, 416] width 995 height 20
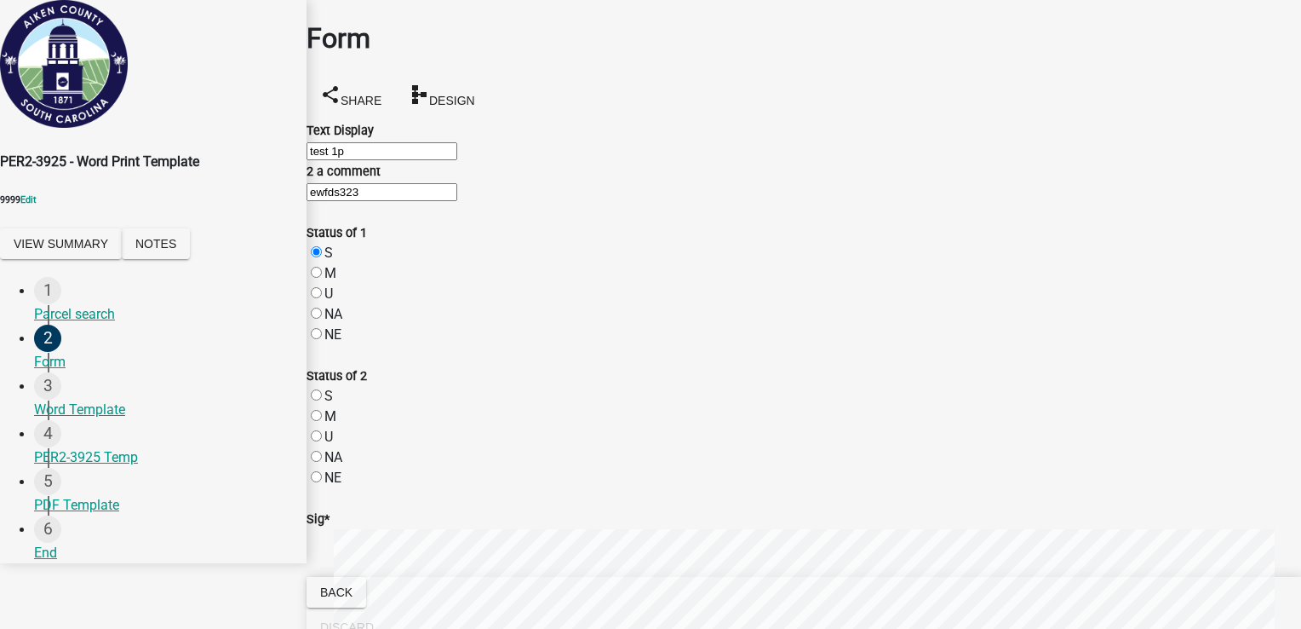
click at [336, 424] on label "M" at bounding box center [330, 416] width 12 height 16
click at [322, 421] on input "M" at bounding box center [316, 415] width 11 height 11
radio input "true"
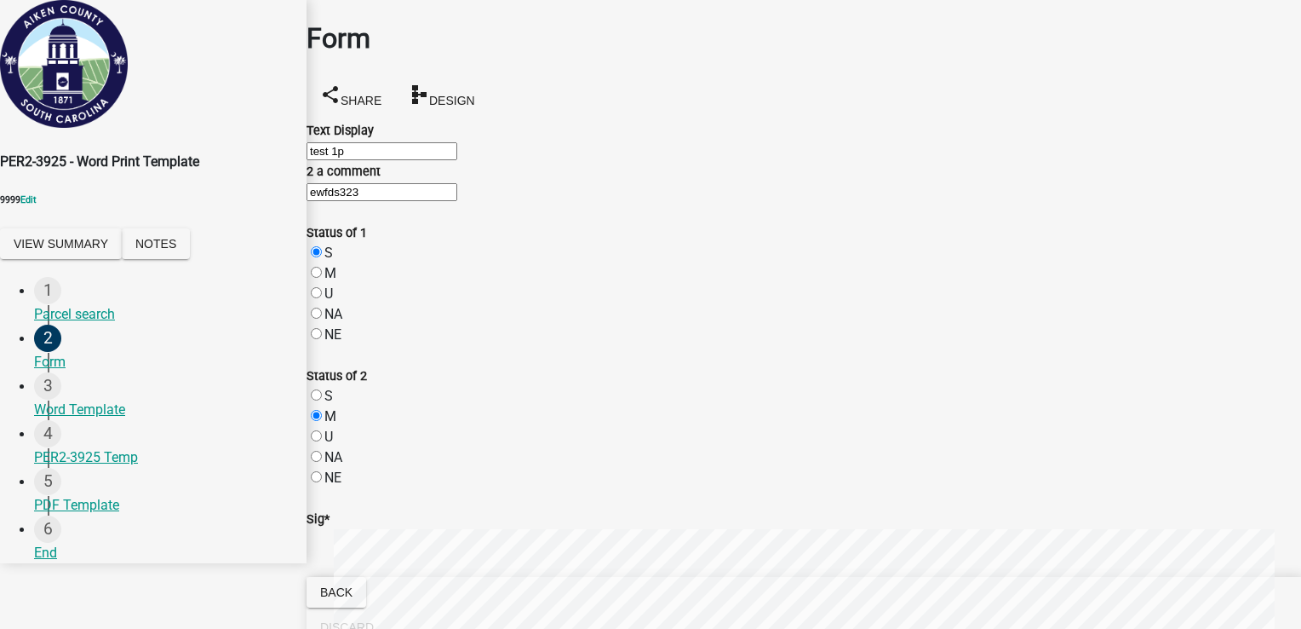
scroll to position [681, 0]
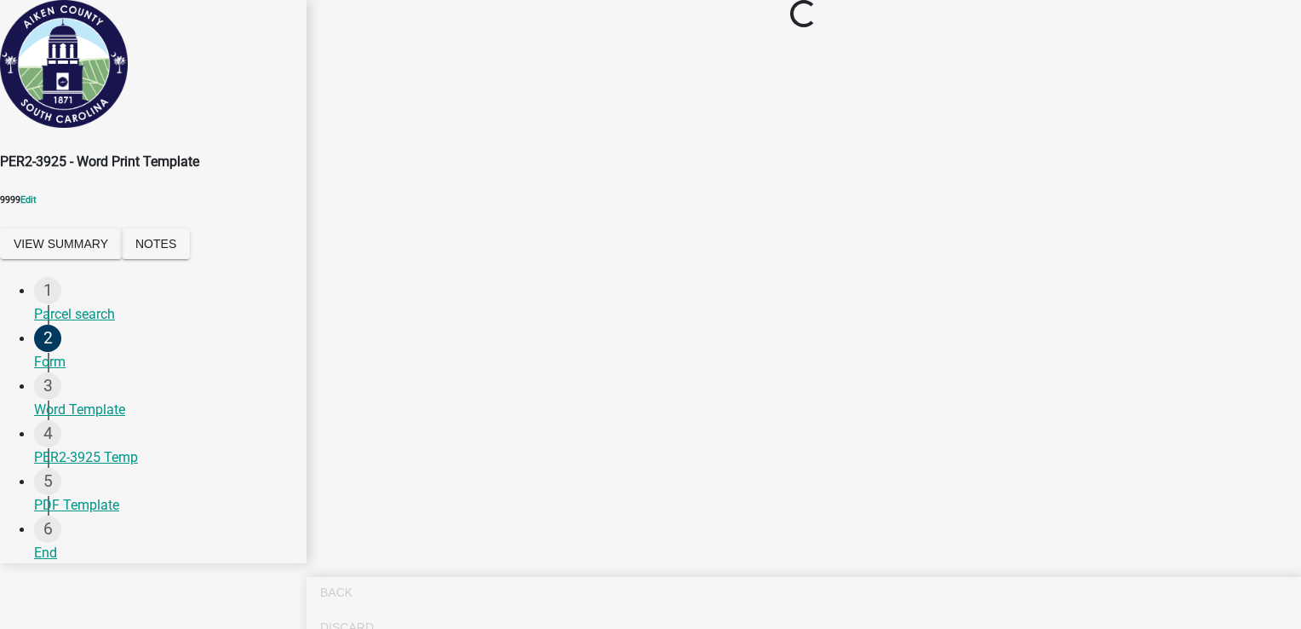
scroll to position [0, 0]
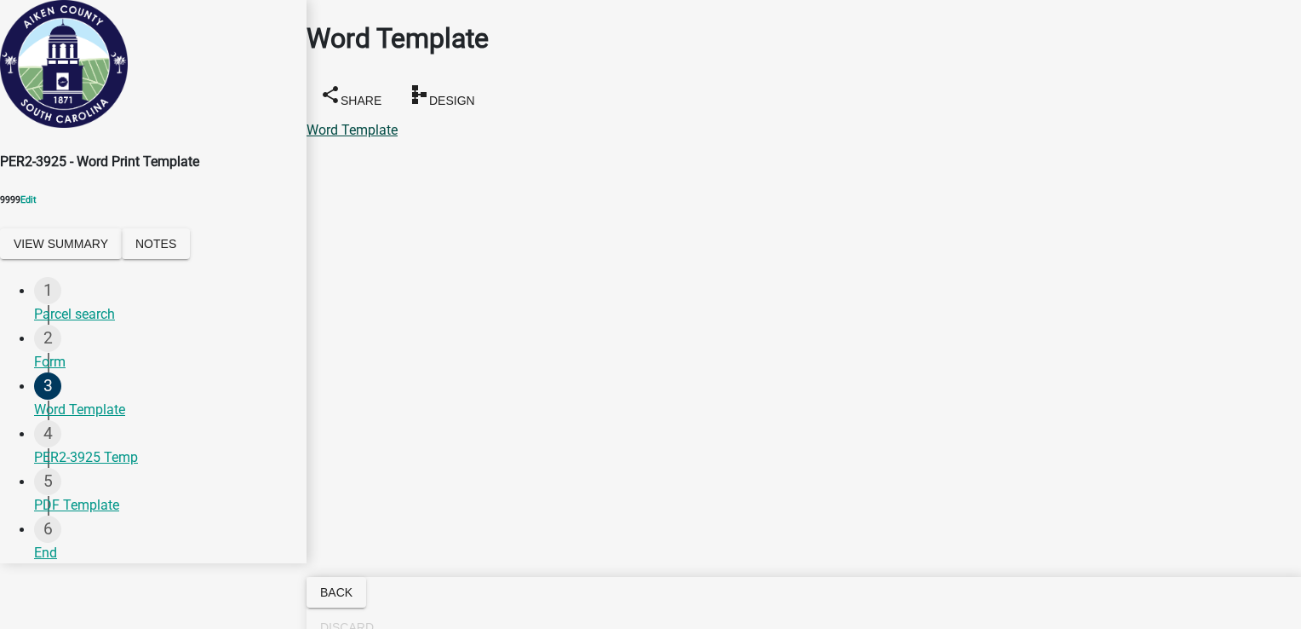
click at [360, 122] on link "Word Template" at bounding box center [352, 130] width 91 height 16
click at [411, 122] on link "PER2-3925 Temp" at bounding box center [359, 130] width 104 height 16
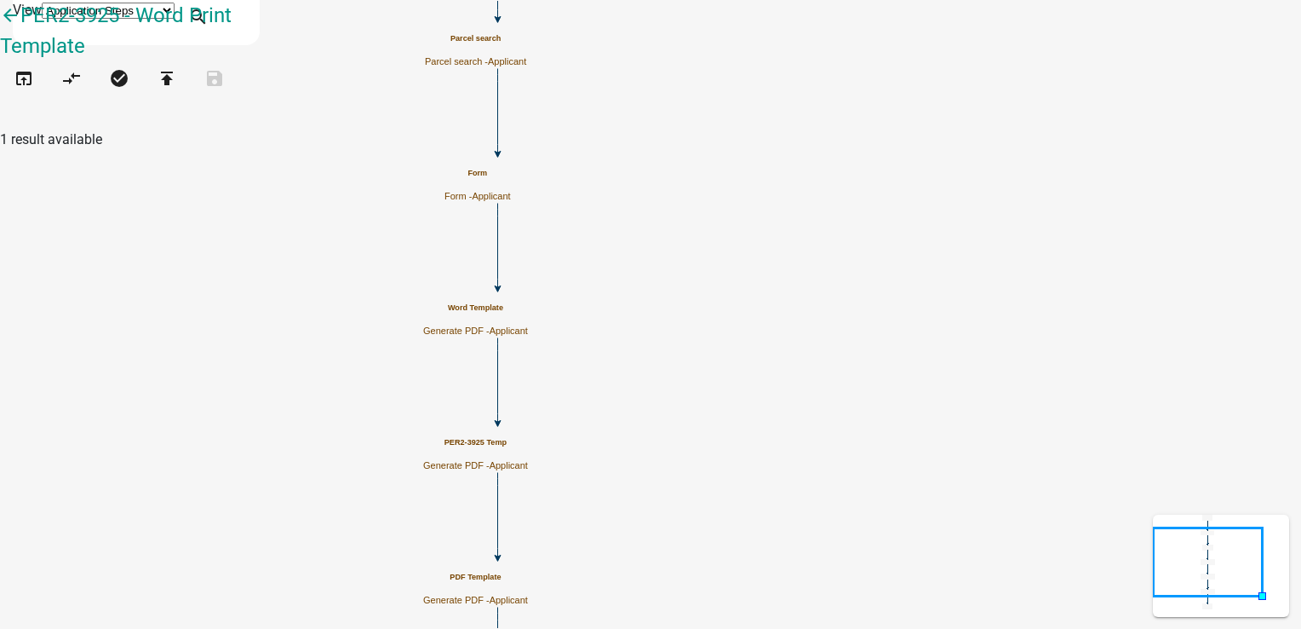
click at [528, 445] on h5 "PER2-3925 Temp" at bounding box center [475, 442] width 105 height 9
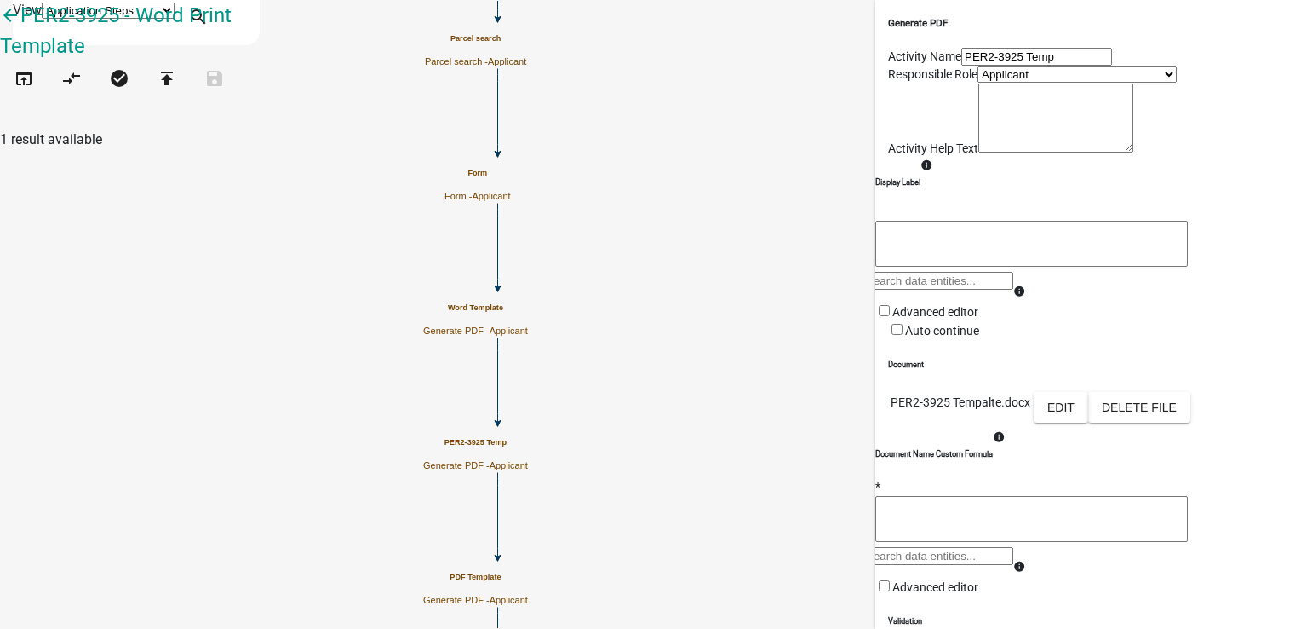
scroll to position [302, 0]
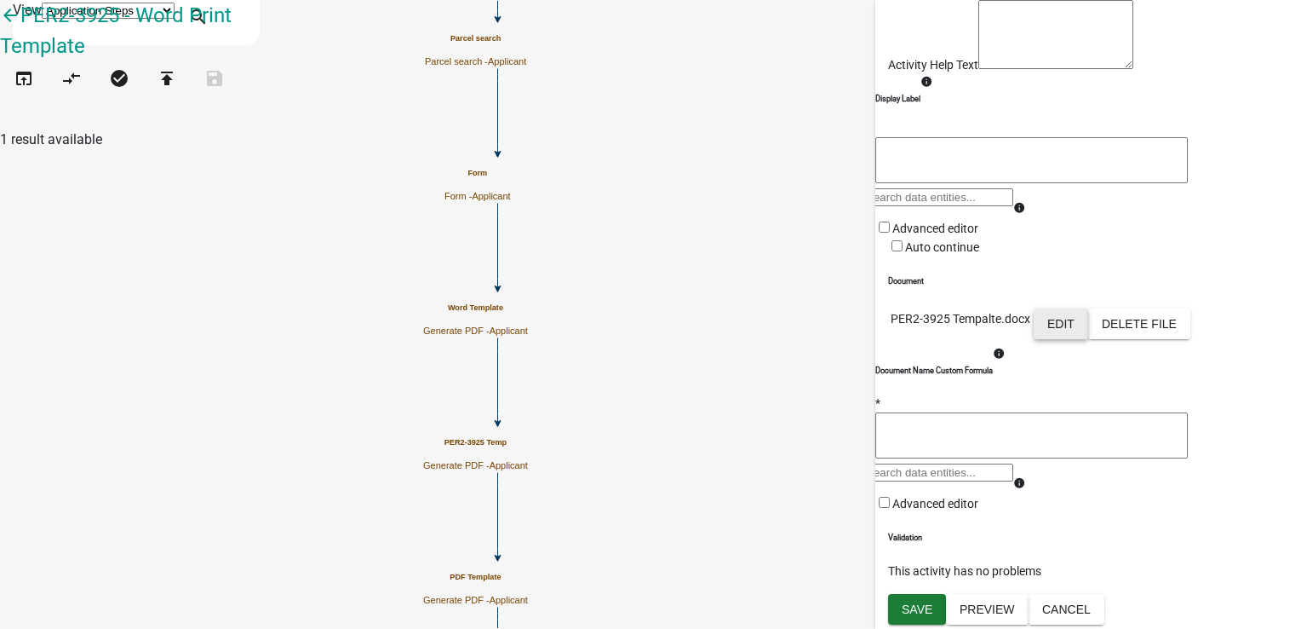
click at [1088, 308] on button "Edit" at bounding box center [1061, 323] width 55 height 31
select select "5"
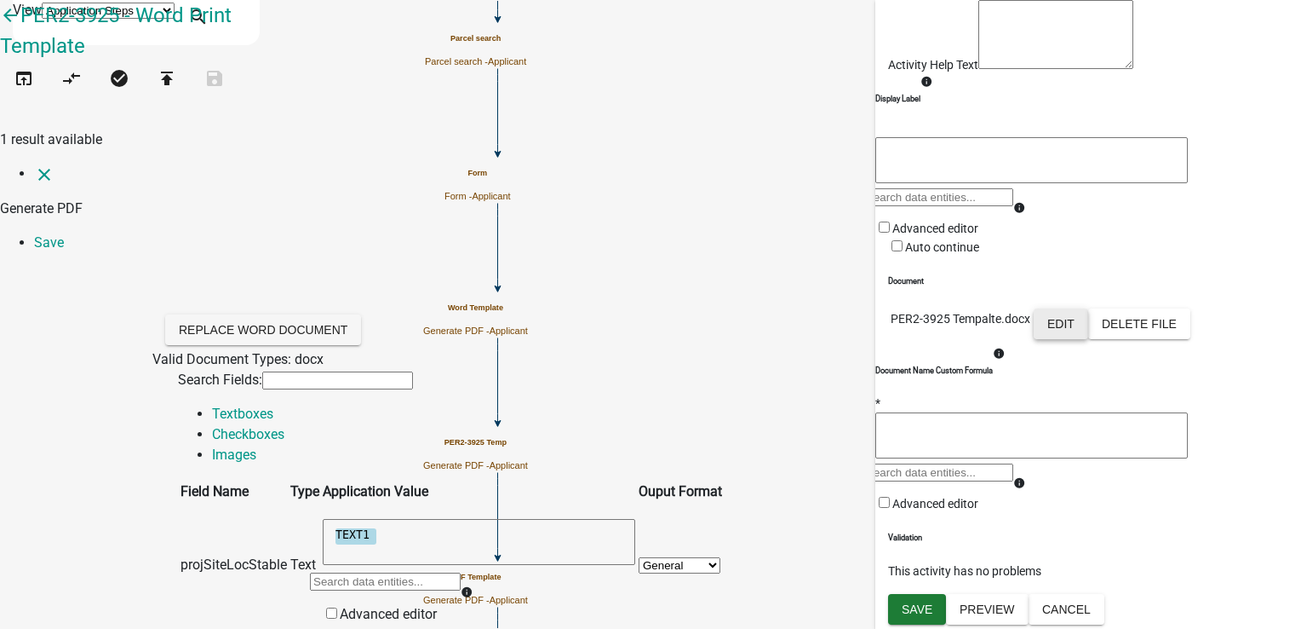
scroll to position [85, 0]
click at [284, 426] on link "Checkboxes" at bounding box center [248, 434] width 72 height 16
click at [64, 234] on link "Save" at bounding box center [49, 242] width 30 height 16
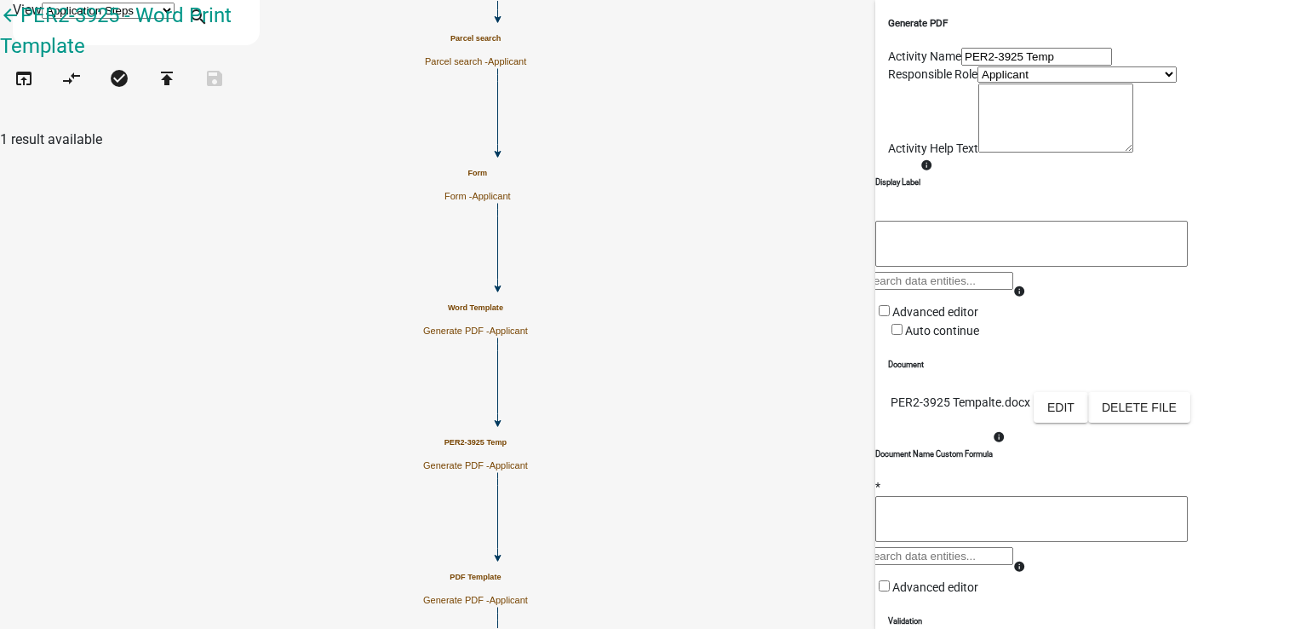
scroll to position [302, 0]
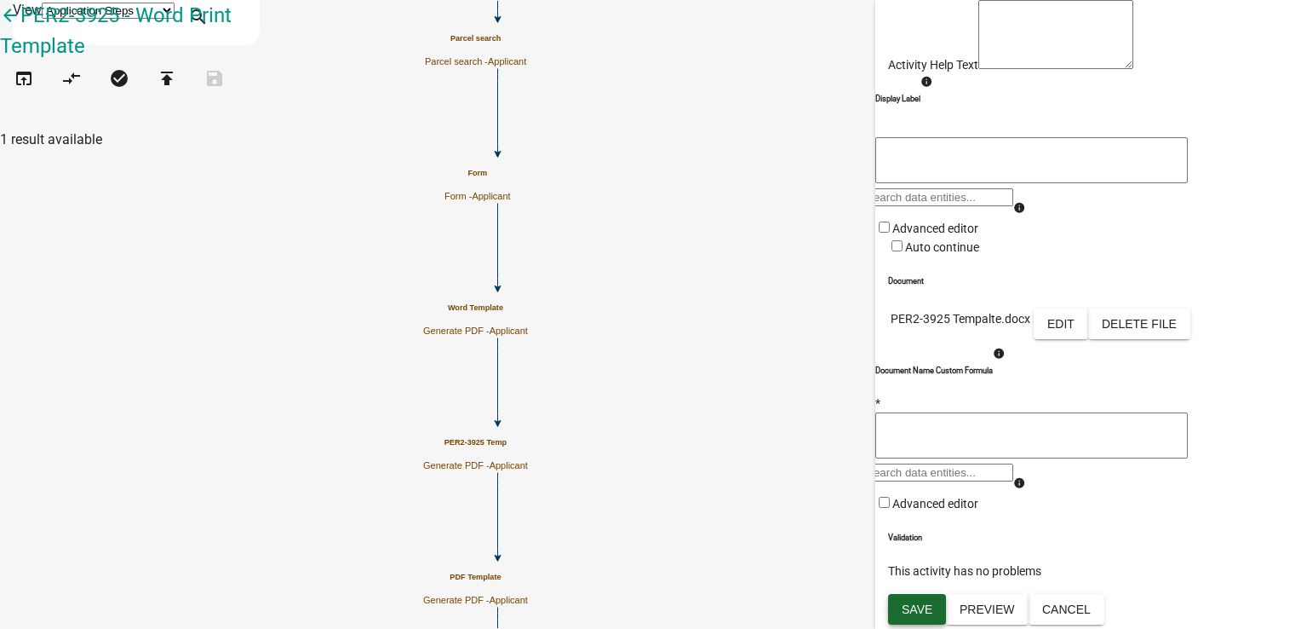
click at [909, 600] on button "Save" at bounding box center [917, 609] width 58 height 31
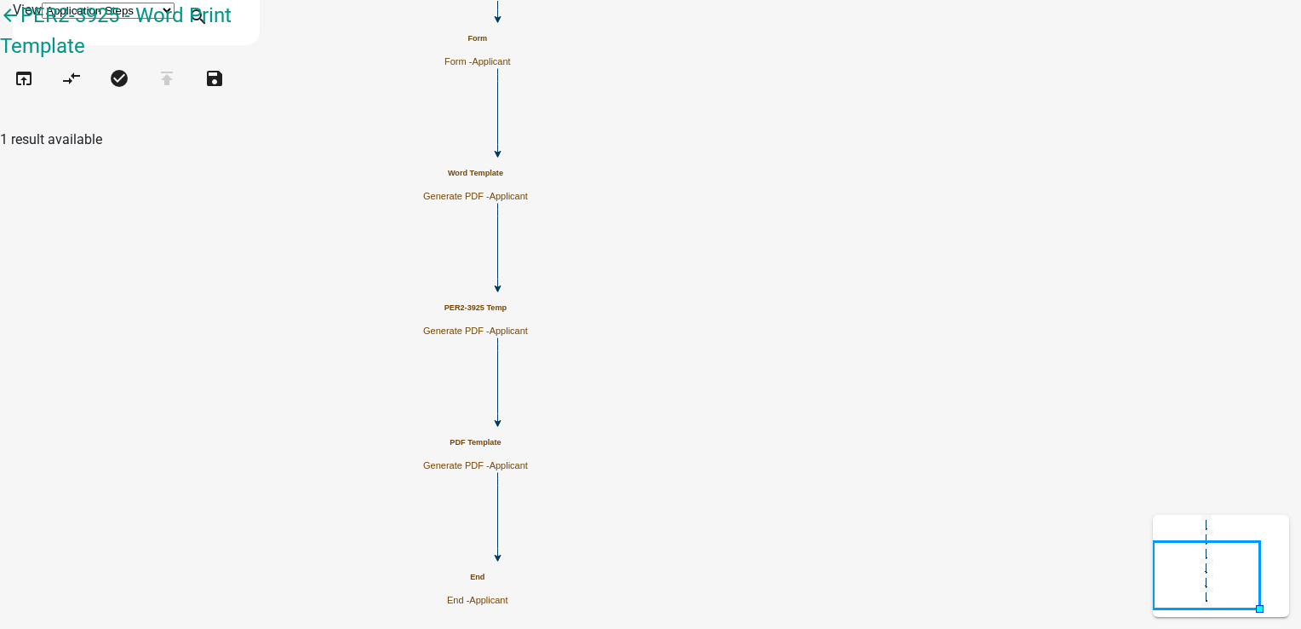
scroll to position [0, 0]
click at [34, 92] on icon "open_in_browser" at bounding box center [24, 80] width 20 height 24
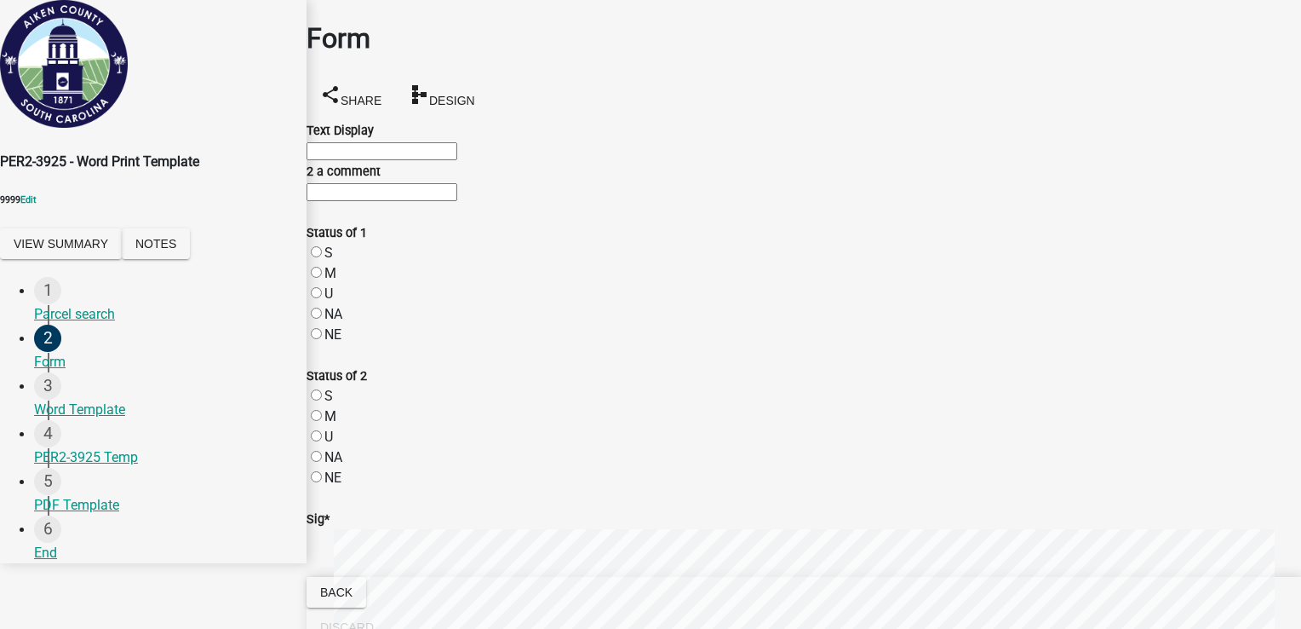
click at [378, 156] on input "Text Display" at bounding box center [382, 151] width 151 height 18
type input "test 1p"
type input "ewfds323"
click at [333, 261] on label "S" at bounding box center [328, 252] width 9 height 16
click at [322, 257] on input "S" at bounding box center [316, 251] width 11 height 11
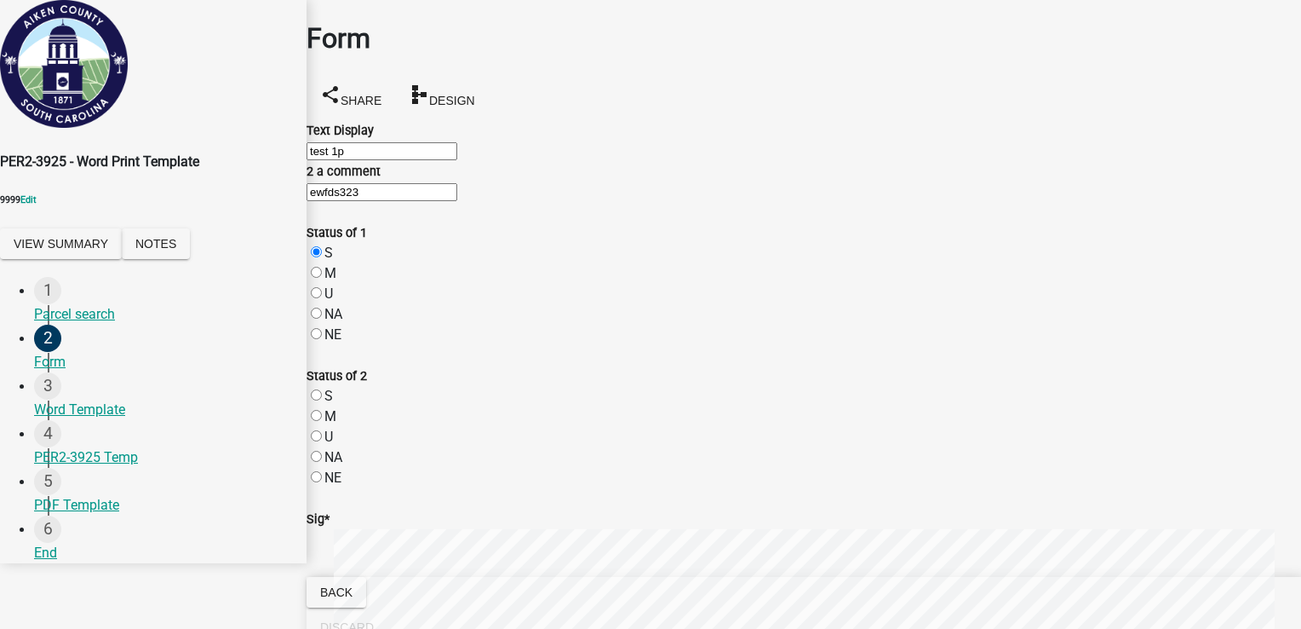
radio input "true"
click at [343, 427] on div "M" at bounding box center [804, 416] width 995 height 20
click at [336, 424] on label "M" at bounding box center [330, 416] width 12 height 16
click at [322, 421] on input "M" at bounding box center [316, 415] width 11 height 11
radio input "true"
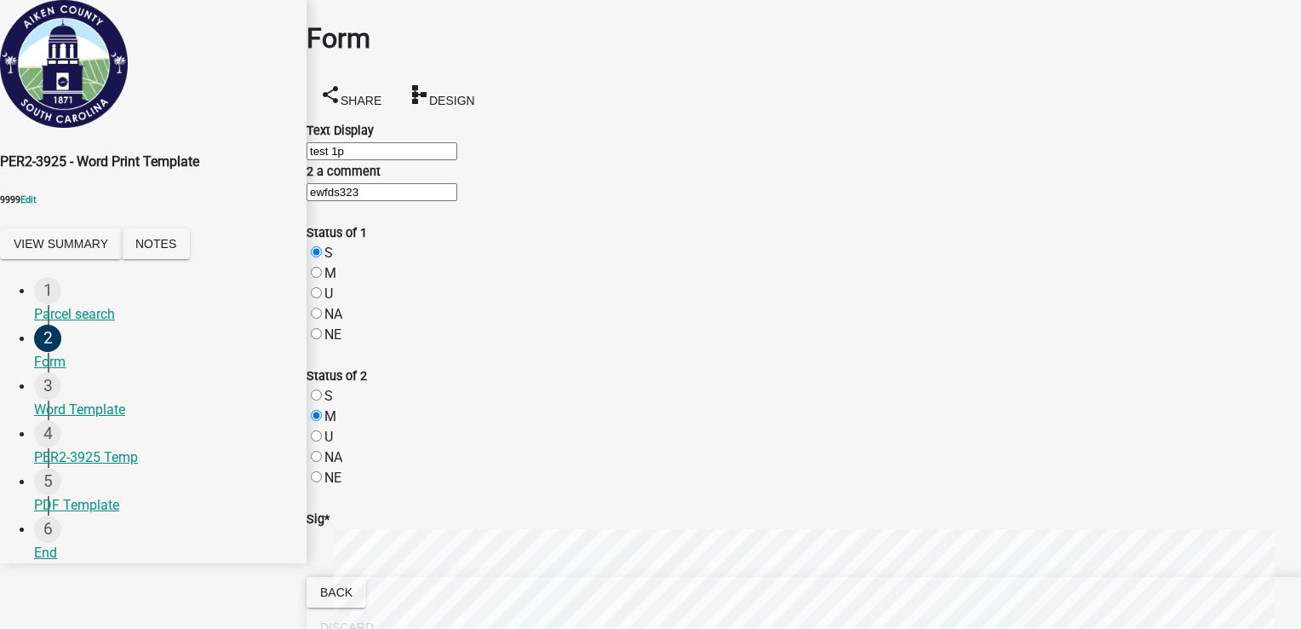
scroll to position [681, 0]
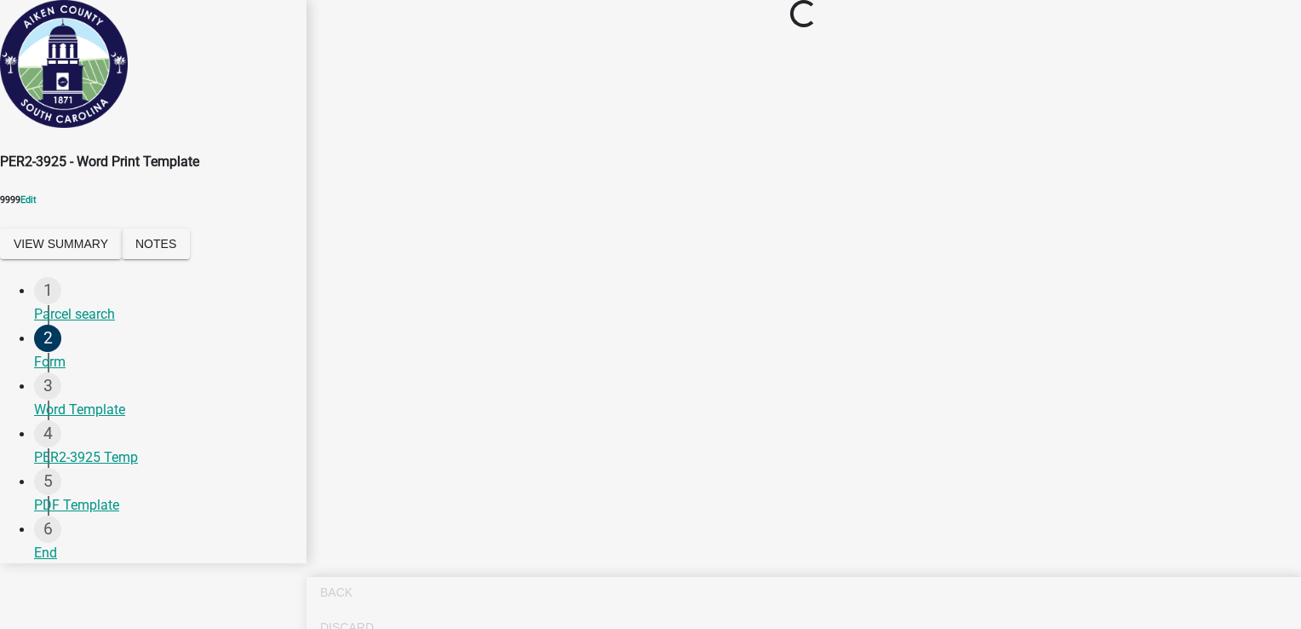
scroll to position [0, 0]
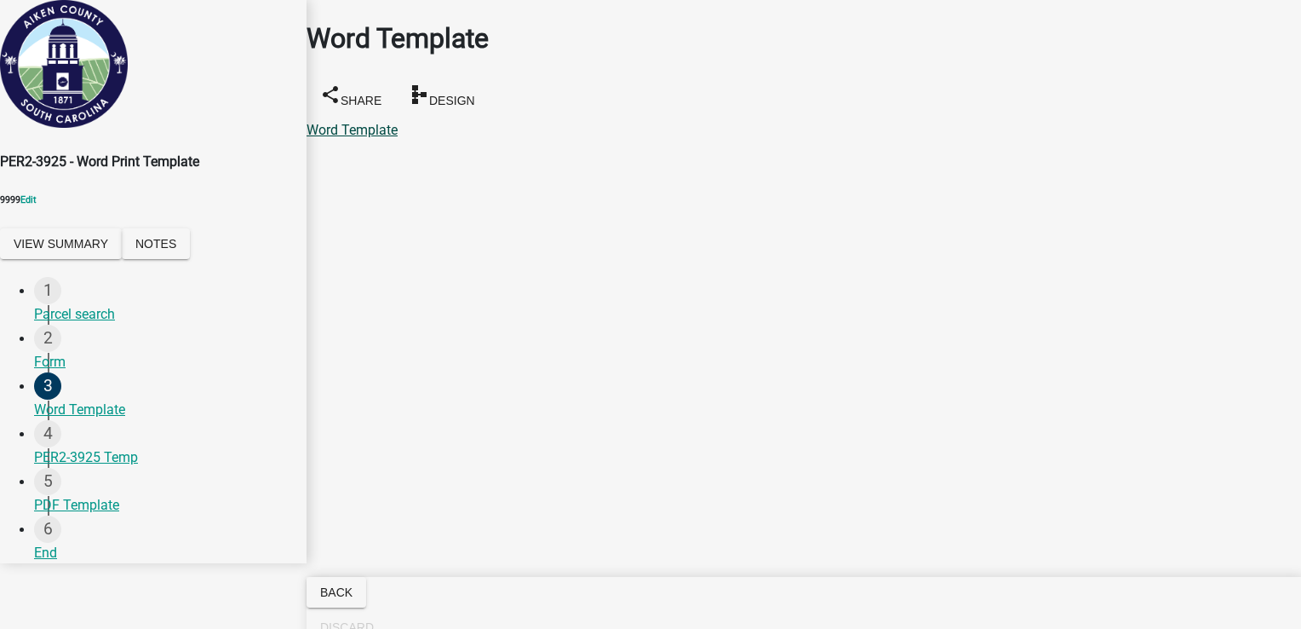
click at [391, 122] on link "Word Template" at bounding box center [352, 130] width 91 height 16
click at [410, 122] on link "PER2-3925 Temp" at bounding box center [359, 130] width 104 height 16
click at [392, 122] on link "PDF Template" at bounding box center [349, 130] width 85 height 16
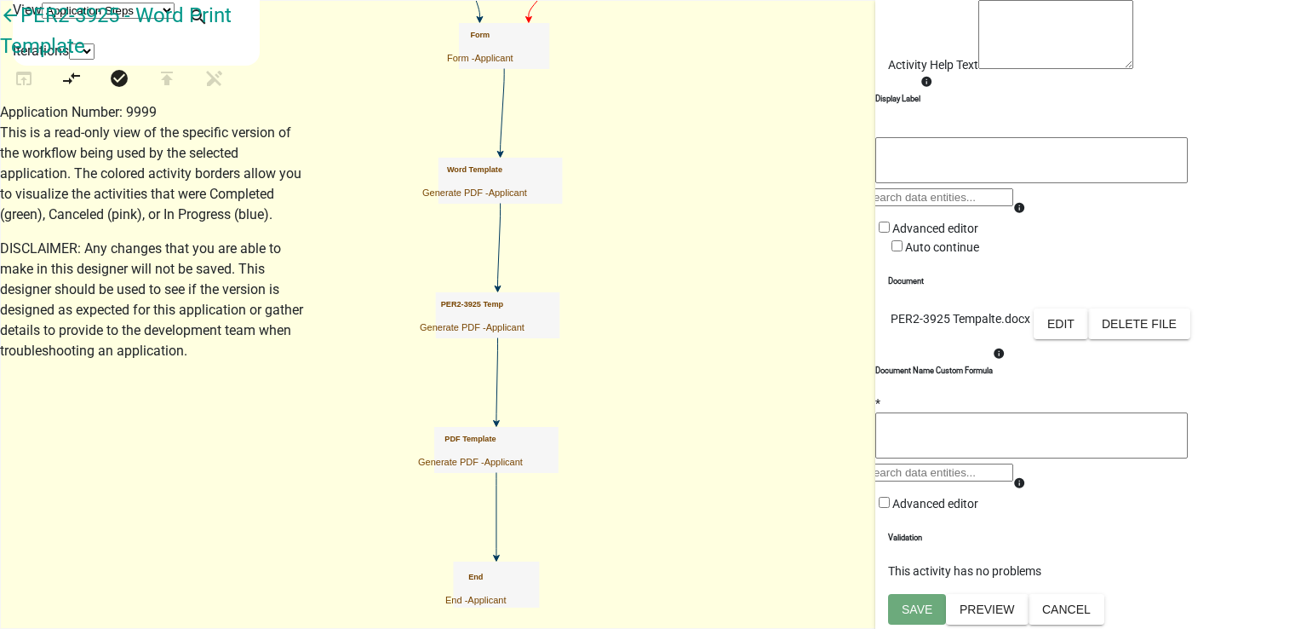
scroll to position [170, 0]
click at [1088, 339] on button "Edit" at bounding box center [1061, 323] width 55 height 31
select select "5"
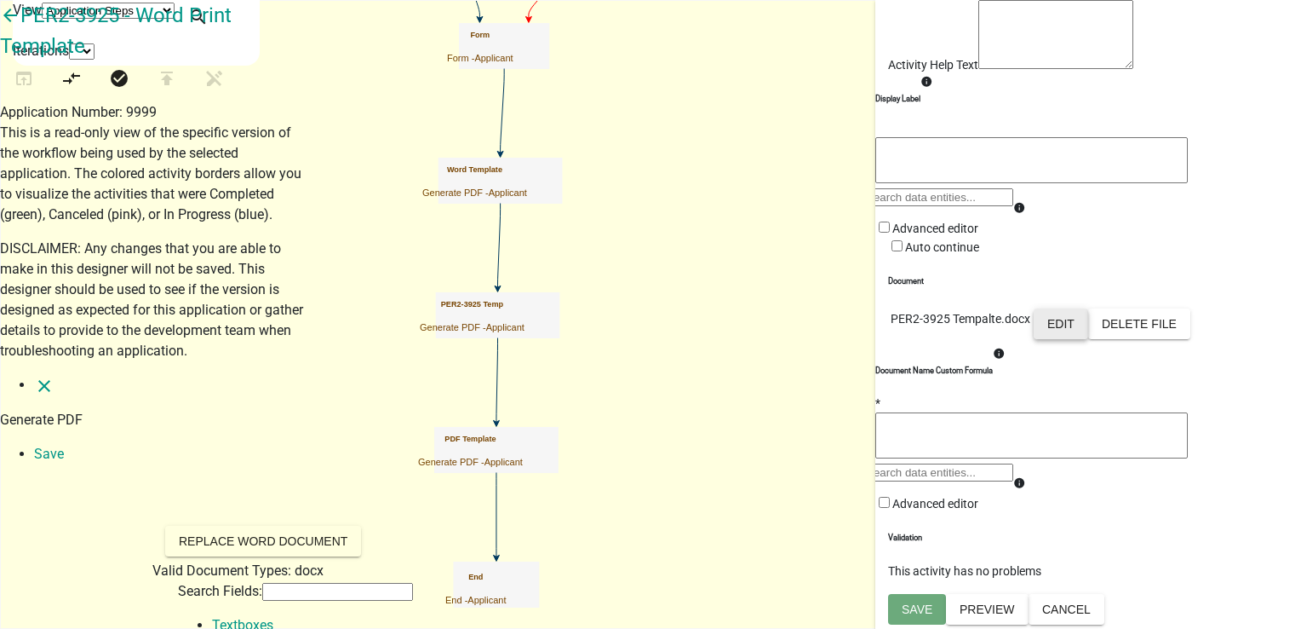
scroll to position [85, 0]
drag, startPoint x: 191, startPoint y: 94, endPoint x: 228, endPoint y: 100, distance: 37.9
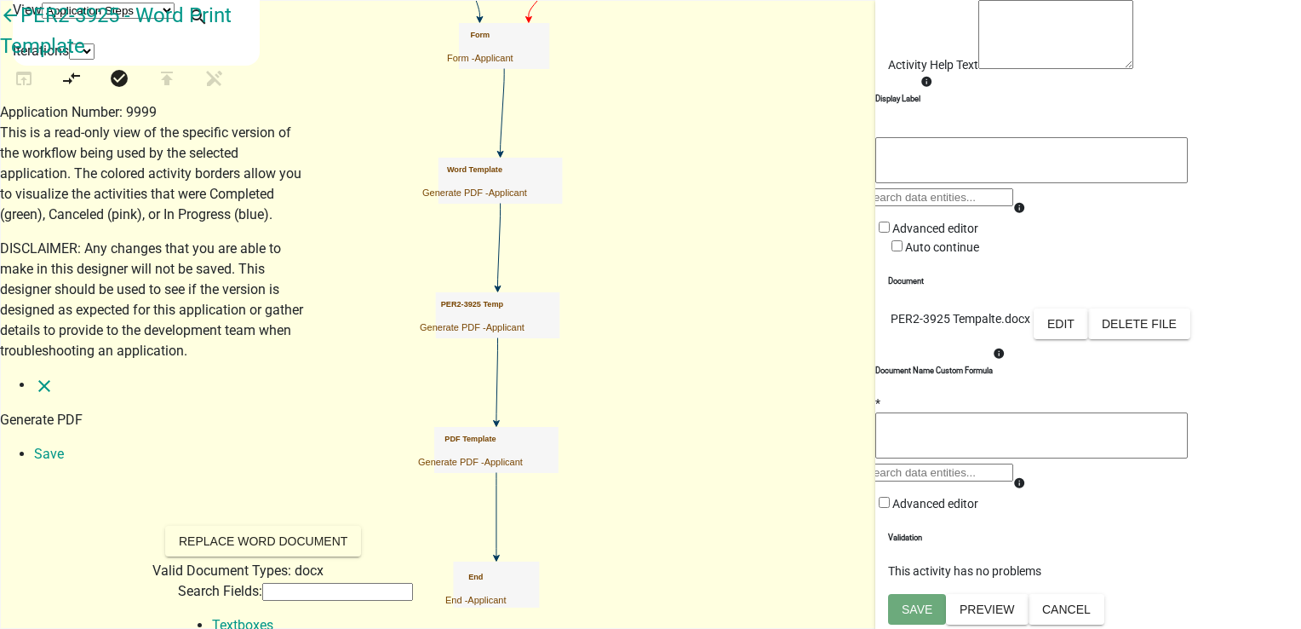
scroll to position [35, 0]
select select "97: STATUS_1"
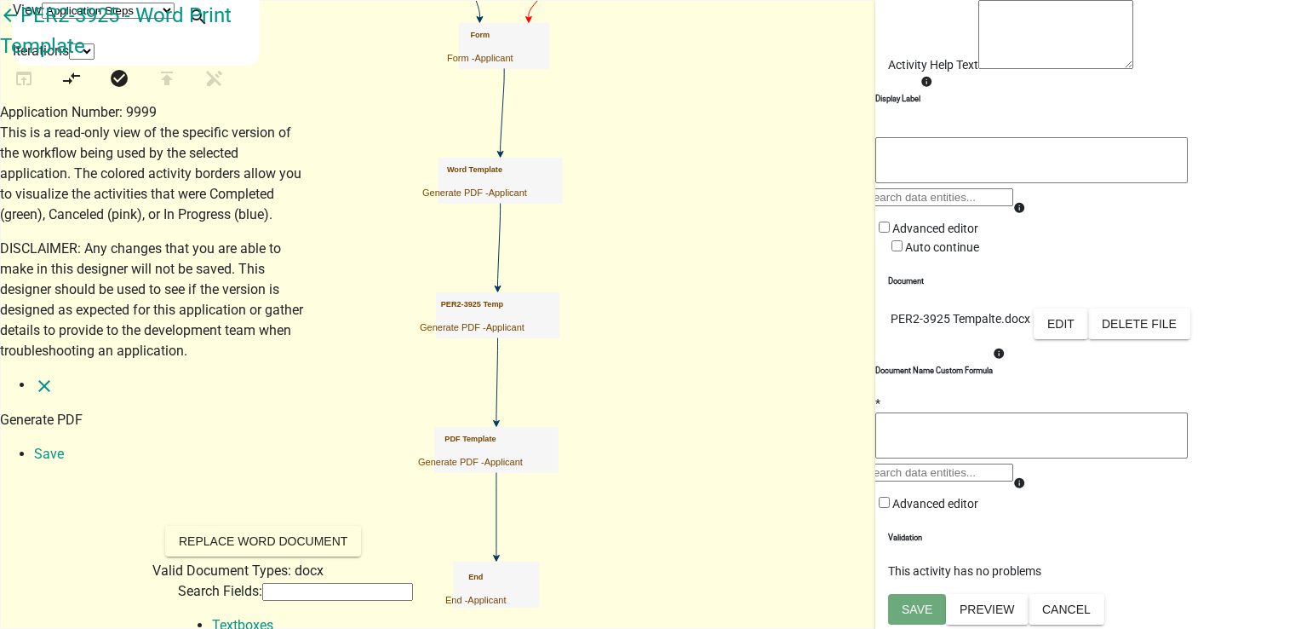
scroll to position [0, 0]
click at [212, 617] on link "Textboxes" at bounding box center [242, 625] width 61 height 16
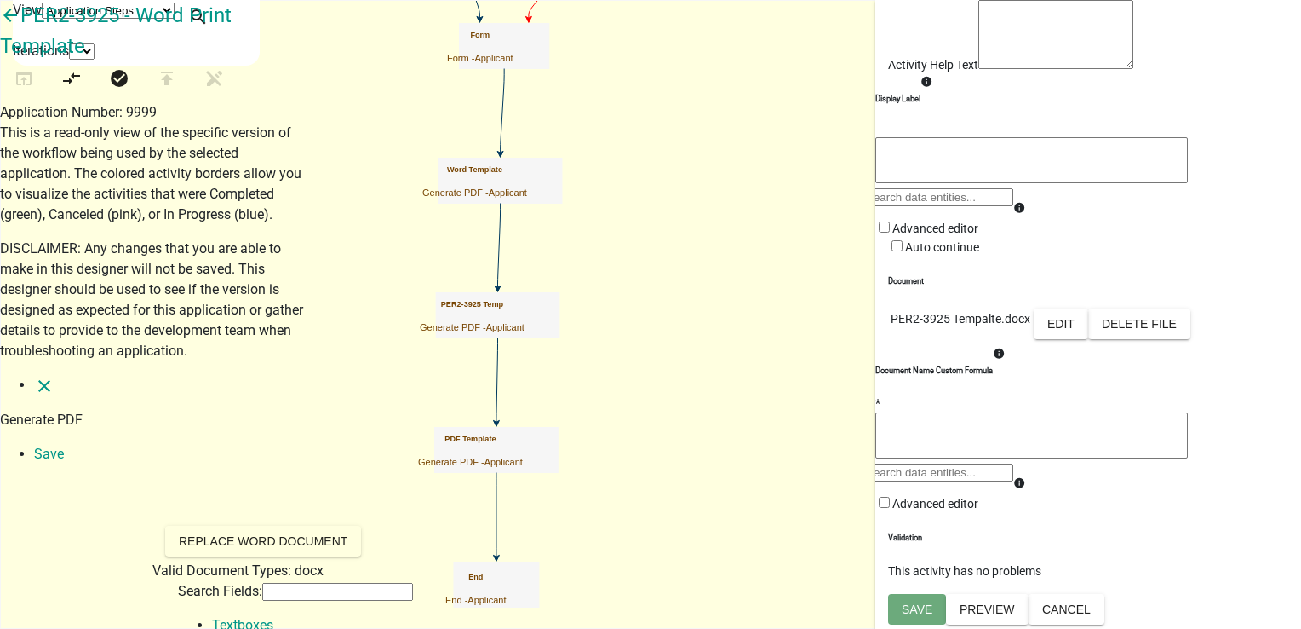
drag, startPoint x: 198, startPoint y: 296, endPoint x: 235, endPoint y: 298, distance: 36.7
drag, startPoint x: 235, startPoint y: 298, endPoint x: 395, endPoint y: 342, distance: 166.1
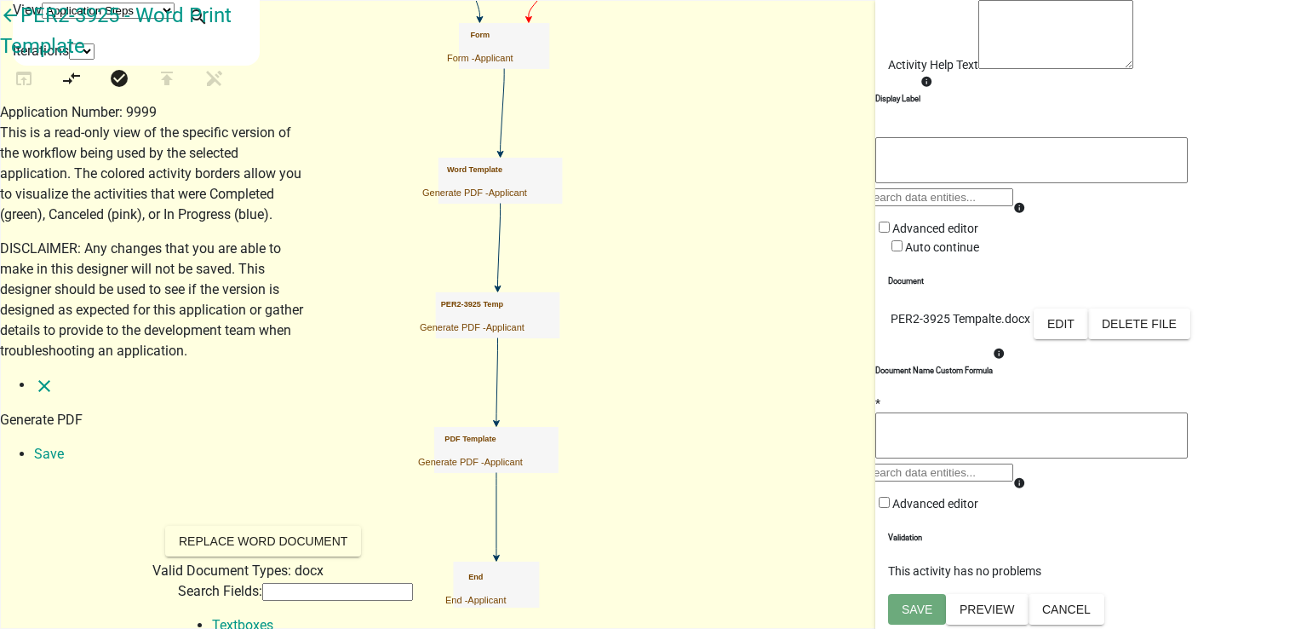
drag, startPoint x: 181, startPoint y: 407, endPoint x: 261, endPoint y: 406, distance: 79.2
drag, startPoint x: 261, startPoint y: 406, endPoint x: 201, endPoint y: 416, distance: 60.5
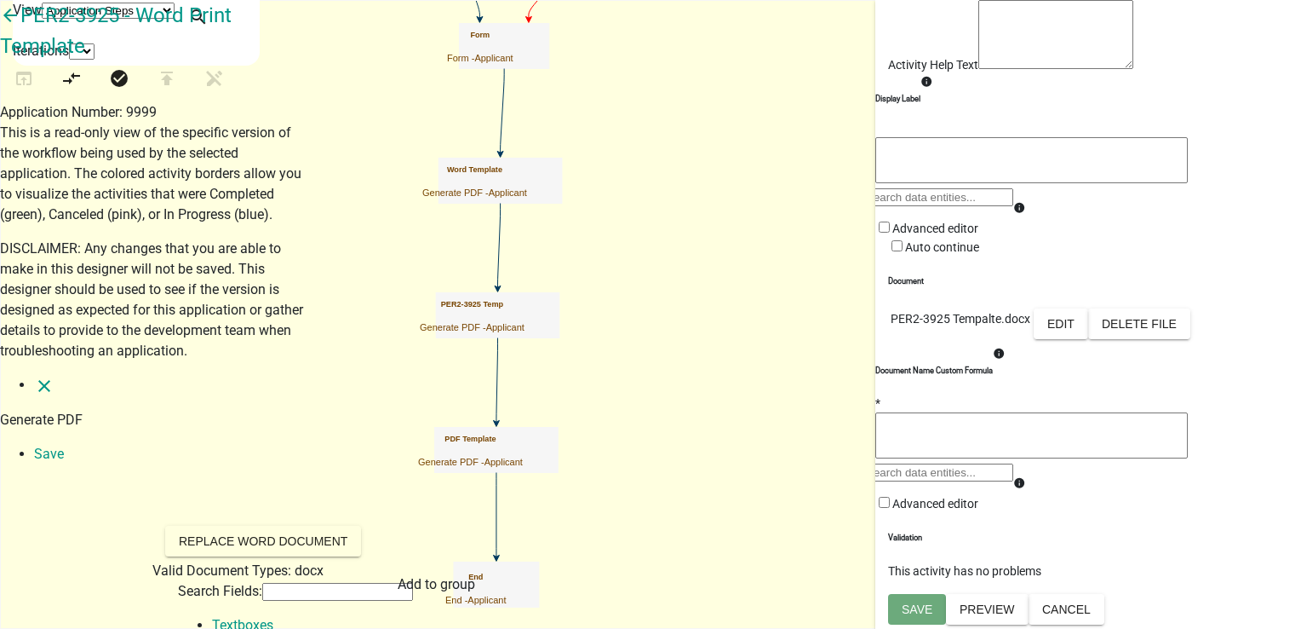
click at [34, 376] on icon "close" at bounding box center [44, 386] width 20 height 20
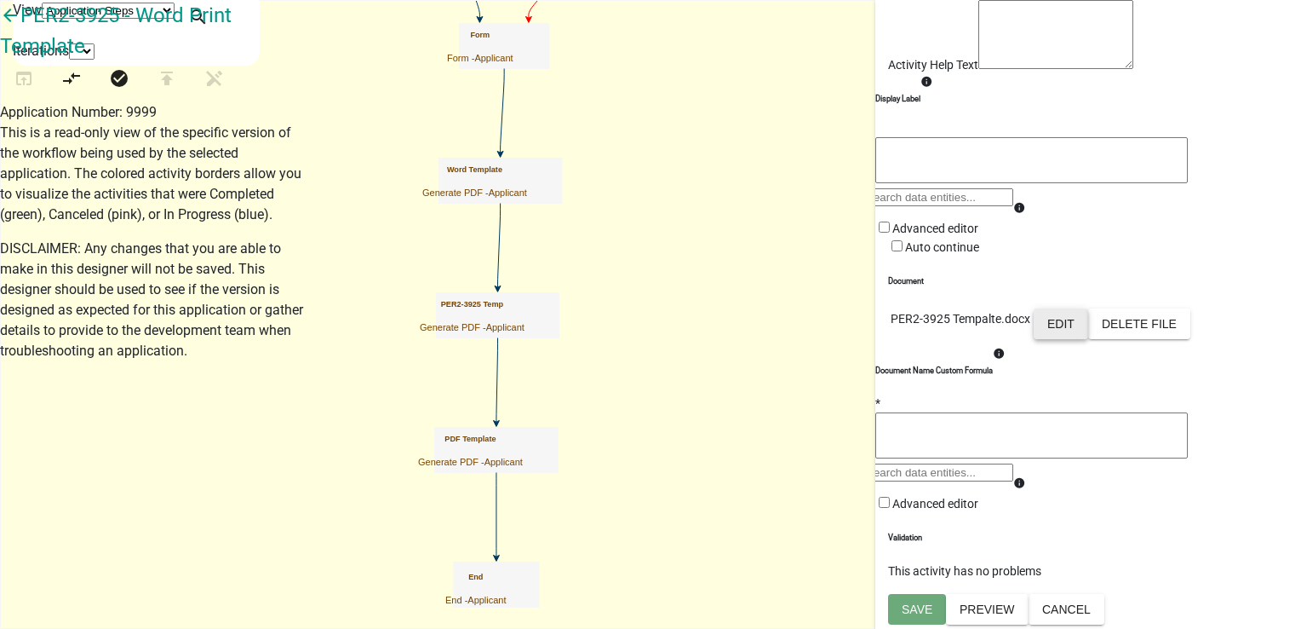
scroll to position [302, 0]
click at [1088, 308] on button "Edit" at bounding box center [1061, 323] width 55 height 31
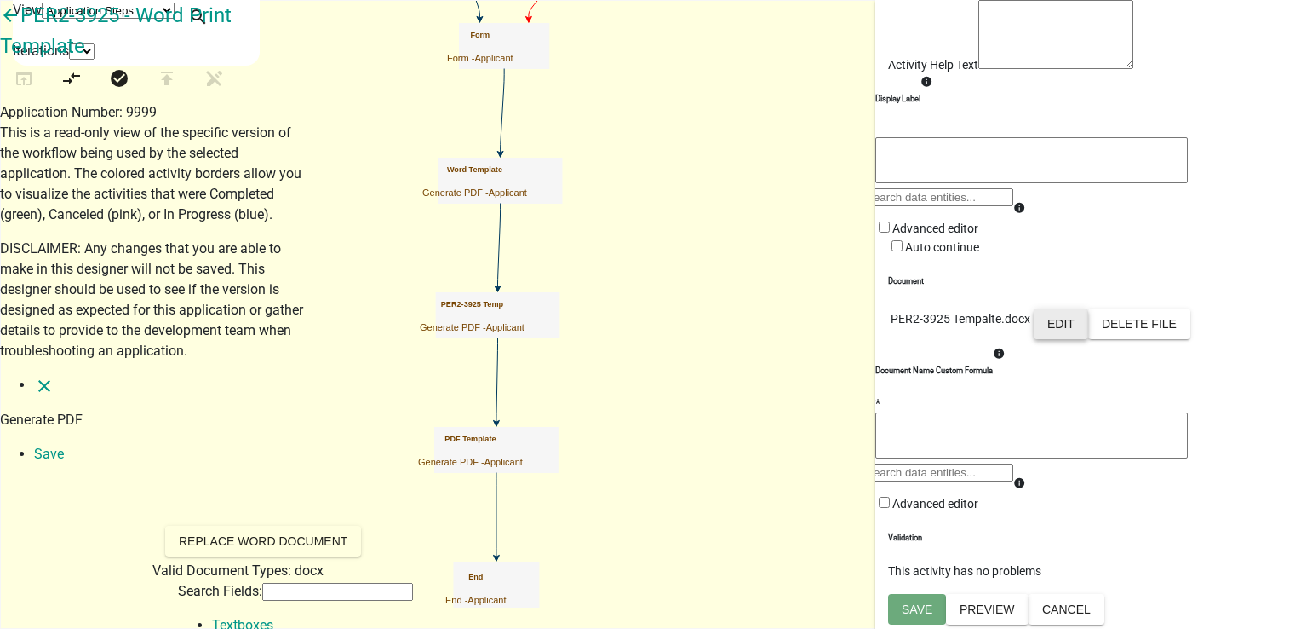
scroll to position [1022, 0]
drag, startPoint x: 187, startPoint y: 284, endPoint x: 298, endPoint y: 285, distance: 110.7
drag, startPoint x: 170, startPoint y: 200, endPoint x: 313, endPoint y: 200, distance: 143.1
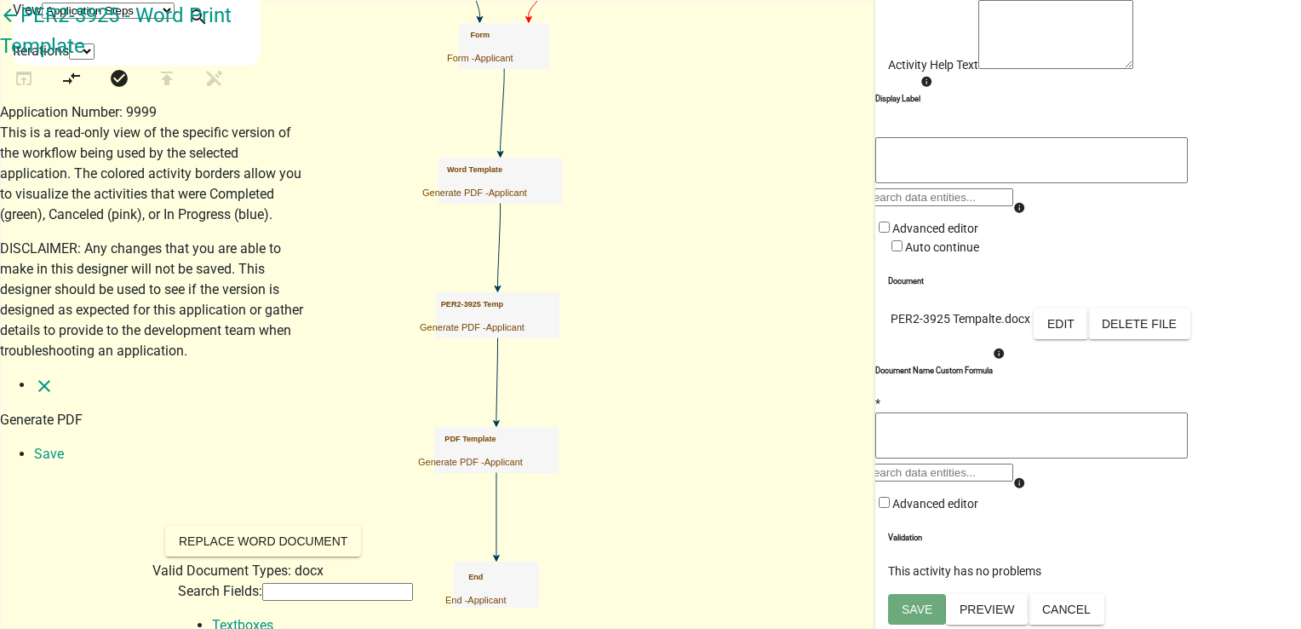
drag, startPoint x: 313, startPoint y: 200, endPoint x: 215, endPoint y: 230, distance: 102.4
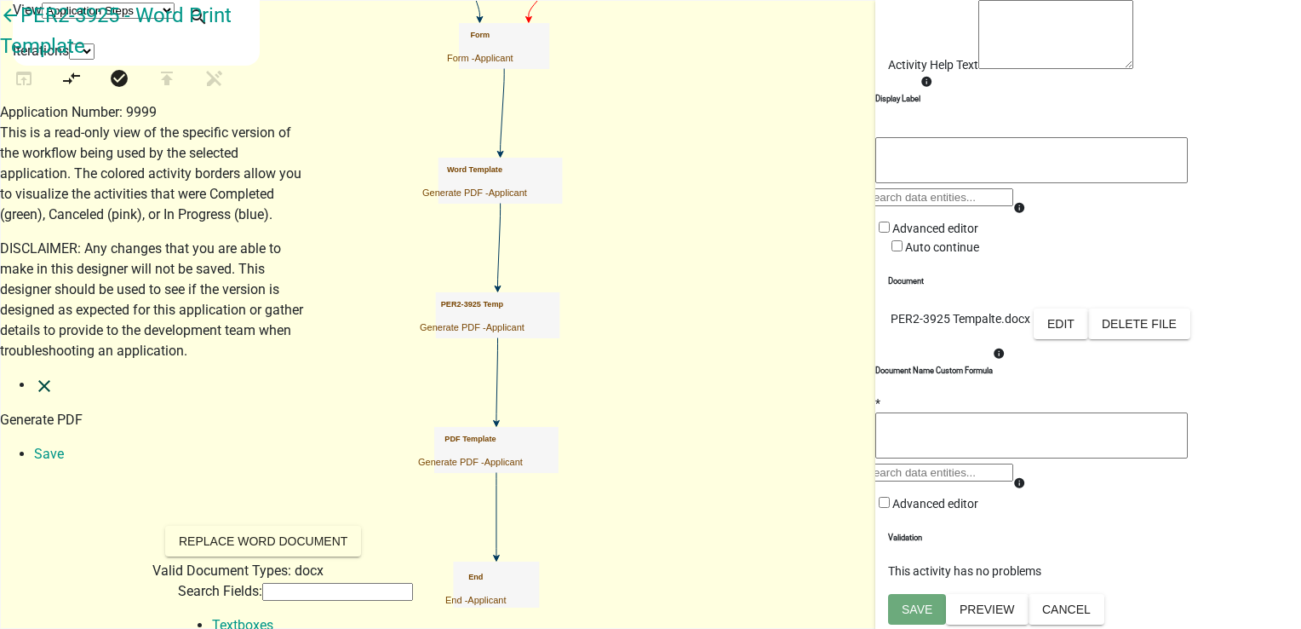
click at [34, 376] on icon "close" at bounding box center [44, 386] width 20 height 20
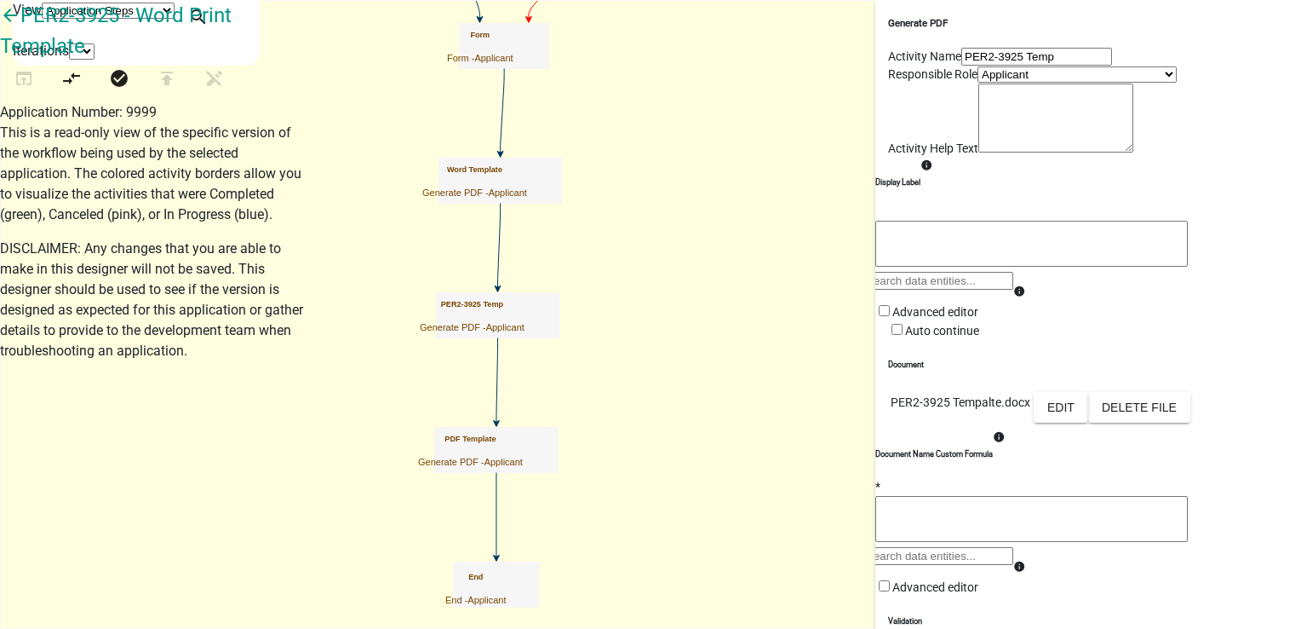
scroll to position [85, 0]
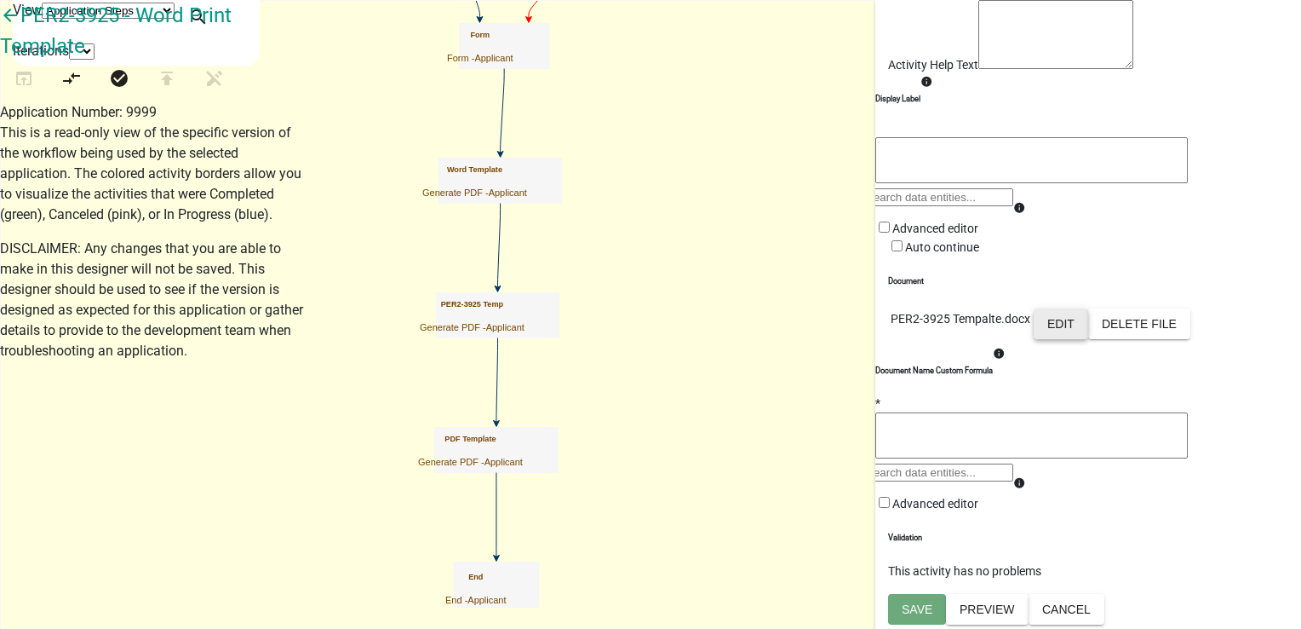
click at [1088, 339] on button "Edit" at bounding box center [1061, 323] width 55 height 31
select select "5"
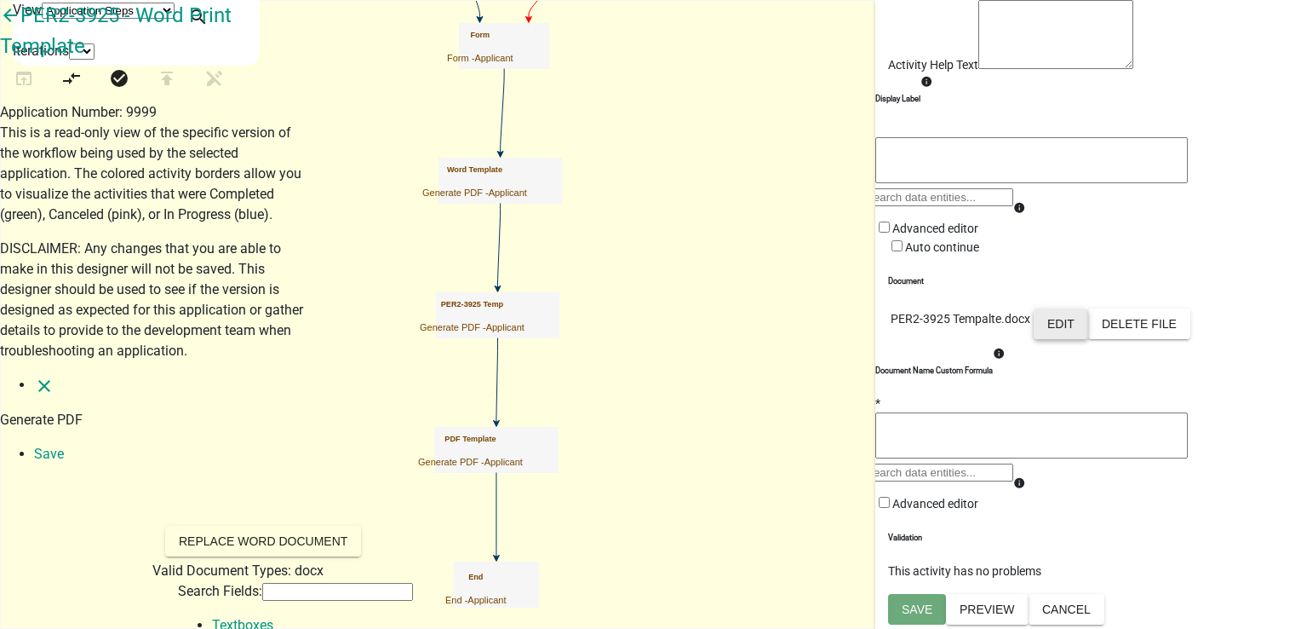
scroll to position [511, 0]
click at [34, 376] on icon "close" at bounding box center [44, 386] width 20 height 20
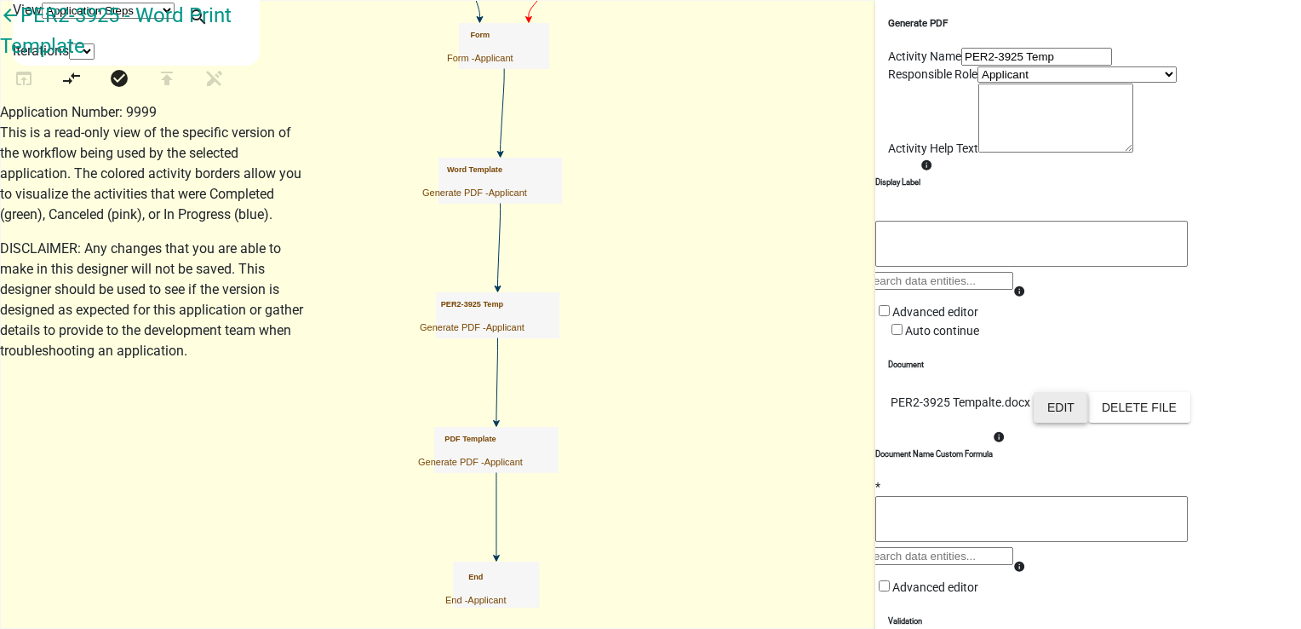
scroll to position [85, 0]
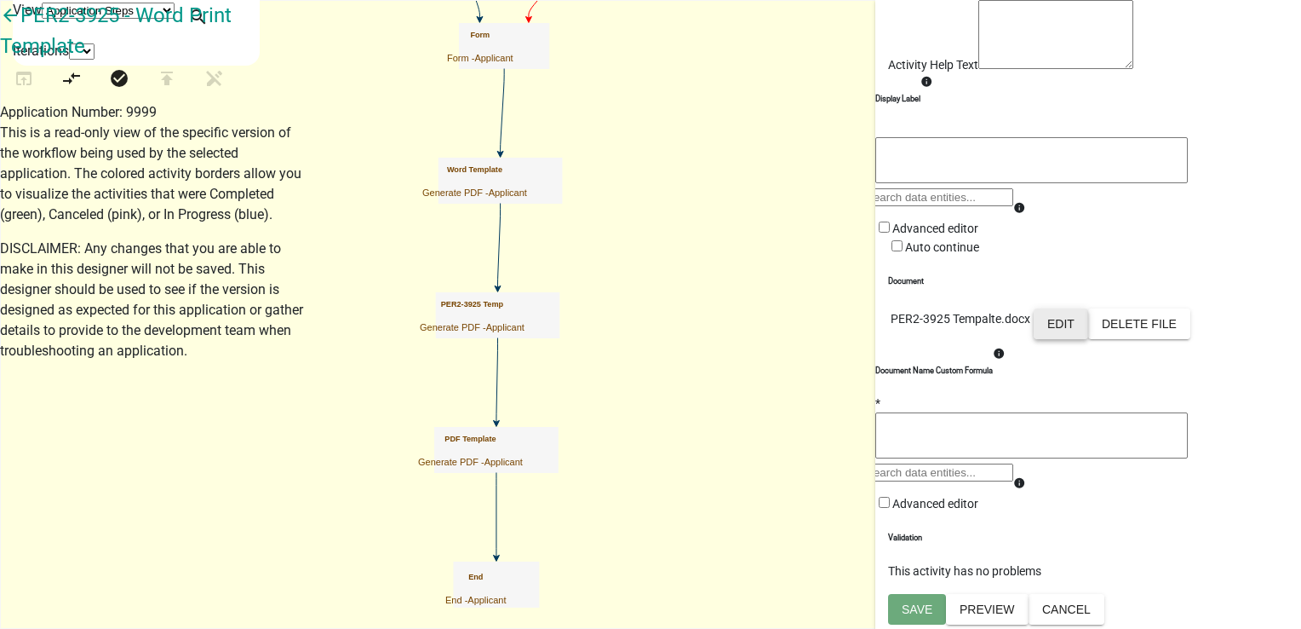
click at [1088, 339] on button "Edit" at bounding box center [1061, 323] width 55 height 31
select select "5"
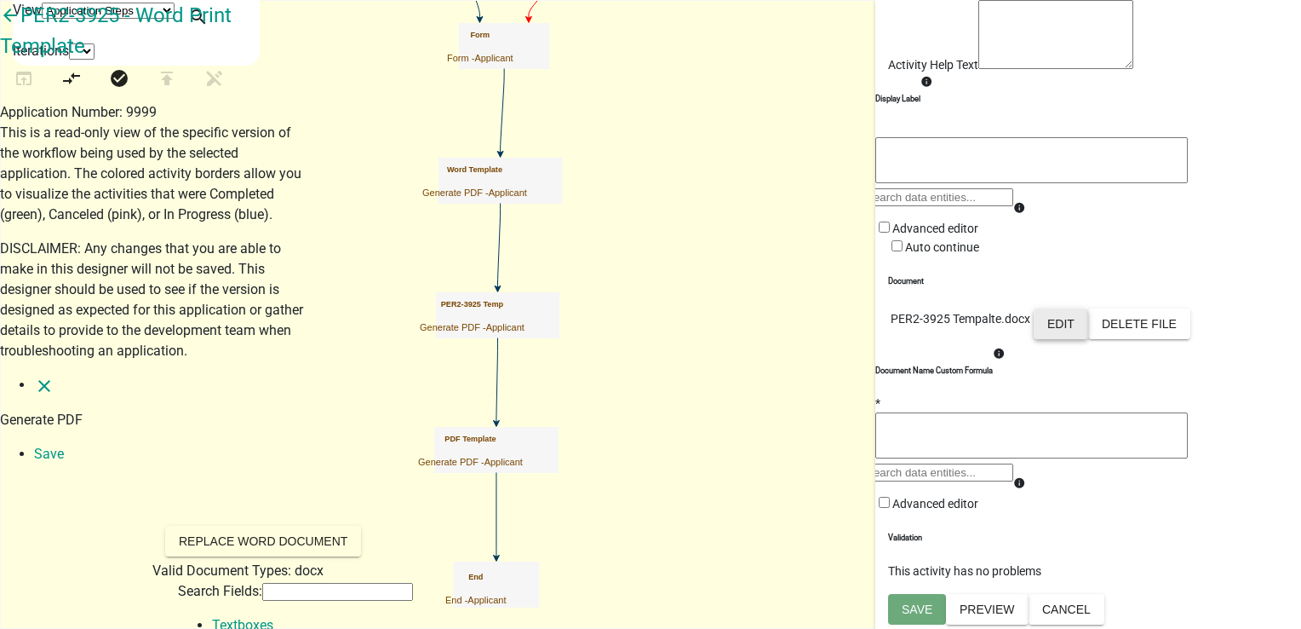
scroll to position [0, 0]
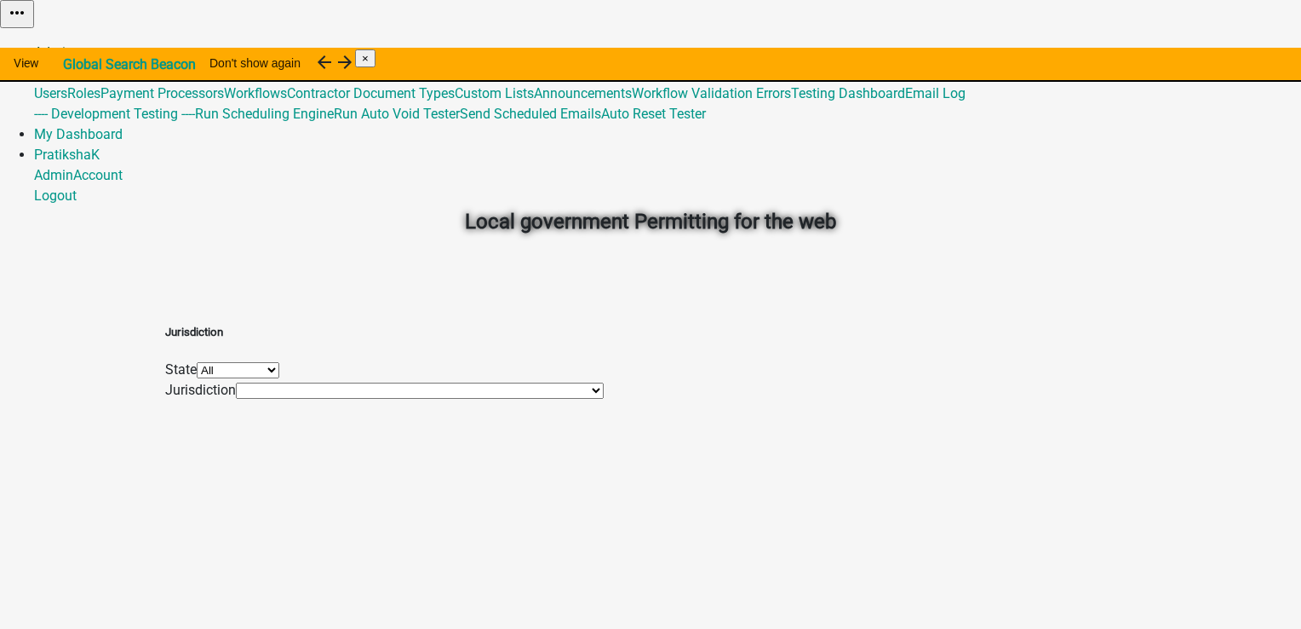
click at [73, 44] on link "Admin" at bounding box center [53, 52] width 39 height 16
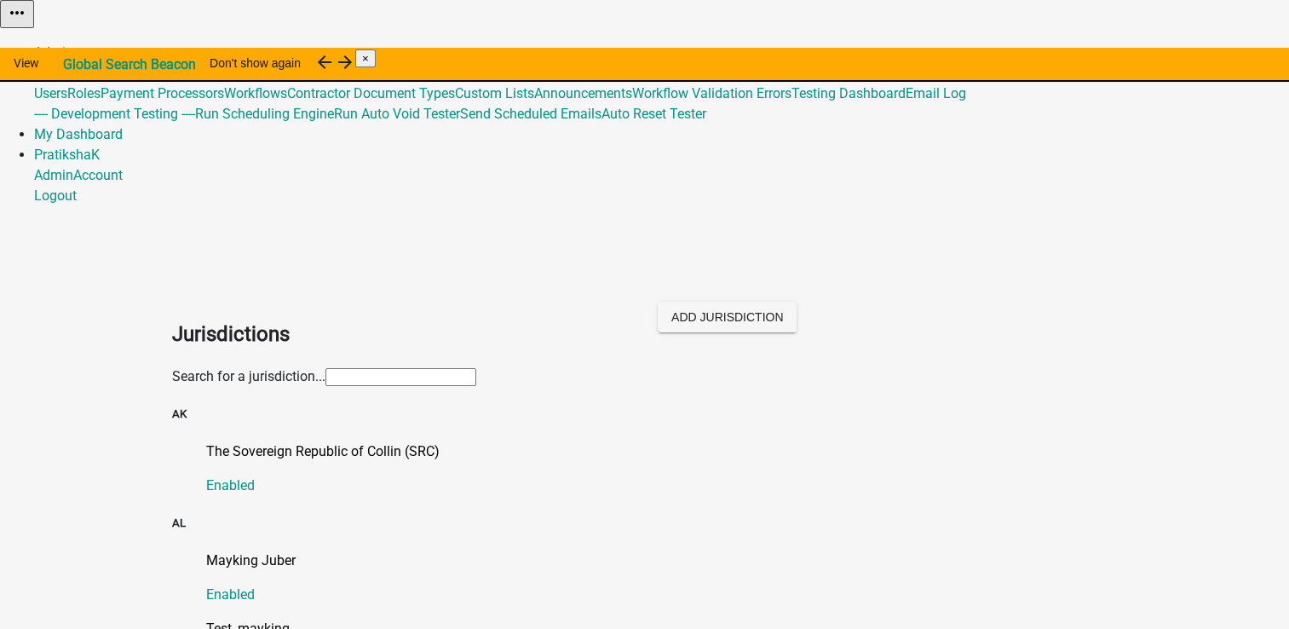
click at [458, 368] on input "text" at bounding box center [400, 377] width 151 height 18
type input "pr"
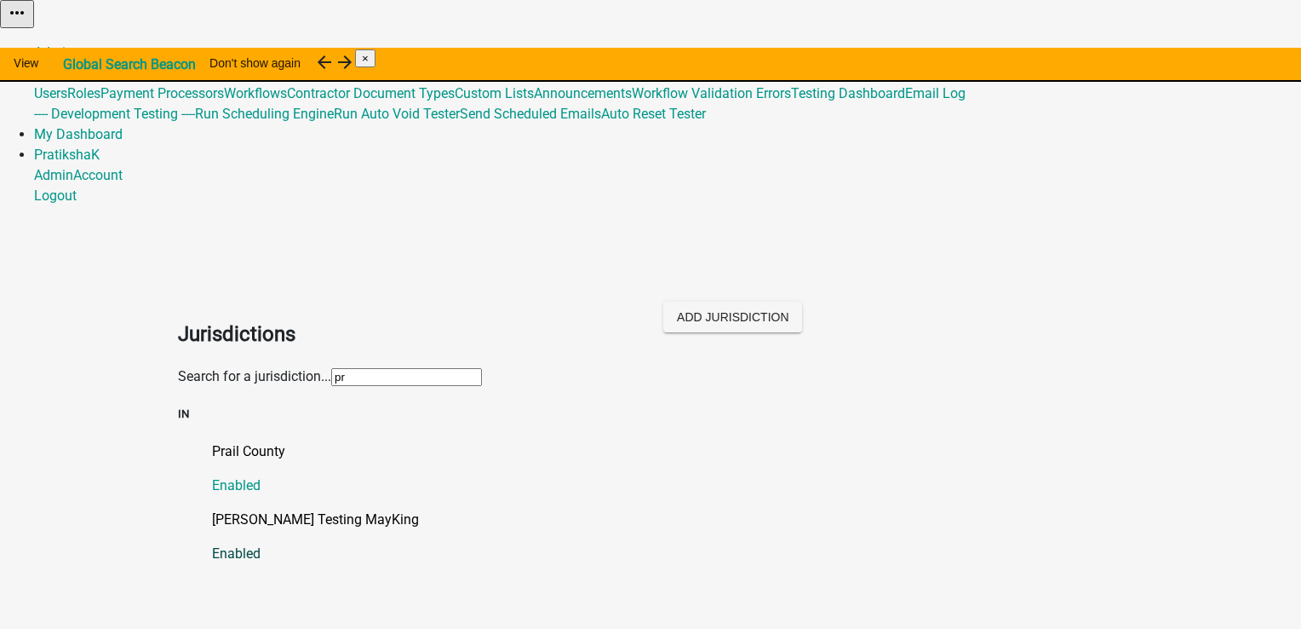
click at [273, 543] on p "Enabled" at bounding box center [667, 553] width 911 height 20
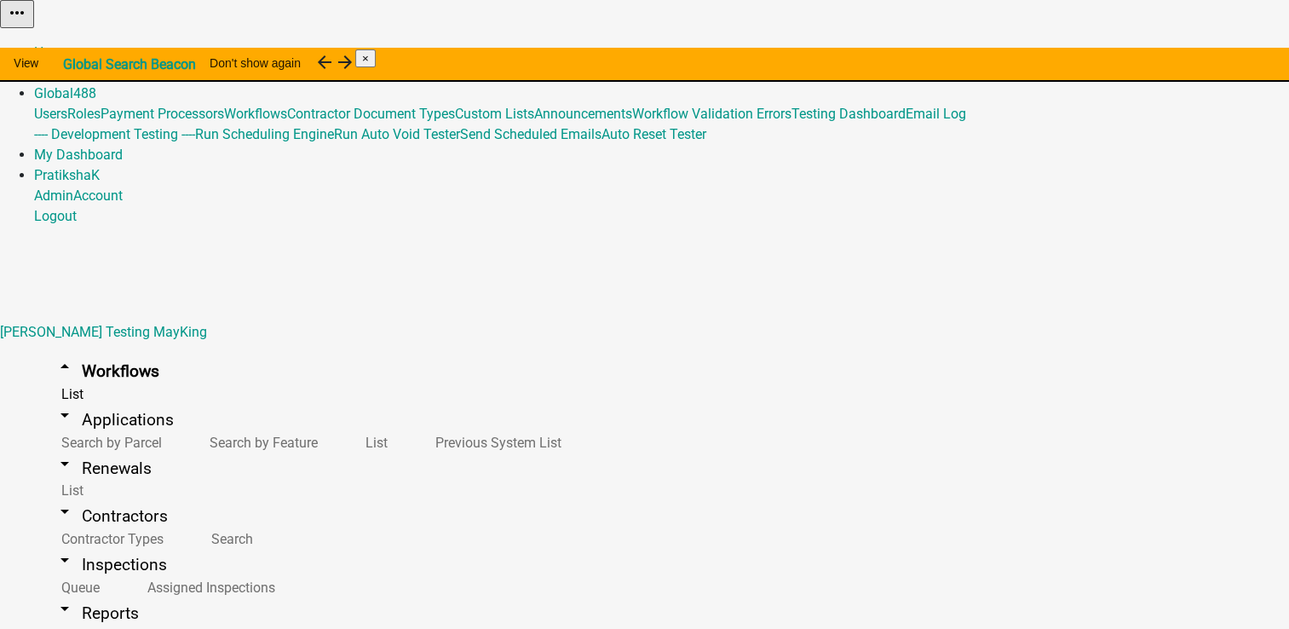
scroll to position [170, 0]
